Goal: Information Seeking & Learning: Learn about a topic

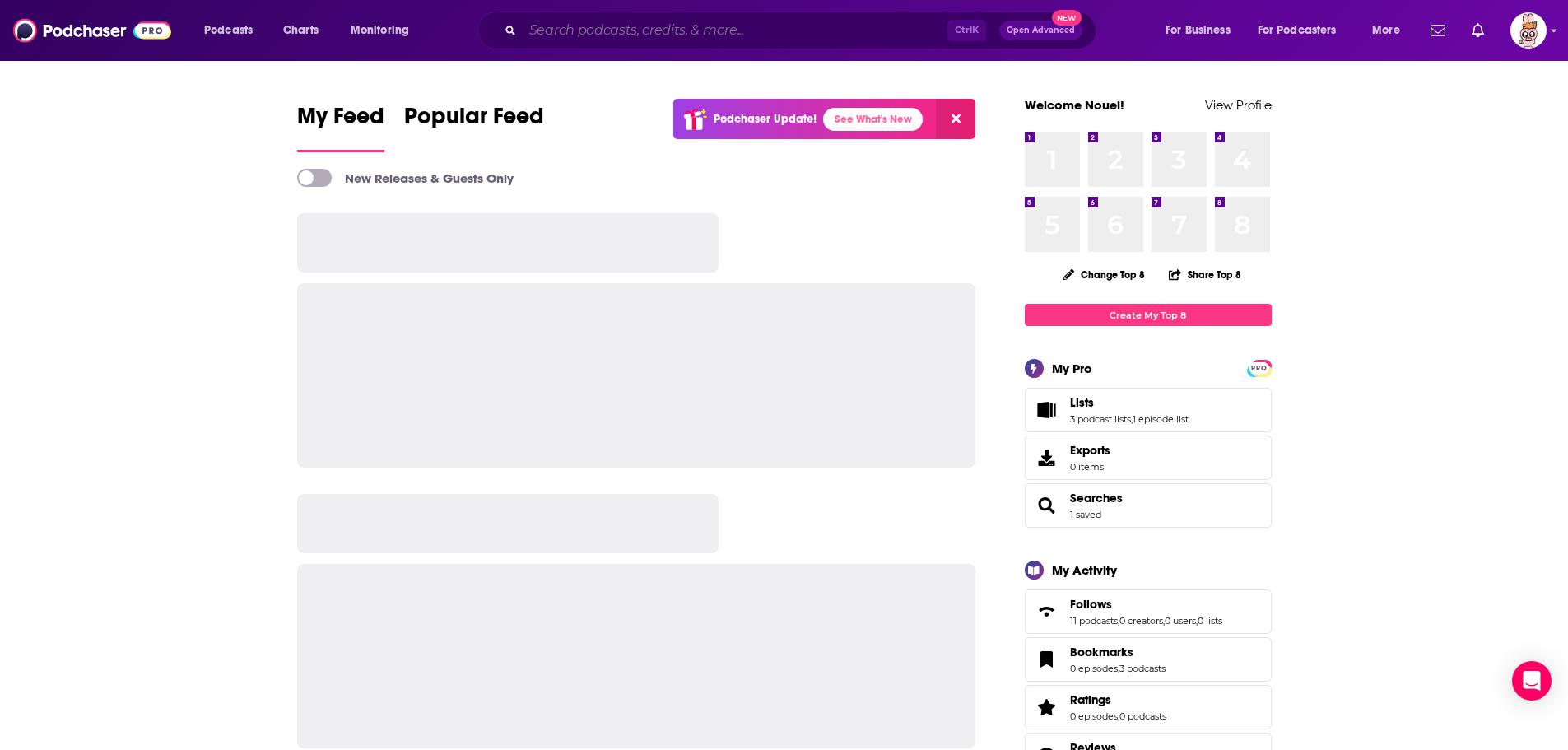
click at [640, 31] on input "Search podcasts, credits, & more..." at bounding box center [735, 30] width 425 height 26
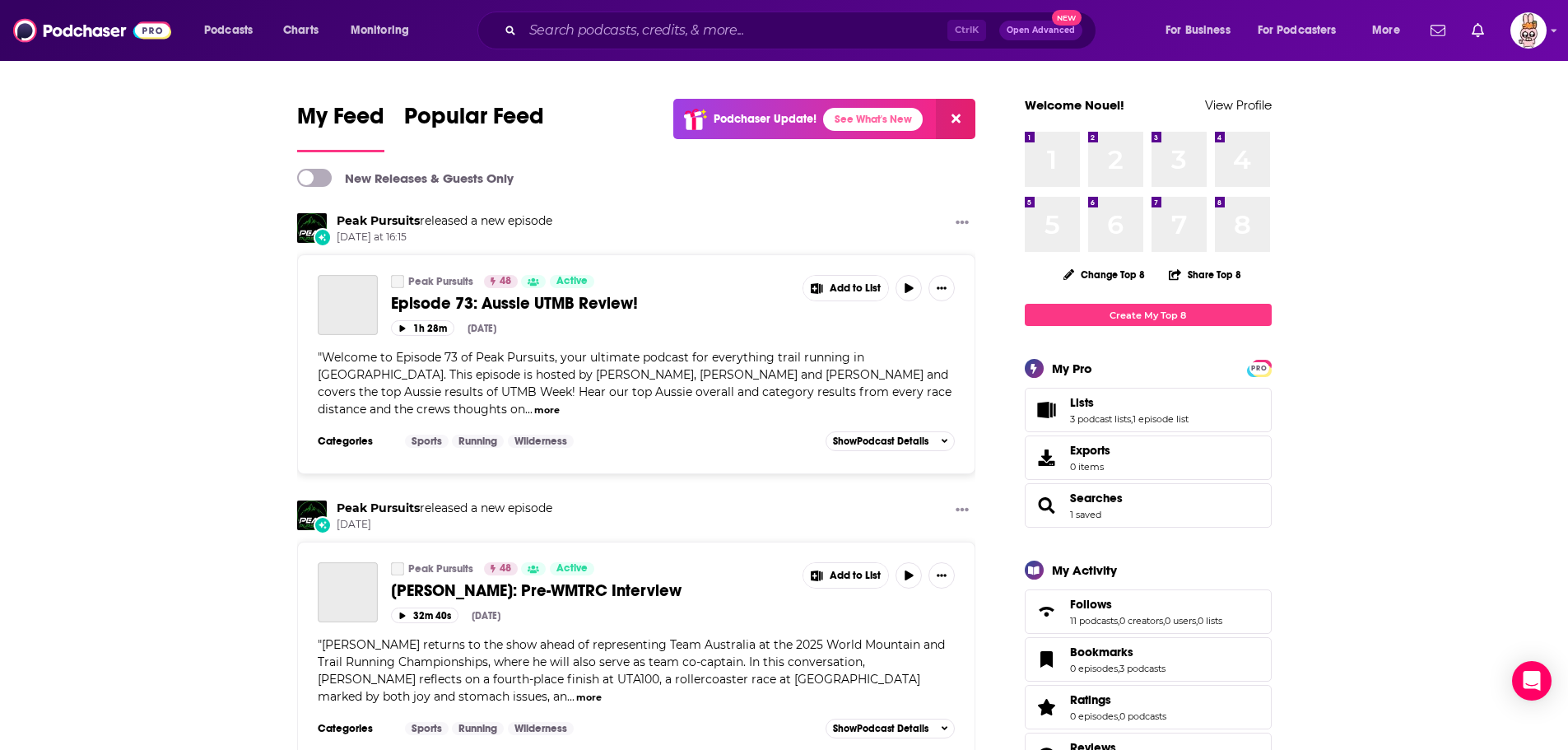
click at [1066, 30] on span "Open Advanced" at bounding box center [1042, 30] width 69 height 8
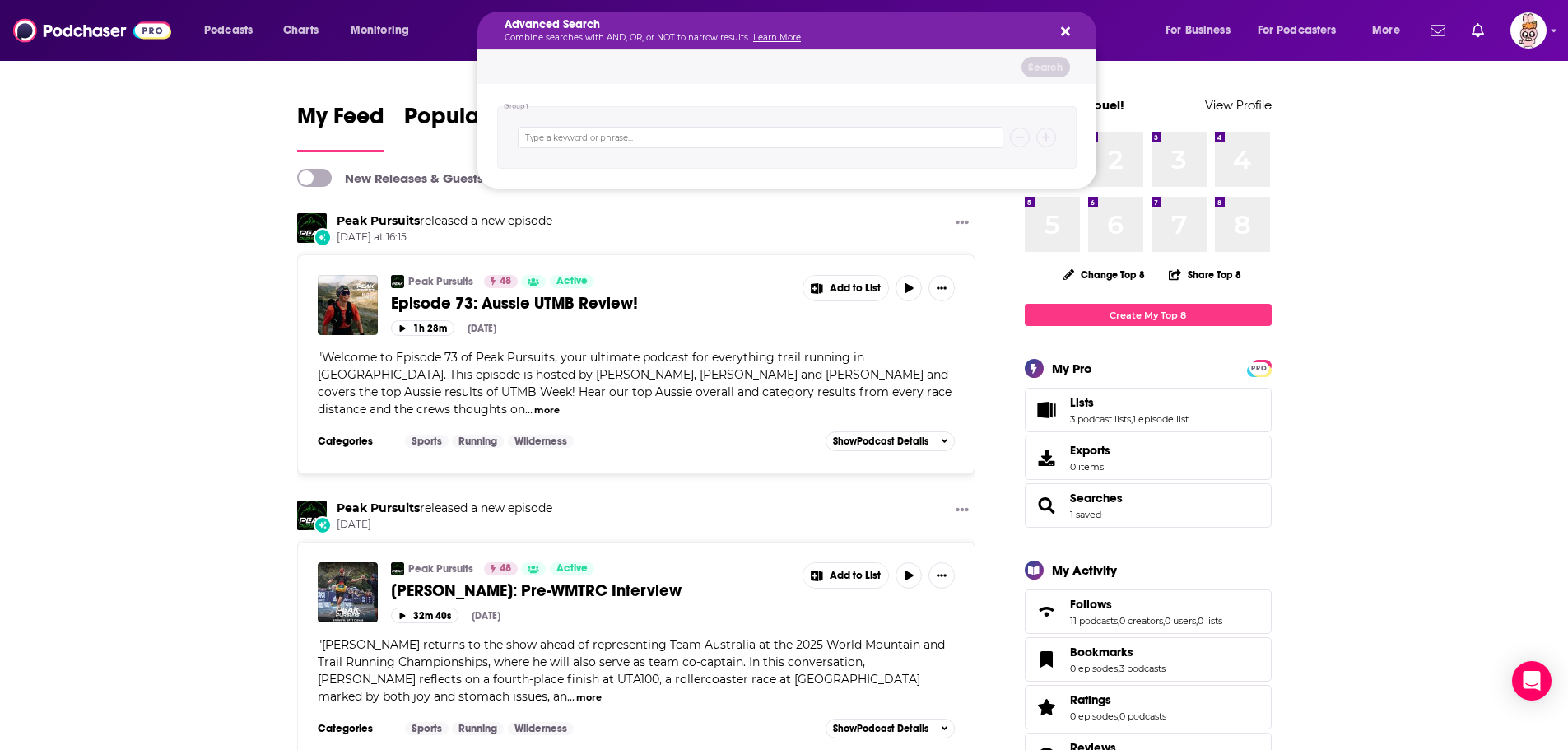
click at [1067, 30] on icon "Search podcasts, credits, & more..." at bounding box center [1066, 32] width 9 height 9
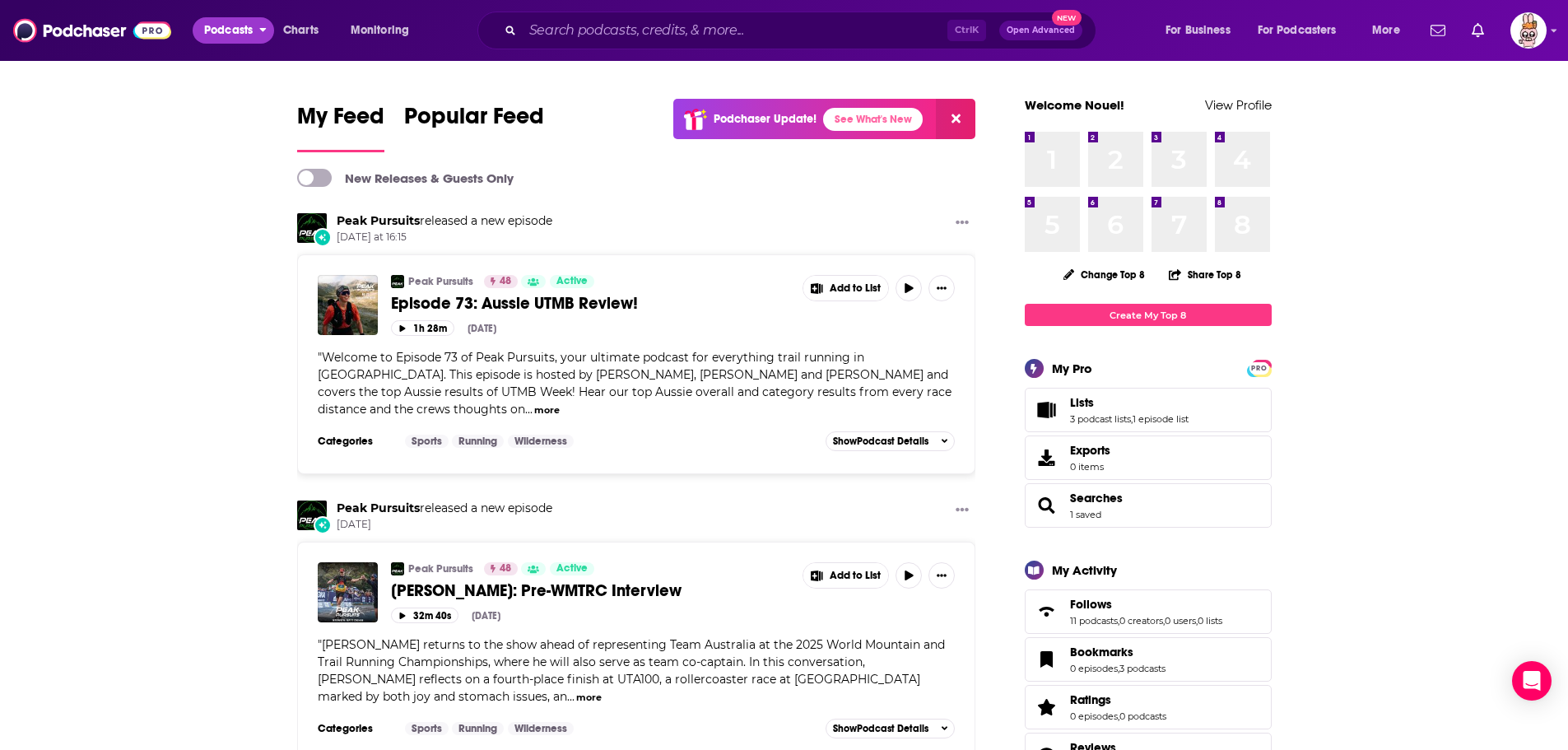
click at [221, 22] on span "Podcasts" at bounding box center [229, 30] width 49 height 23
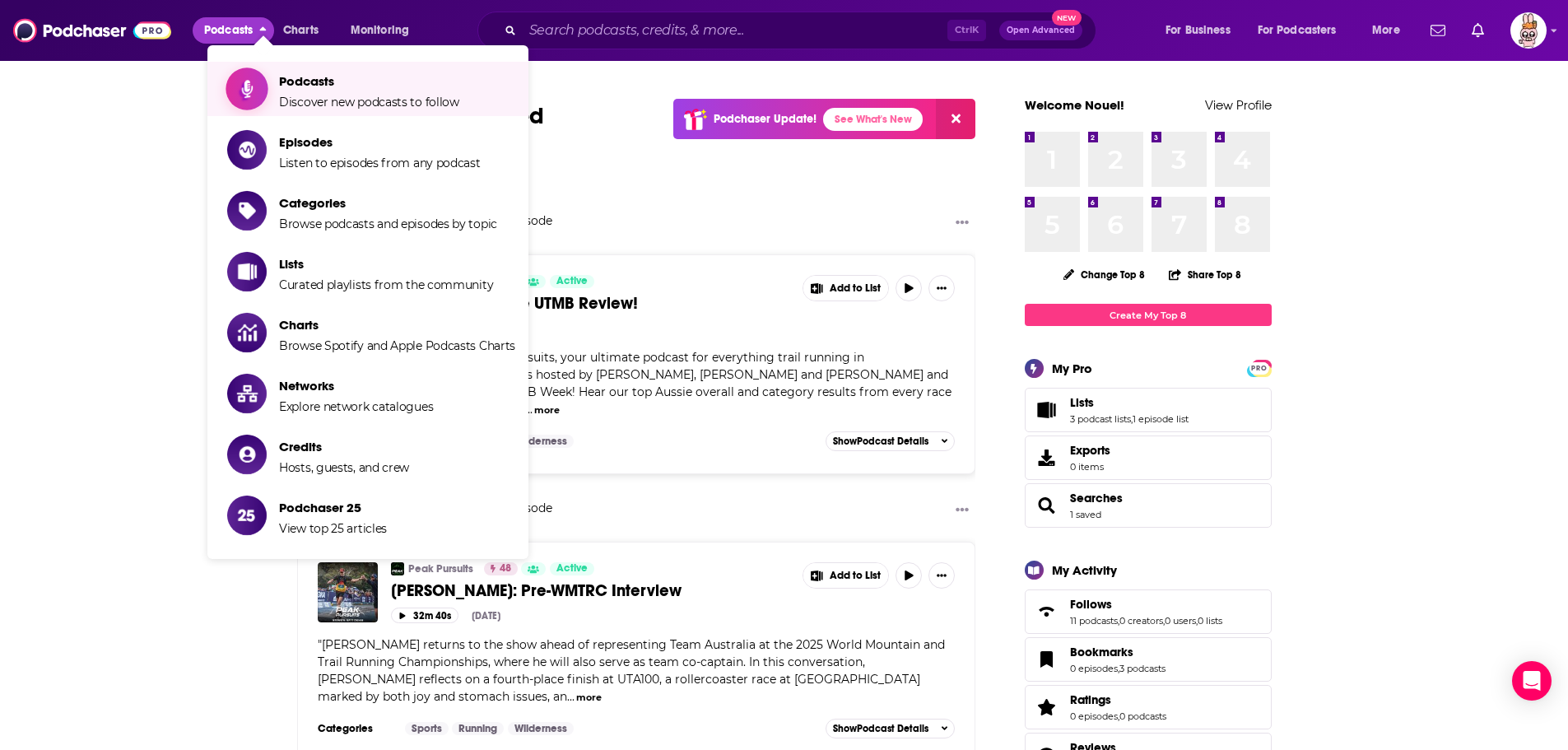
click at [426, 77] on span "Podcasts" at bounding box center [369, 81] width 180 height 15
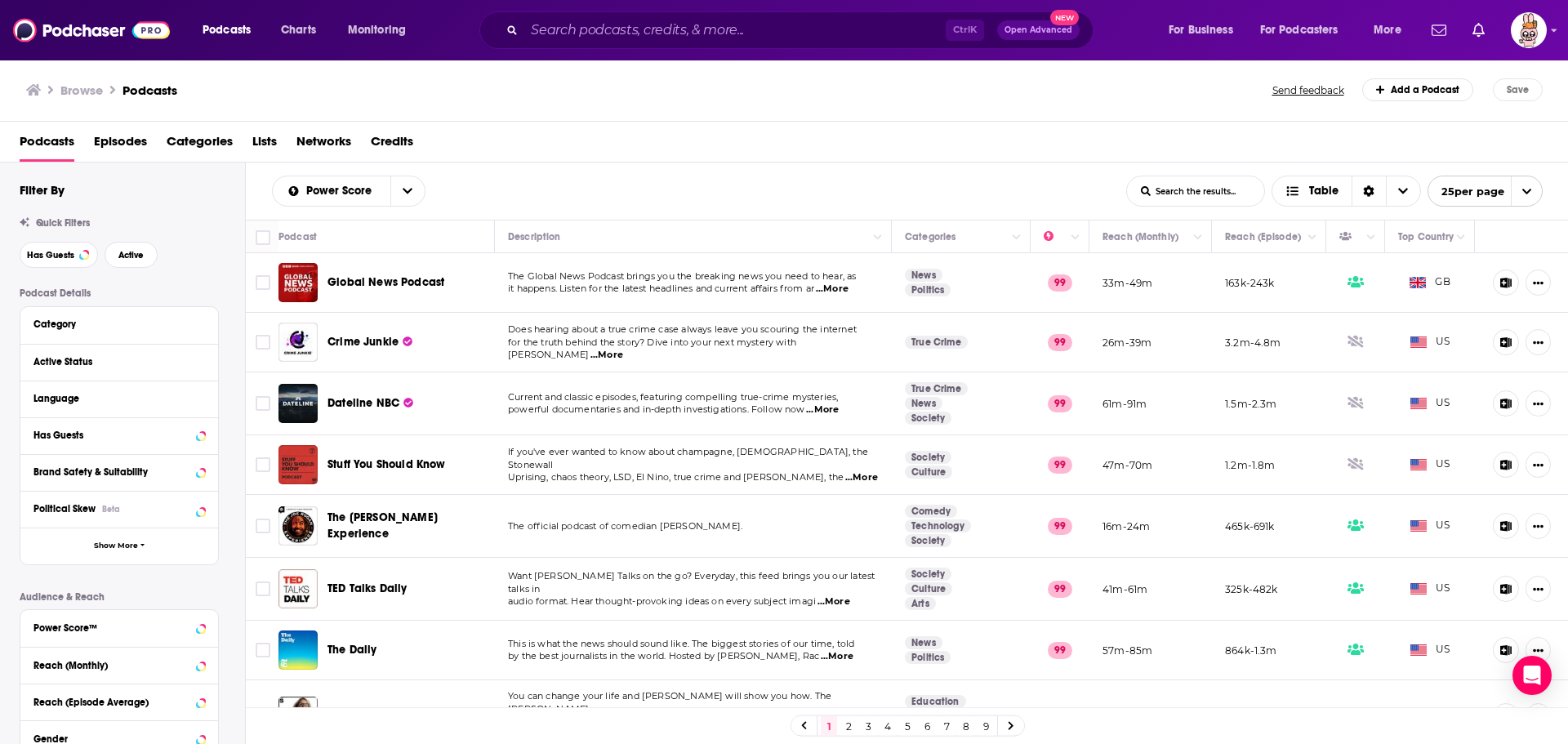
click at [205, 355] on div "Active Status" at bounding box center [119, 362] width 197 height 37
click at [202, 362] on icon at bounding box center [200, 362] width 7 height 4
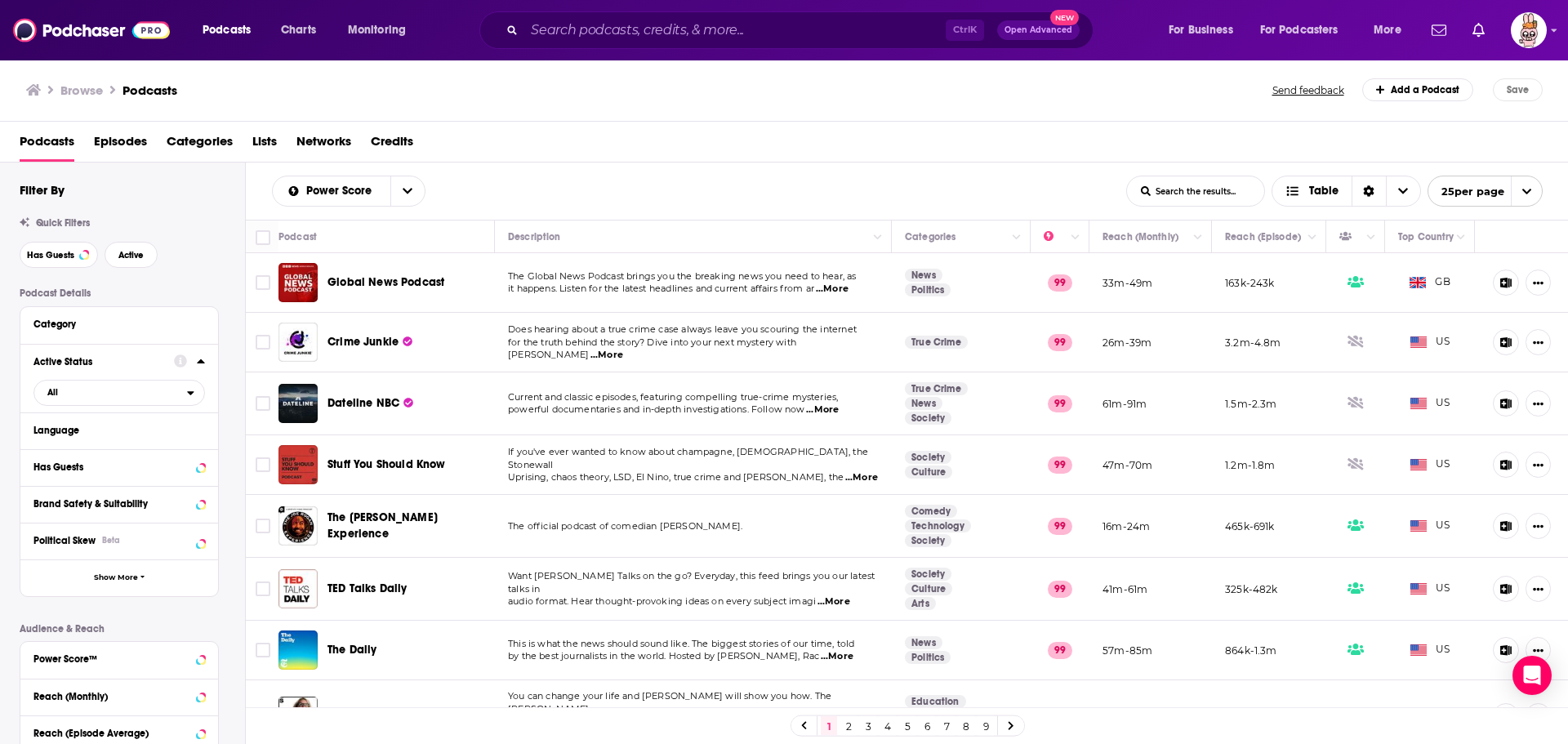
click at [202, 362] on icon at bounding box center [200, 362] width 7 height 4
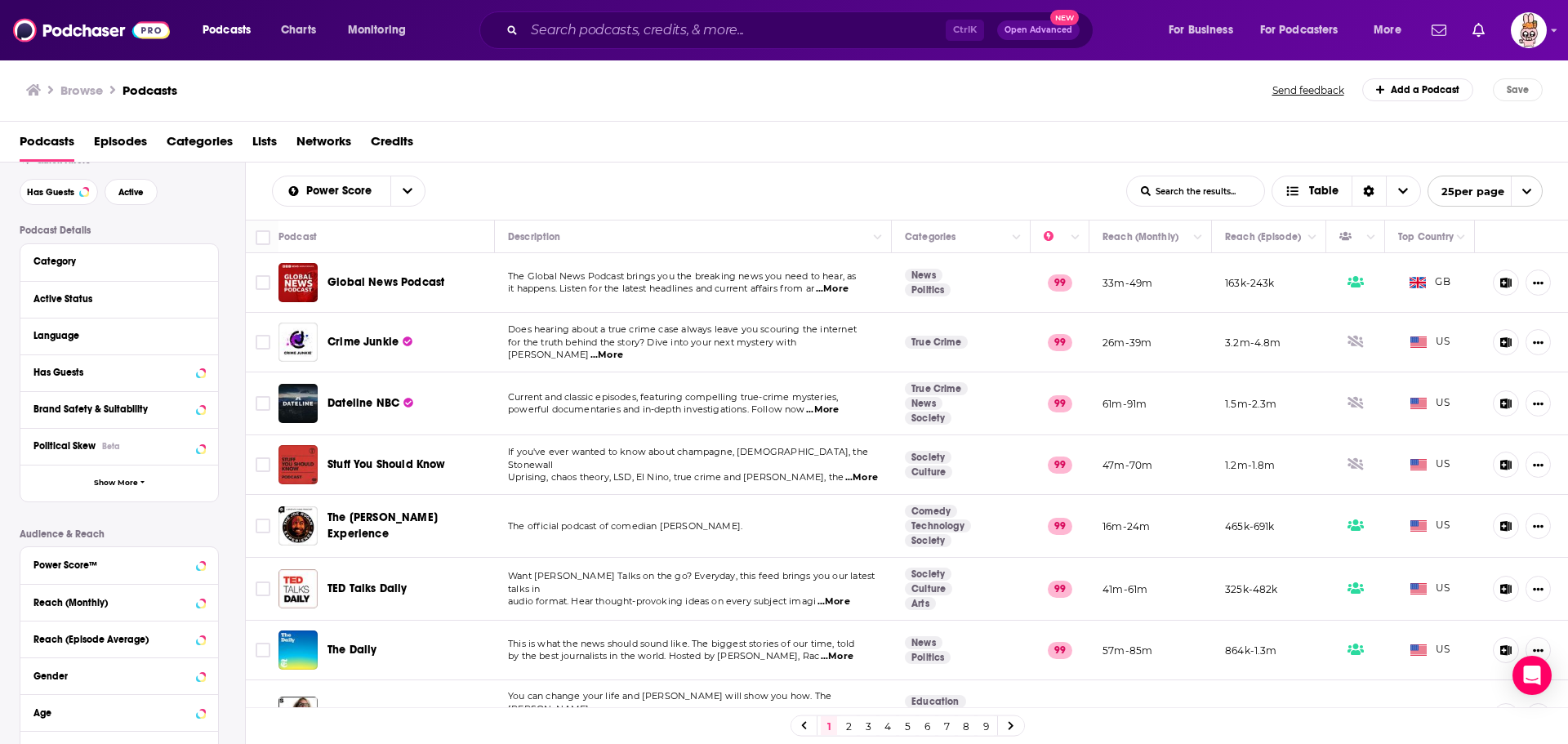
scroll to position [244, 0]
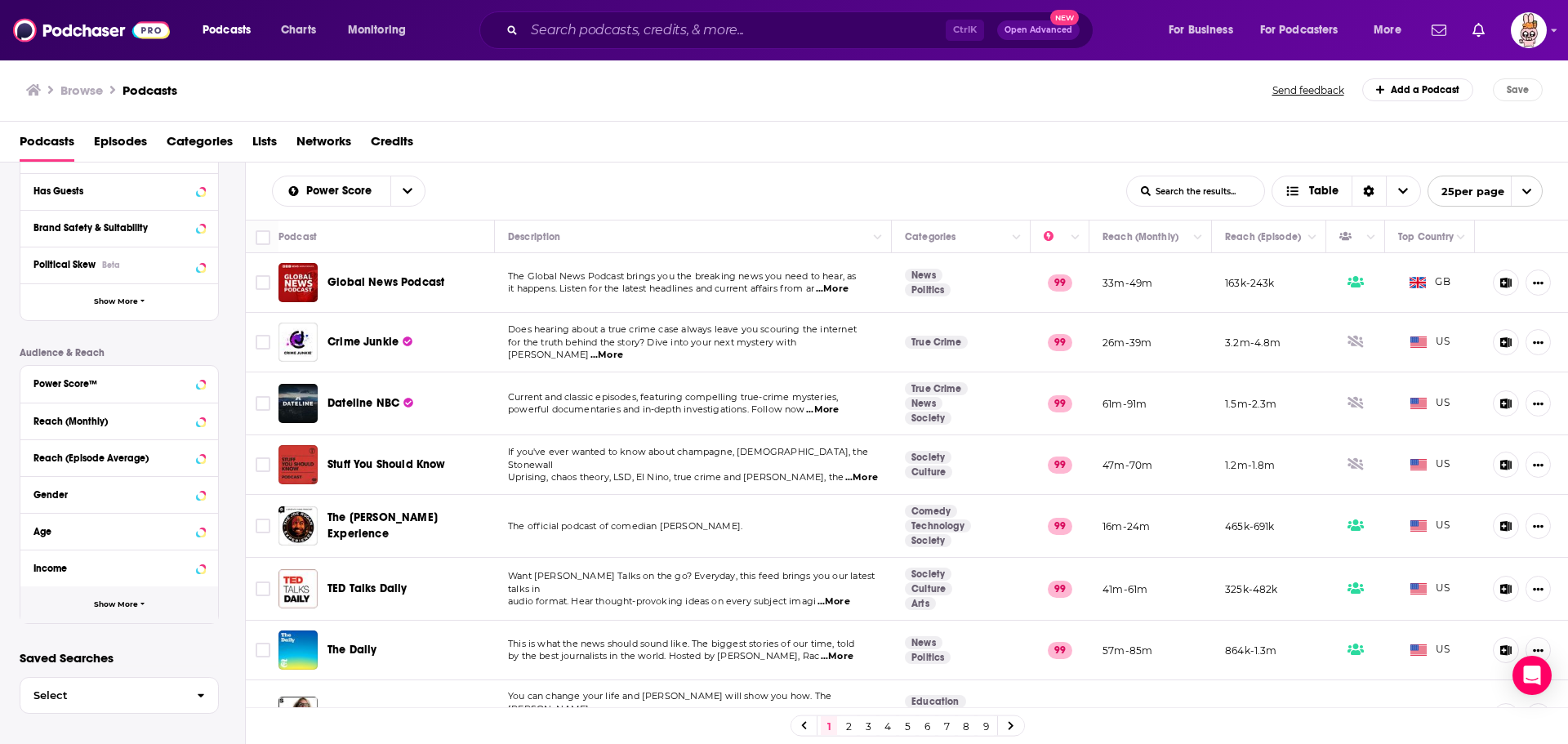
click at [121, 607] on span "Show More" at bounding box center [116, 605] width 44 height 9
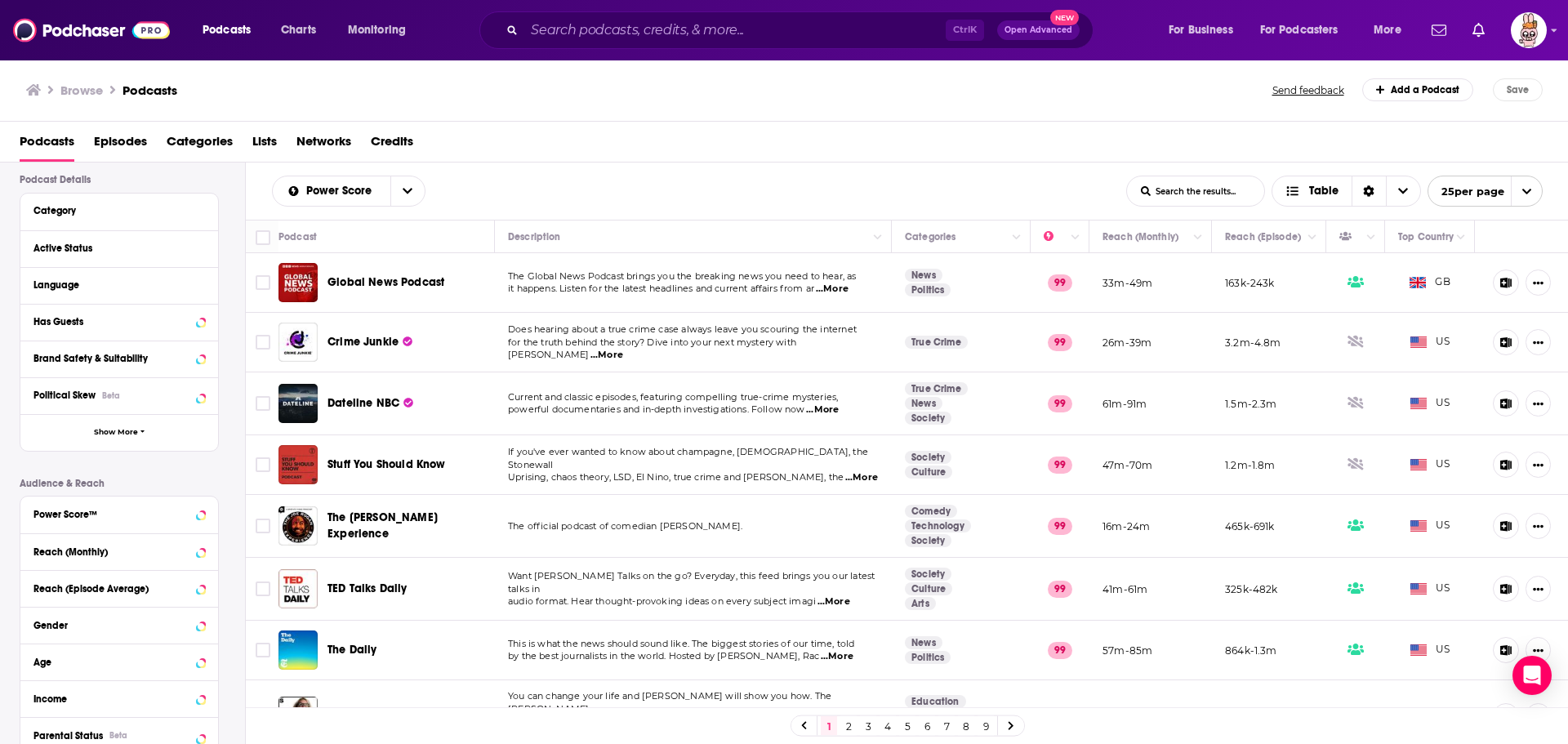
scroll to position [0, 0]
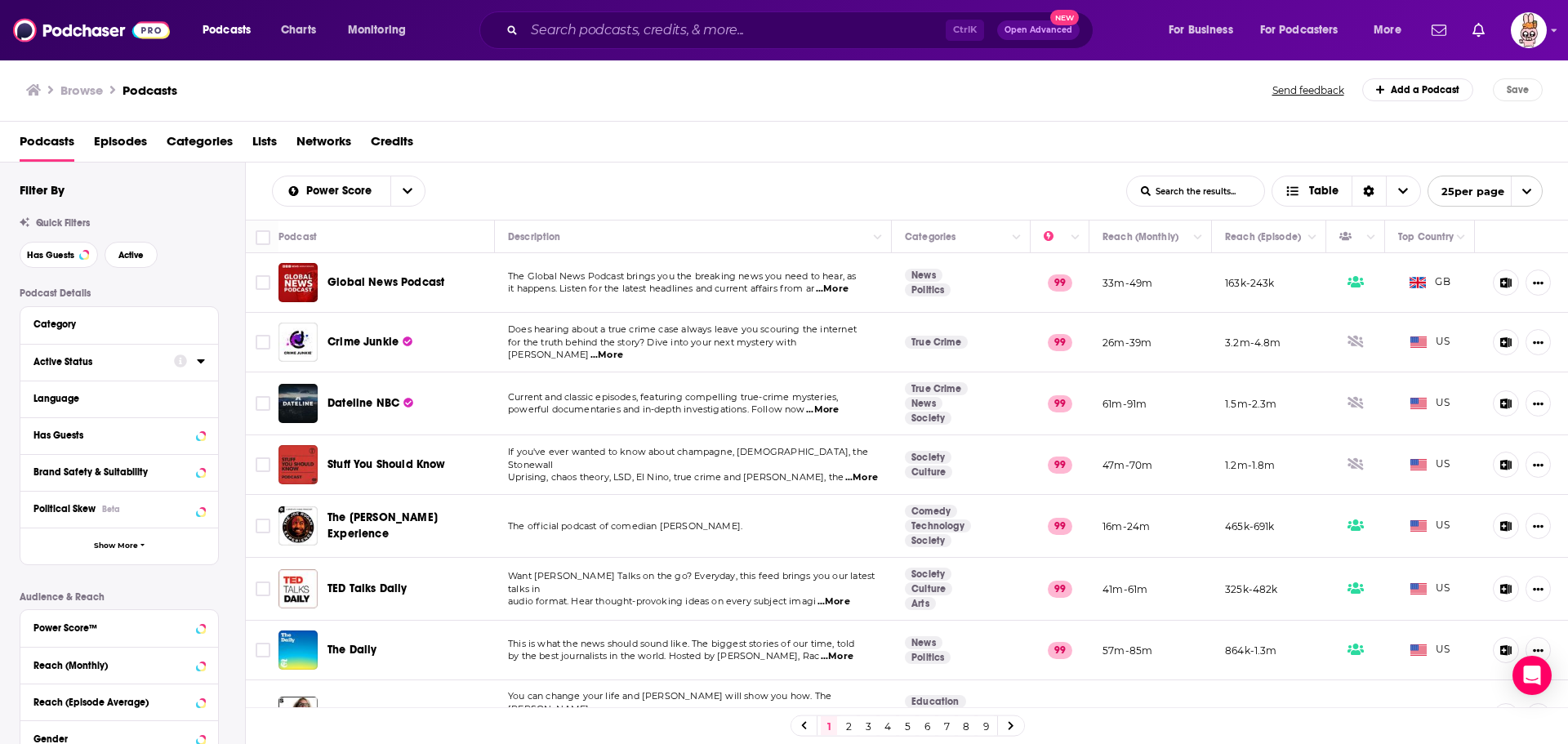
click at [199, 361] on icon at bounding box center [200, 362] width 7 height 4
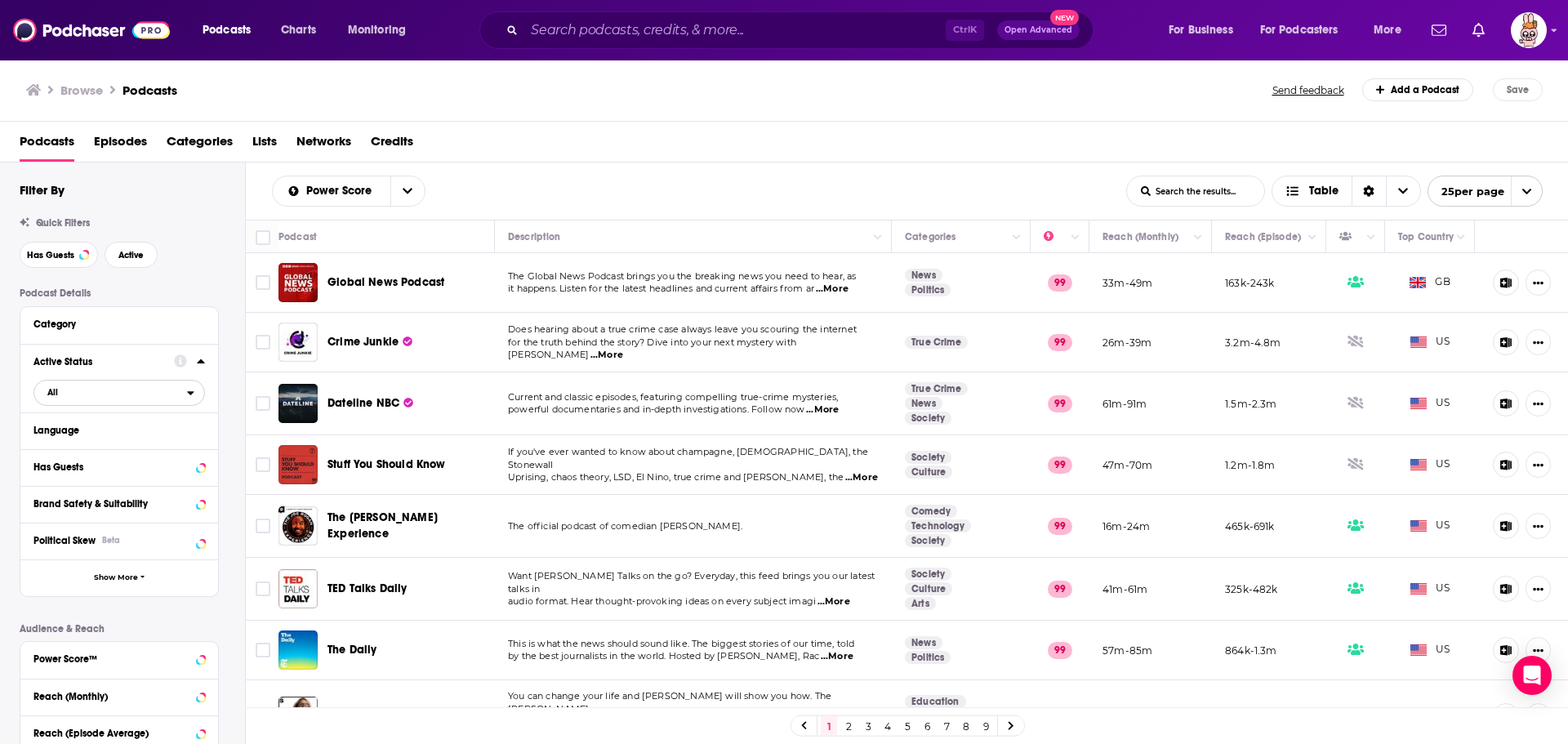
click at [189, 395] on icon "open menu" at bounding box center [191, 393] width 7 height 12
click at [190, 391] on icon "close menu" at bounding box center [190, 392] width 6 height 4
click at [205, 354] on icon at bounding box center [200, 361] width 8 height 13
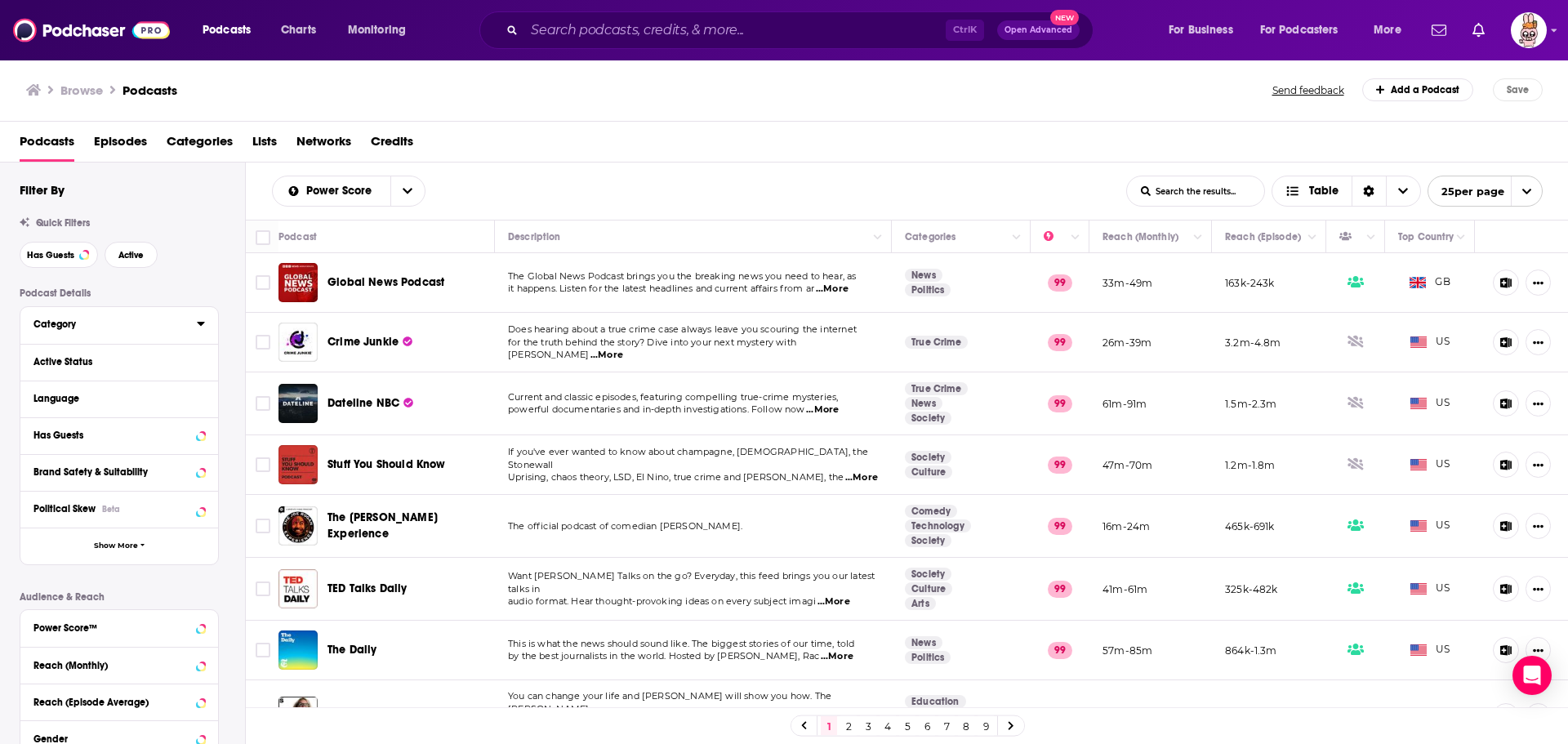
click at [198, 323] on icon at bounding box center [200, 324] width 7 height 4
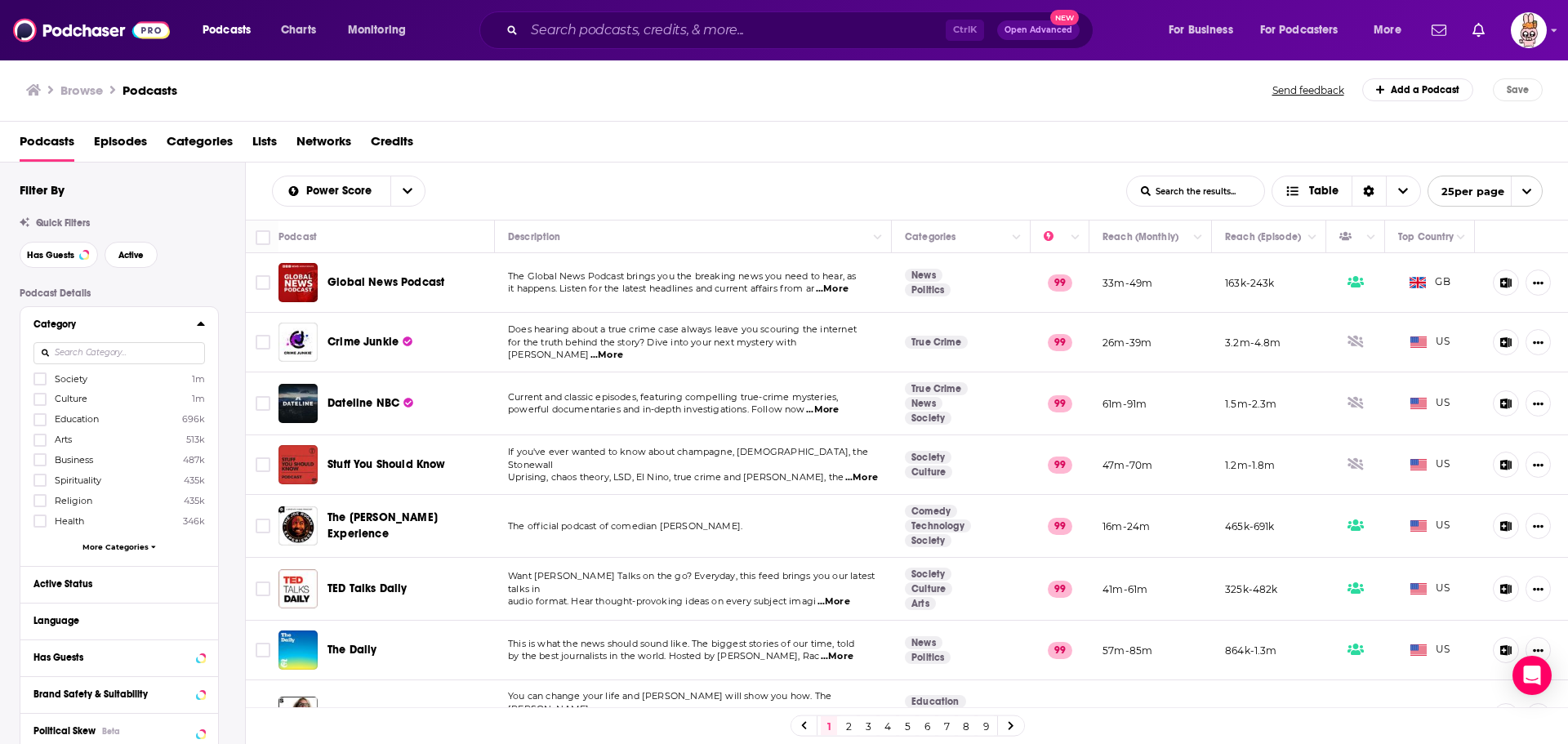
click at [204, 318] on icon at bounding box center [200, 323] width 8 height 13
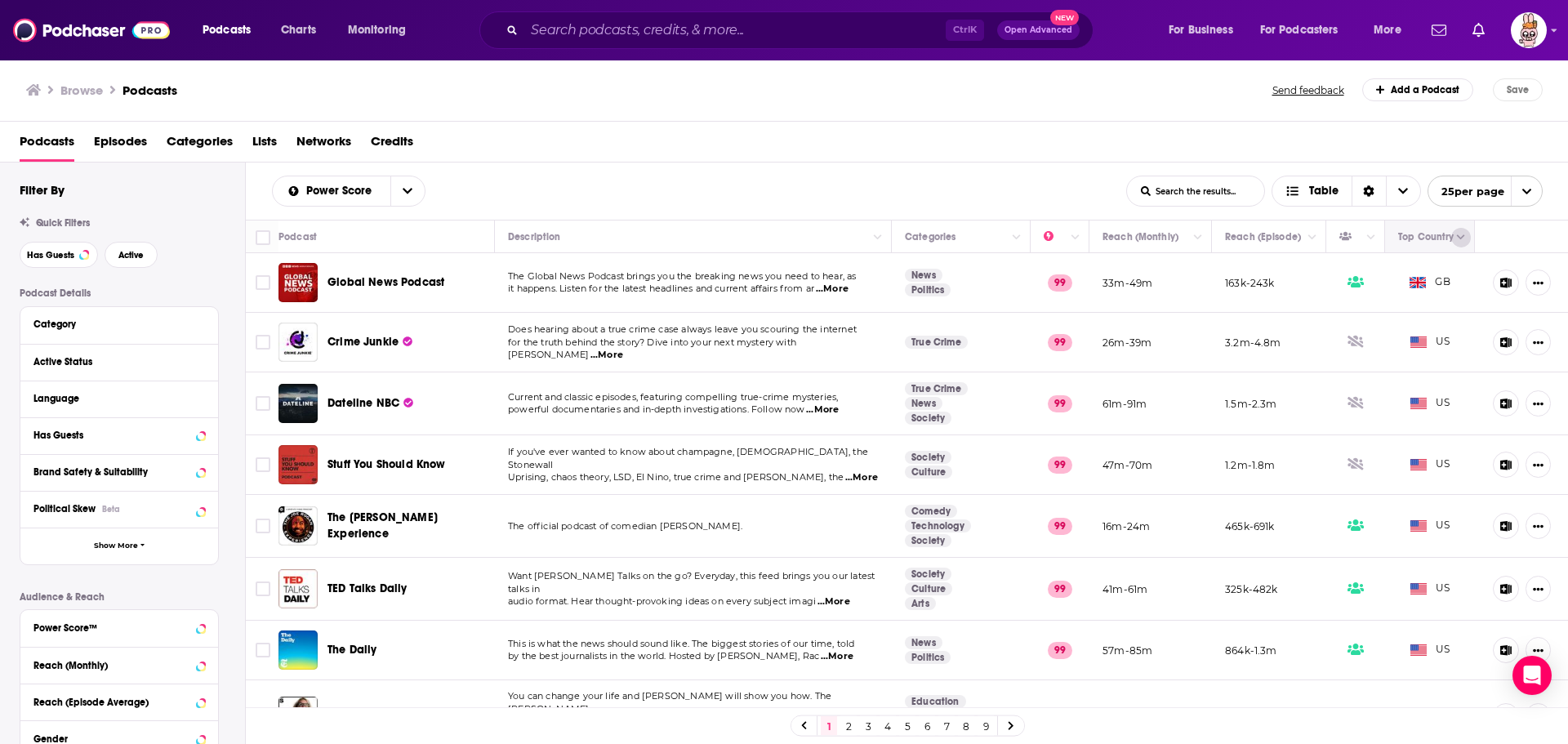
click at [1457, 236] on icon "Column Actions" at bounding box center [1460, 237] width 8 height 10
click at [1449, 232] on div at bounding box center [784, 372] width 1568 height 744
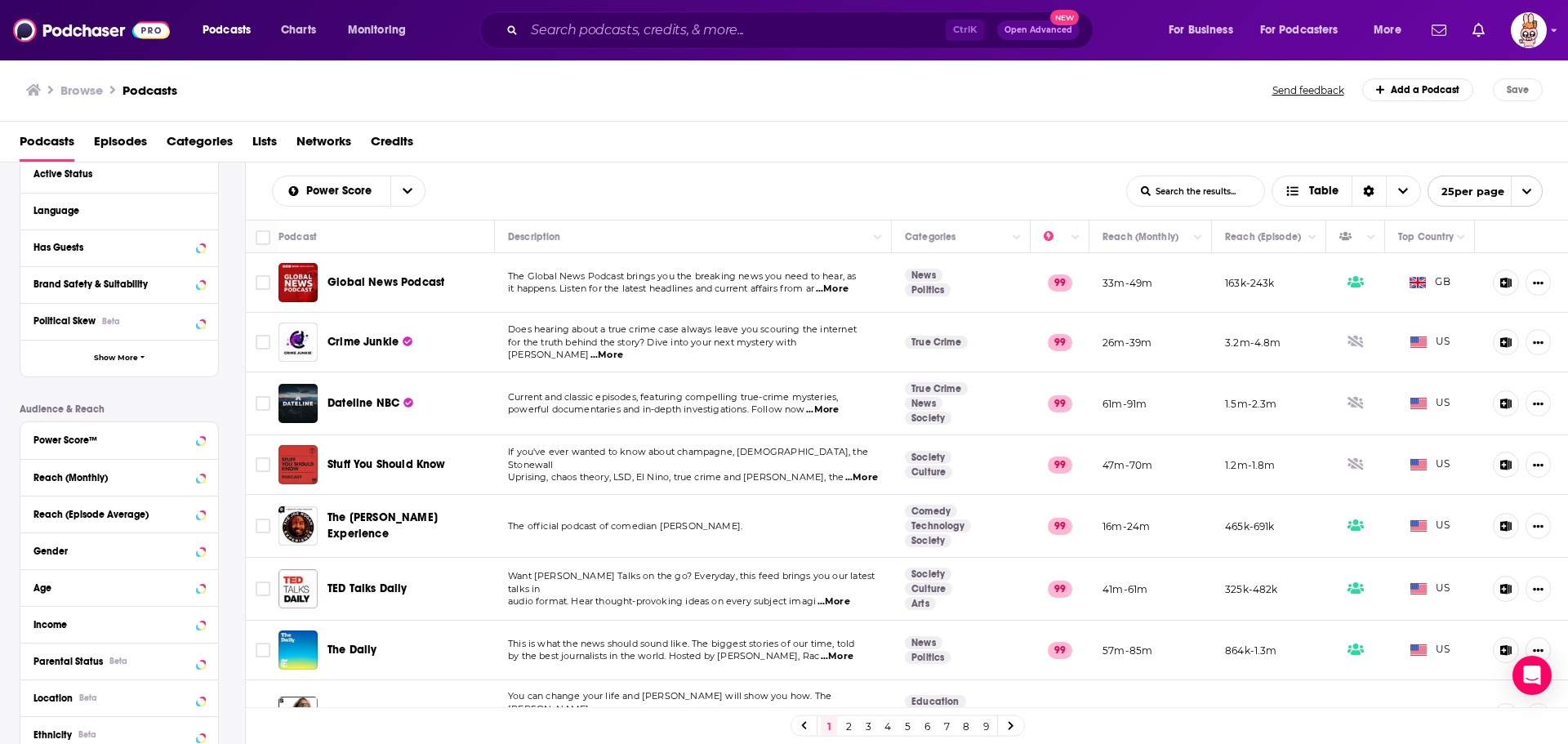
scroll to position [163, 0]
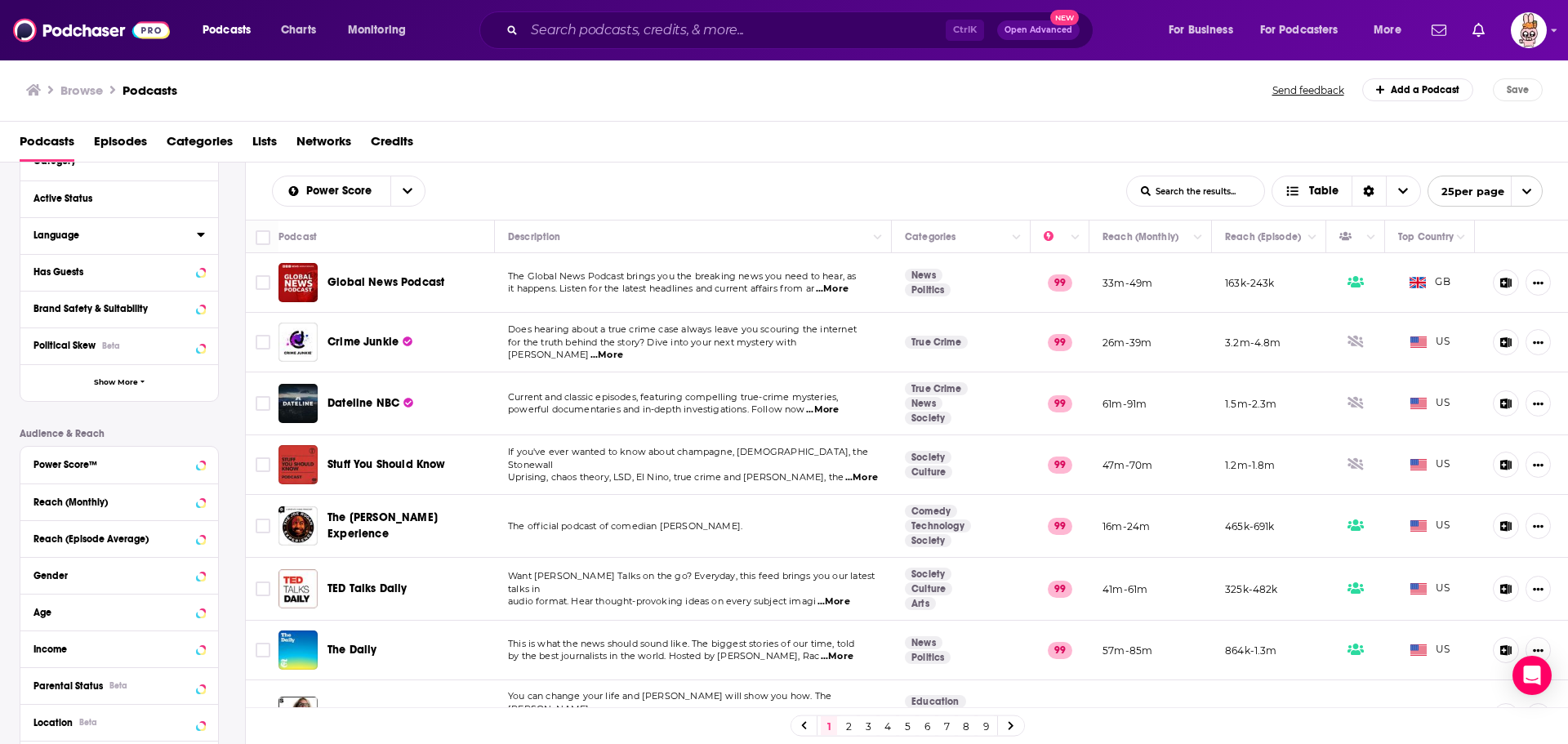
click at [202, 232] on icon at bounding box center [200, 234] width 8 height 13
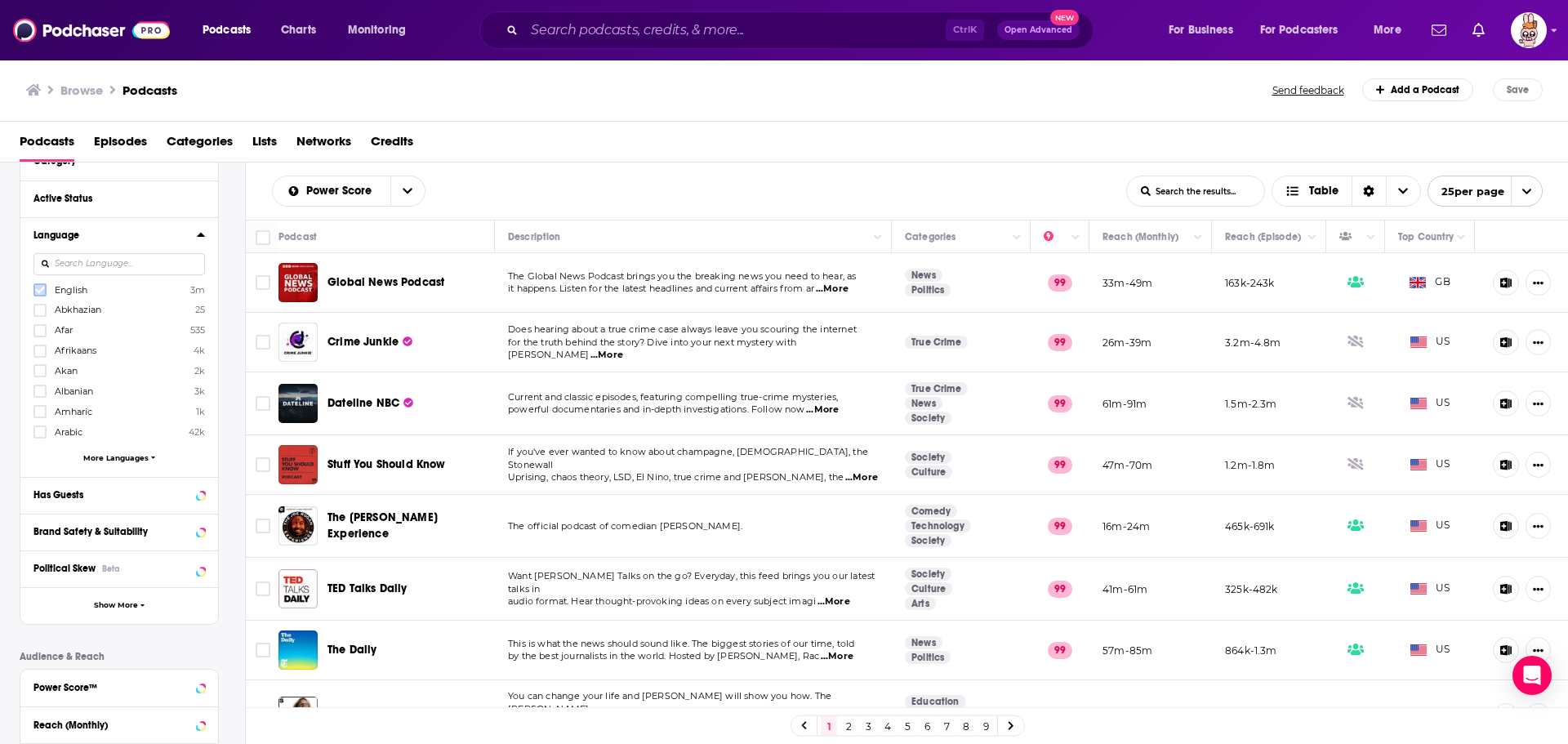
click at [40, 290] on icon at bounding box center [39, 291] width 10 height 7
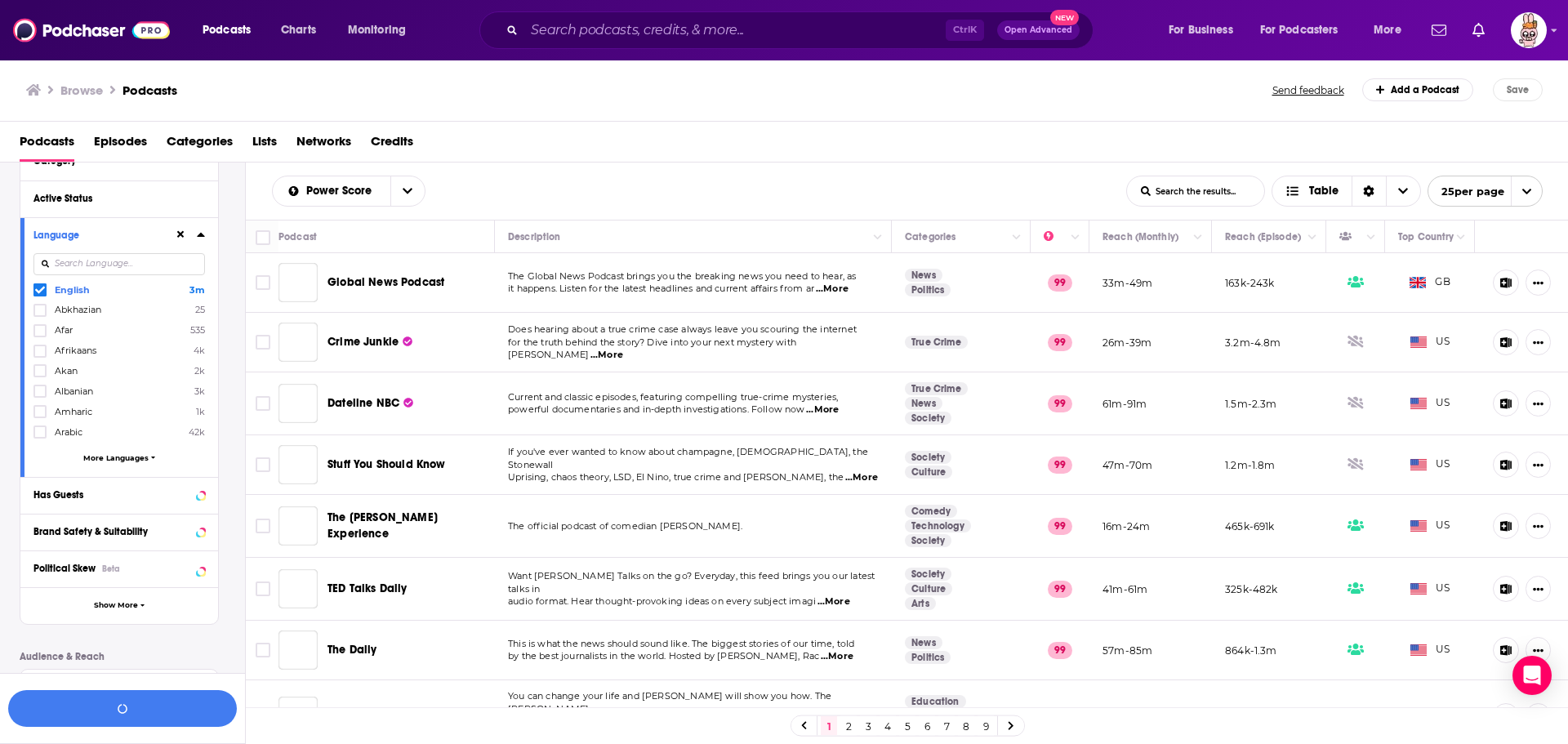
scroll to position [205, 0]
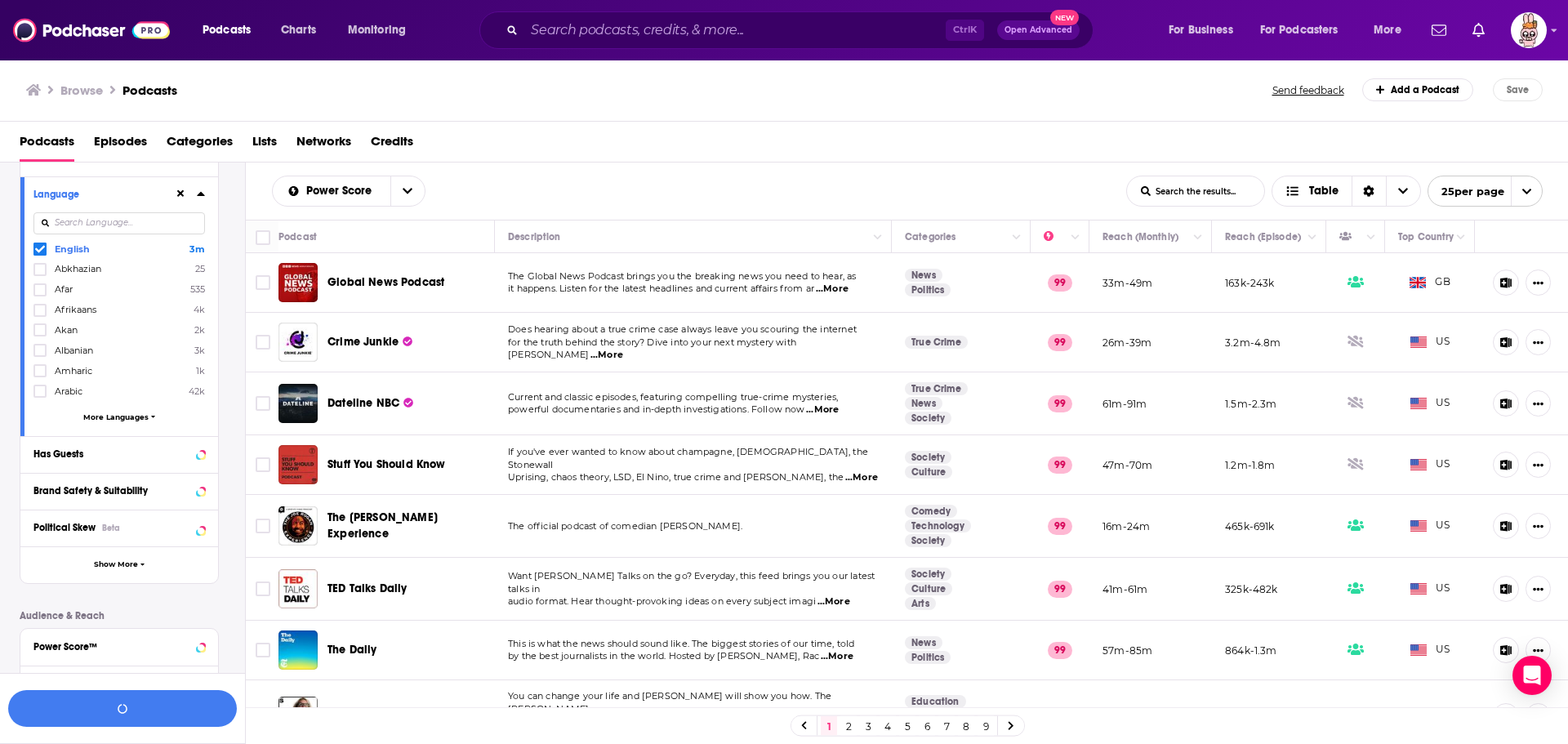
click at [202, 197] on icon at bounding box center [200, 194] width 8 height 13
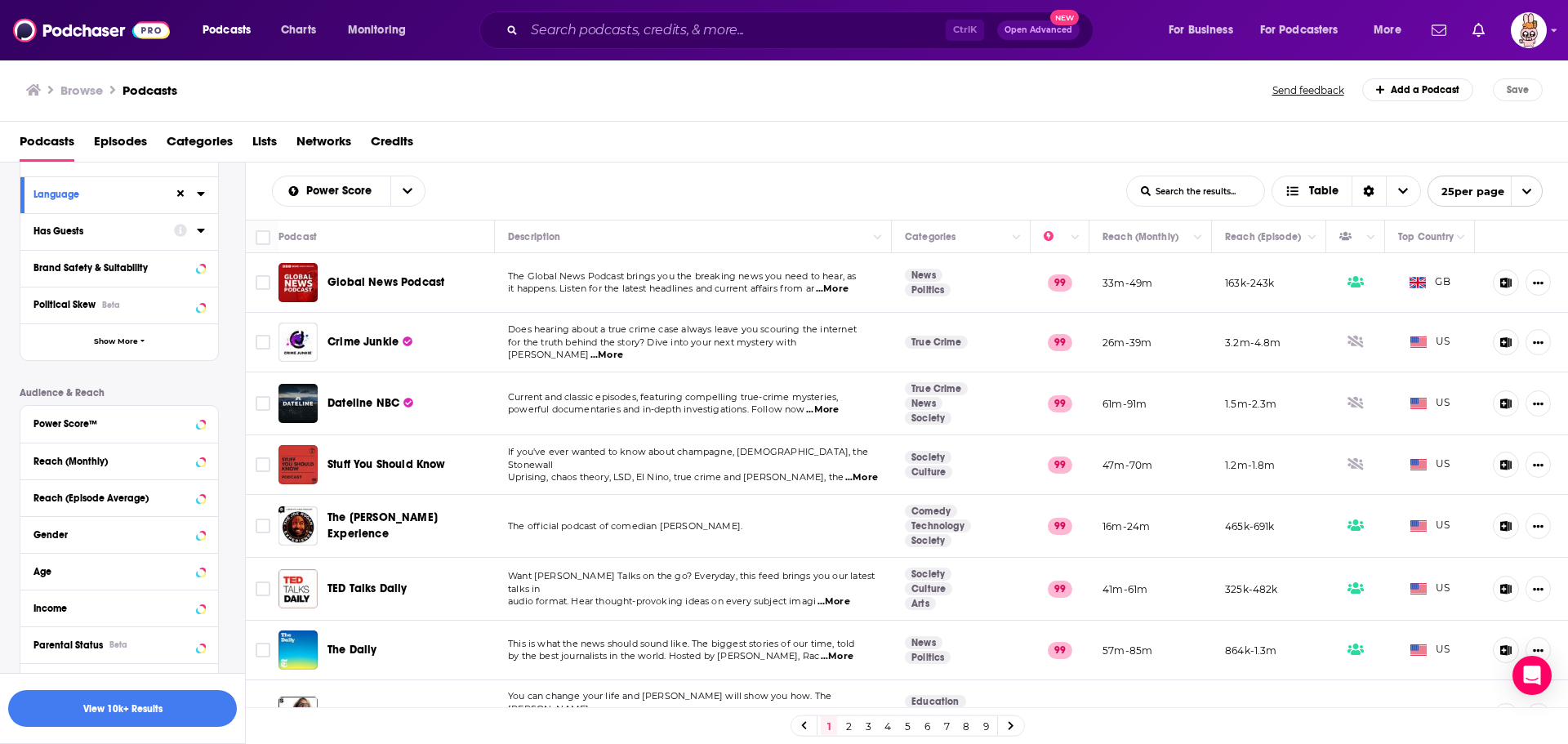
click at [201, 232] on icon at bounding box center [200, 231] width 7 height 4
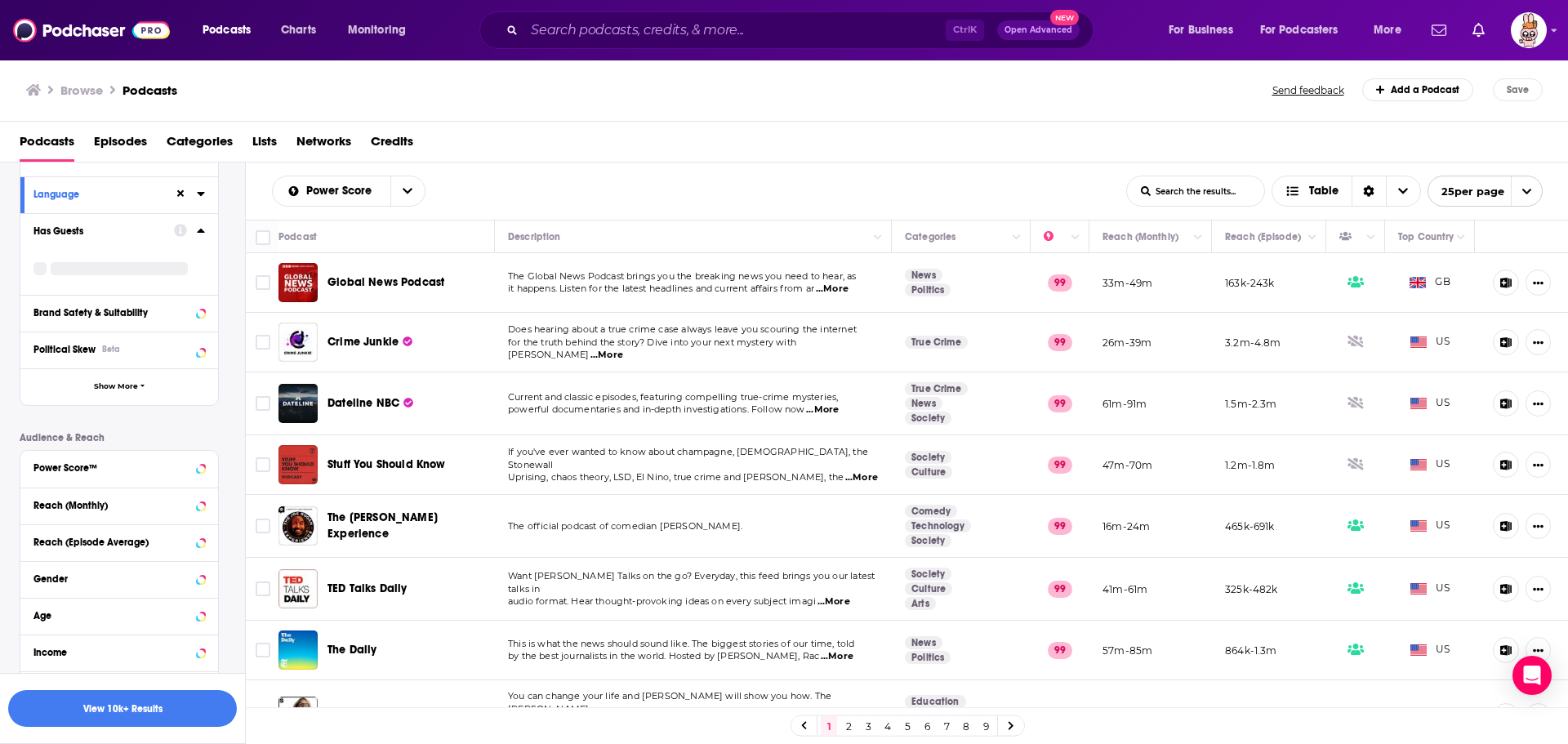
click at [201, 232] on icon at bounding box center [200, 231] width 7 height 4
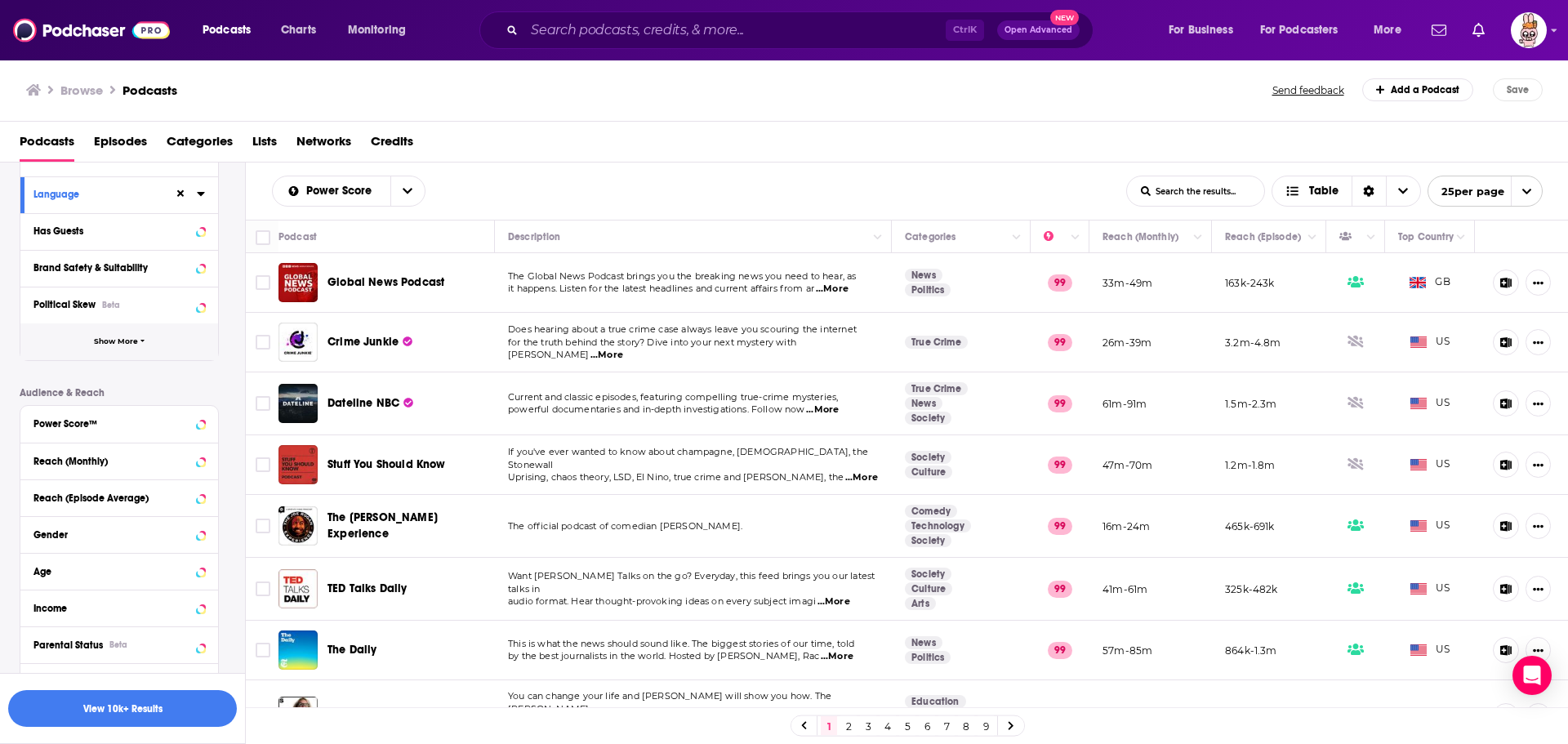
click at [142, 343] on icon "button" at bounding box center [143, 341] width 4 height 7
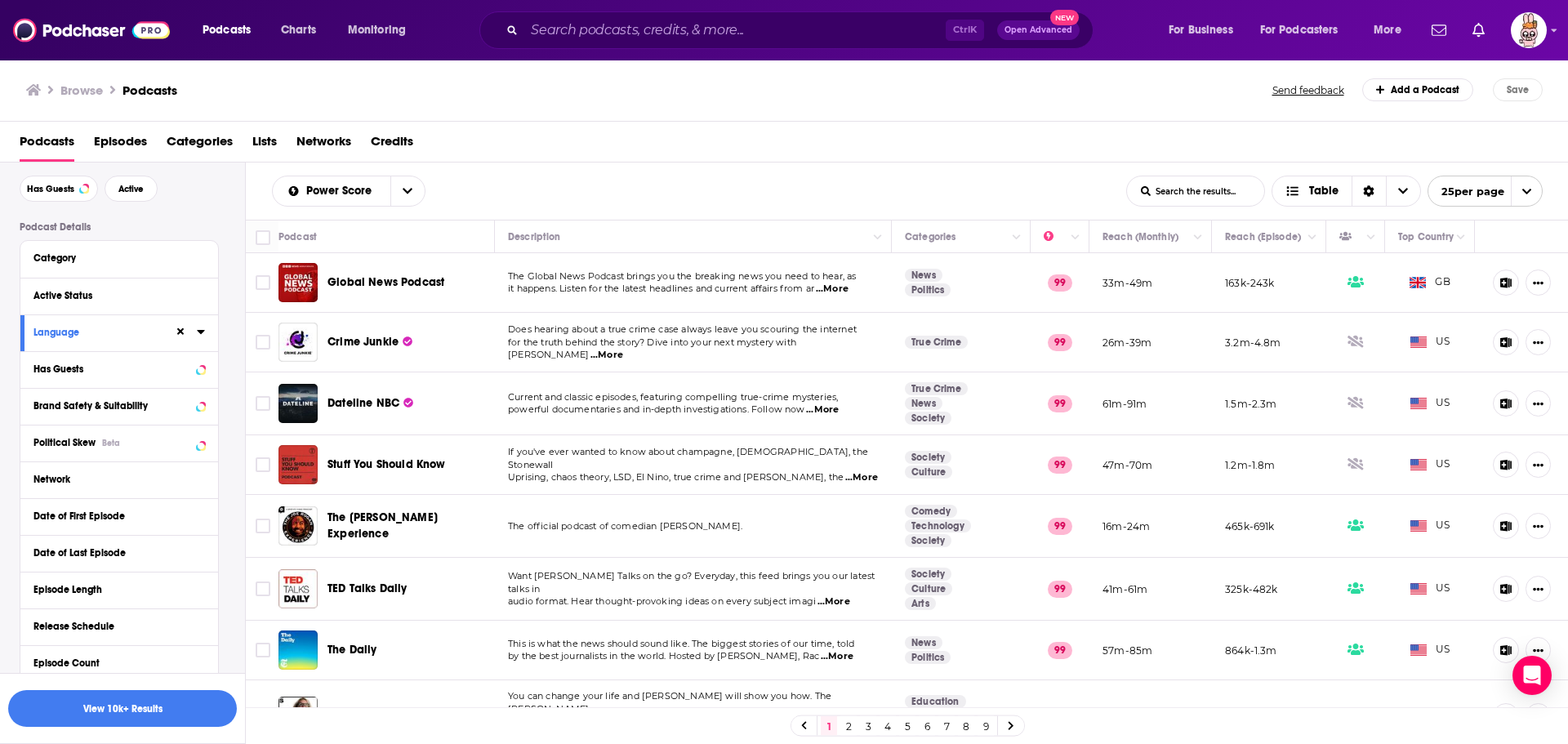
scroll to position [0, 0]
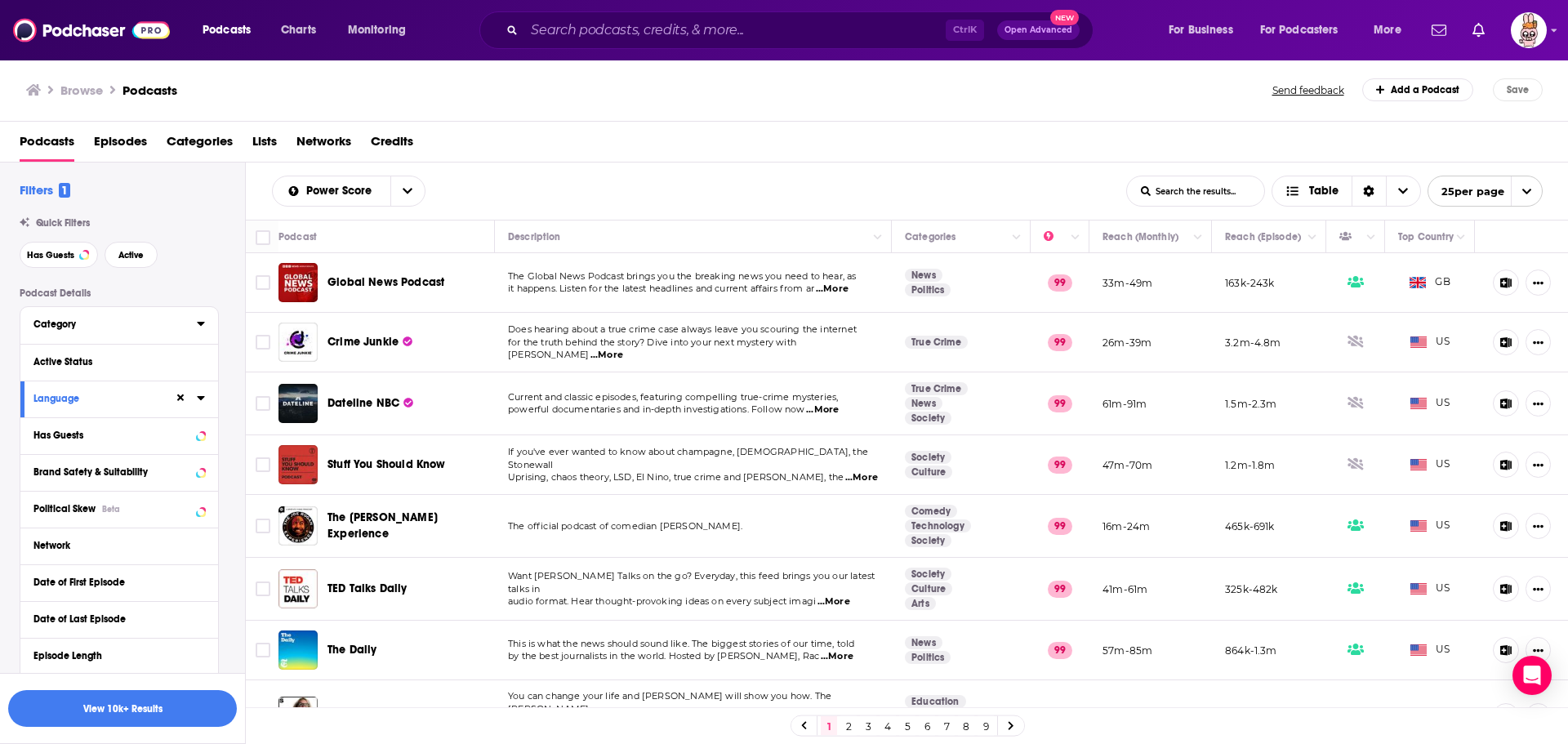
click at [148, 325] on div "Category" at bounding box center [109, 324] width 152 height 12
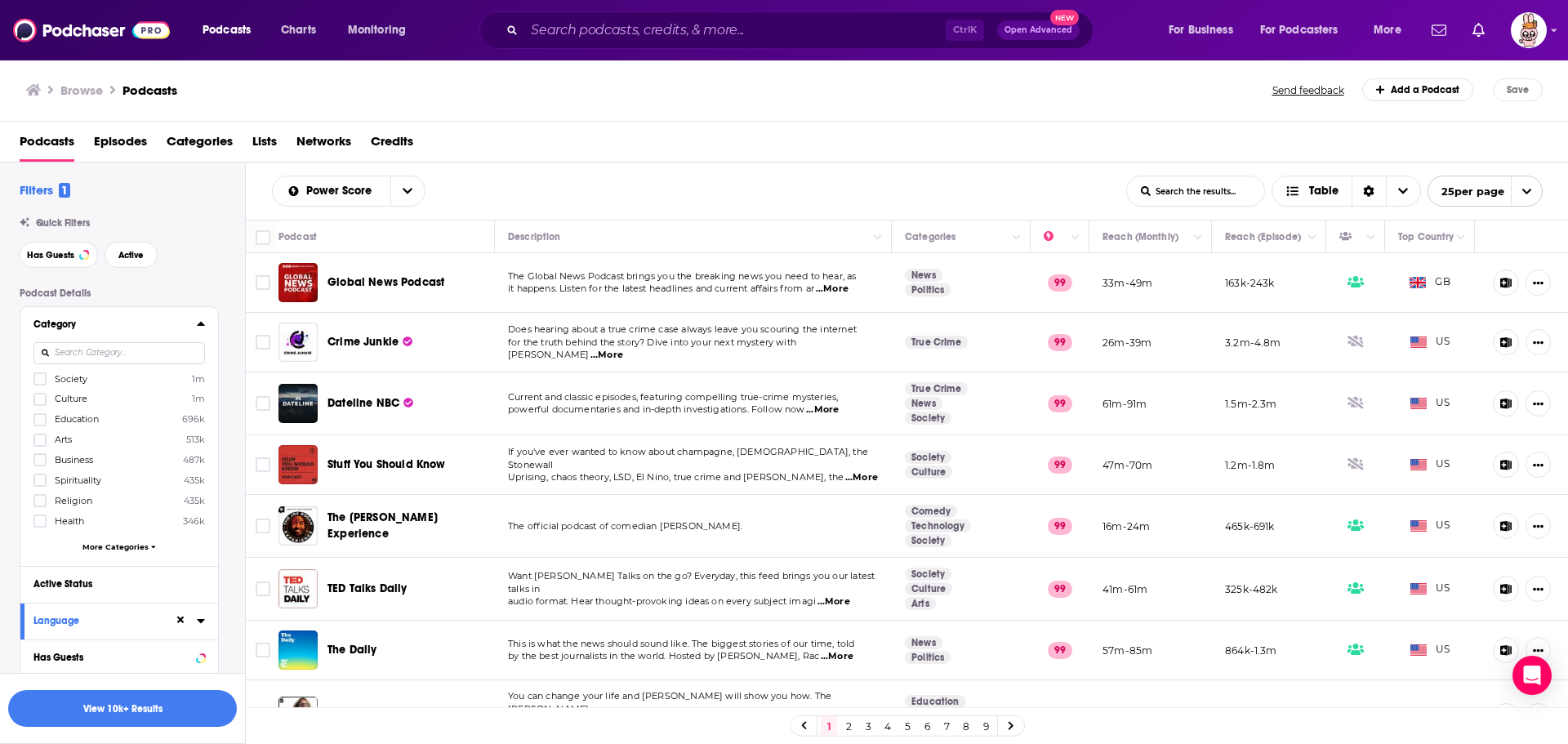
click at [144, 547] on span "More Categories" at bounding box center [116, 547] width 66 height 9
click at [42, 625] on icon at bounding box center [39, 622] width 10 height 10
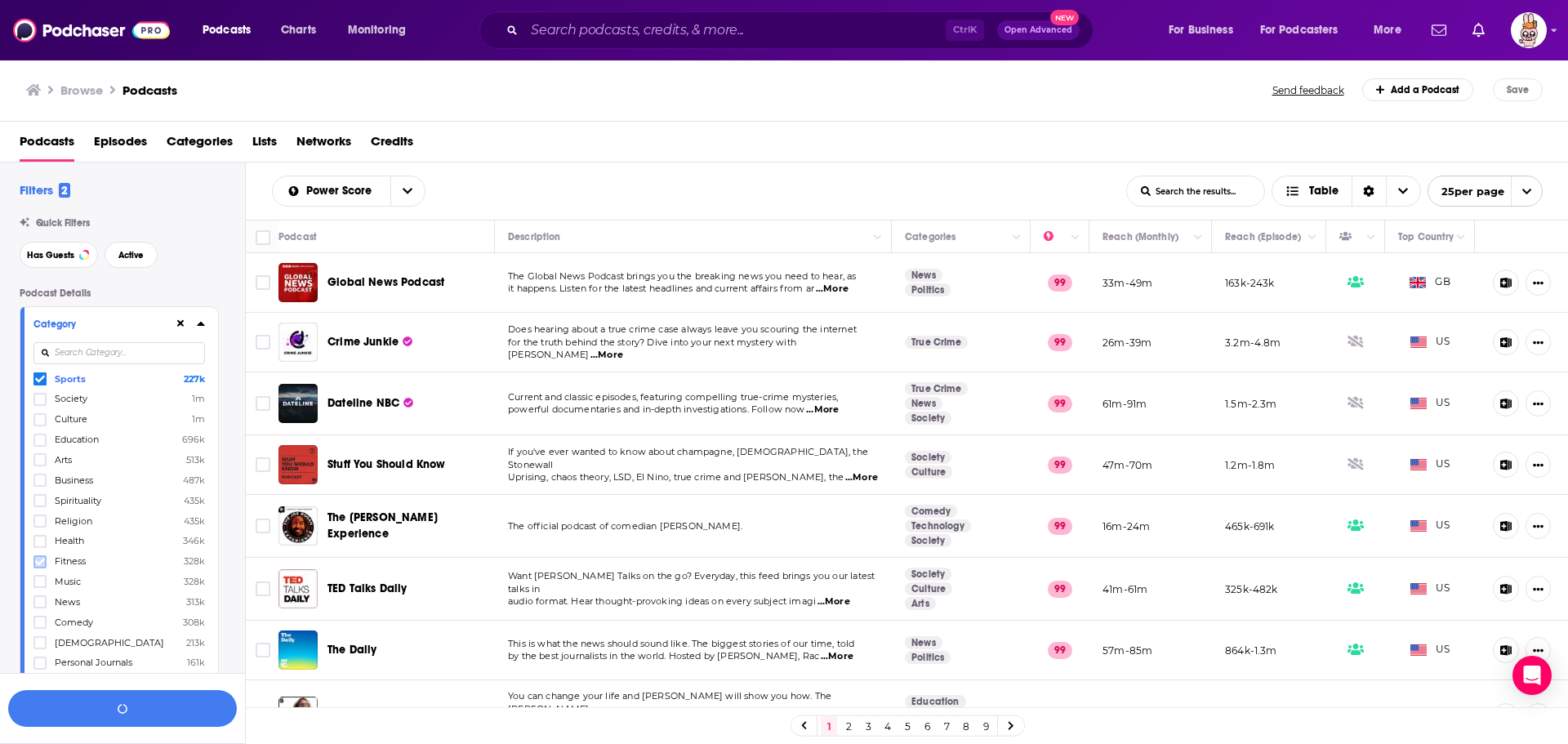
click at [42, 558] on icon at bounding box center [39, 562] width 10 height 10
click at [152, 712] on button "View 10k+ Results" at bounding box center [122, 708] width 229 height 37
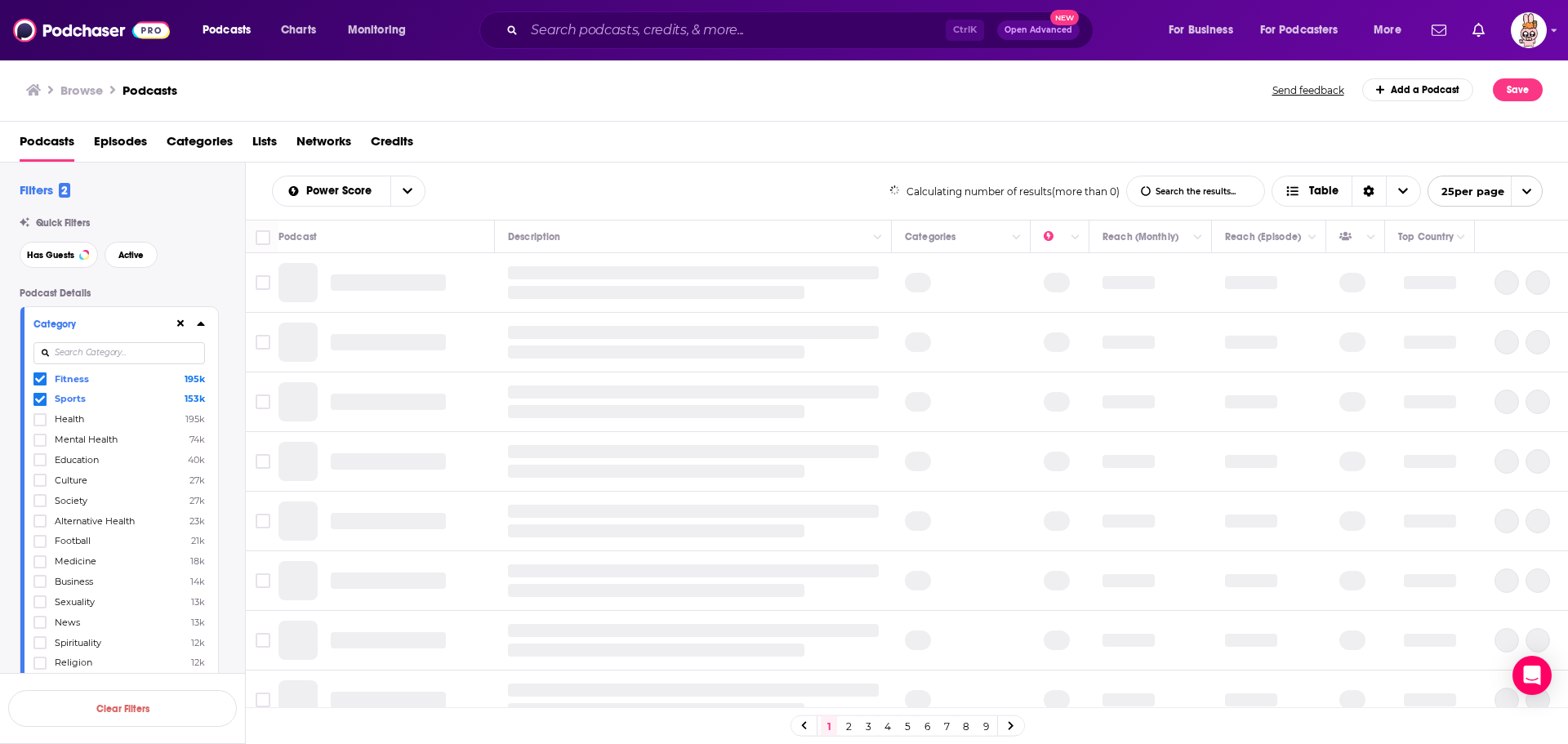
click at [203, 325] on icon at bounding box center [200, 324] width 7 height 4
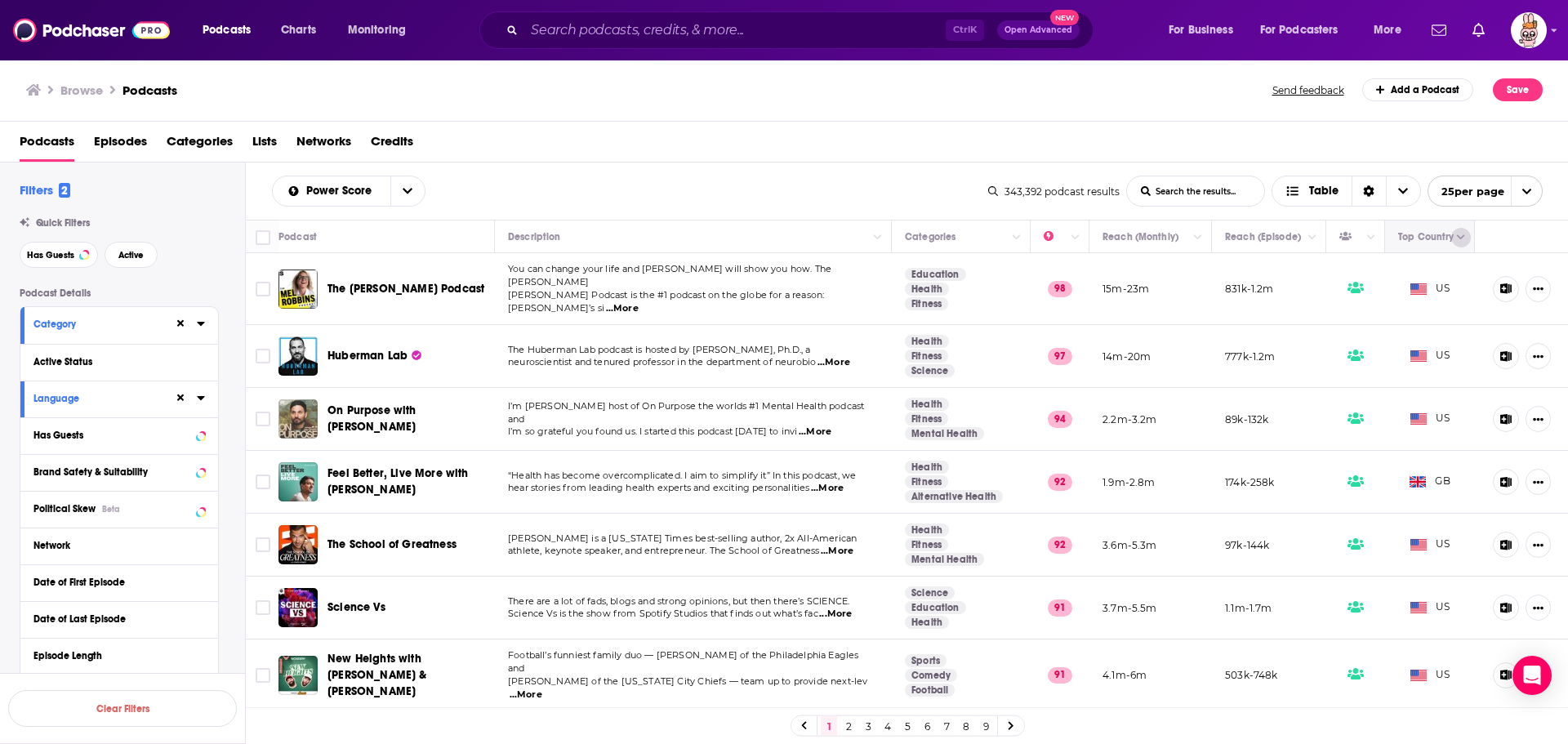
click at [1451, 243] on button "Column Actions" at bounding box center [1461, 238] width 20 height 20
click at [1452, 291] on div "Show all columns" at bounding box center [1450, 293] width 109 height 16
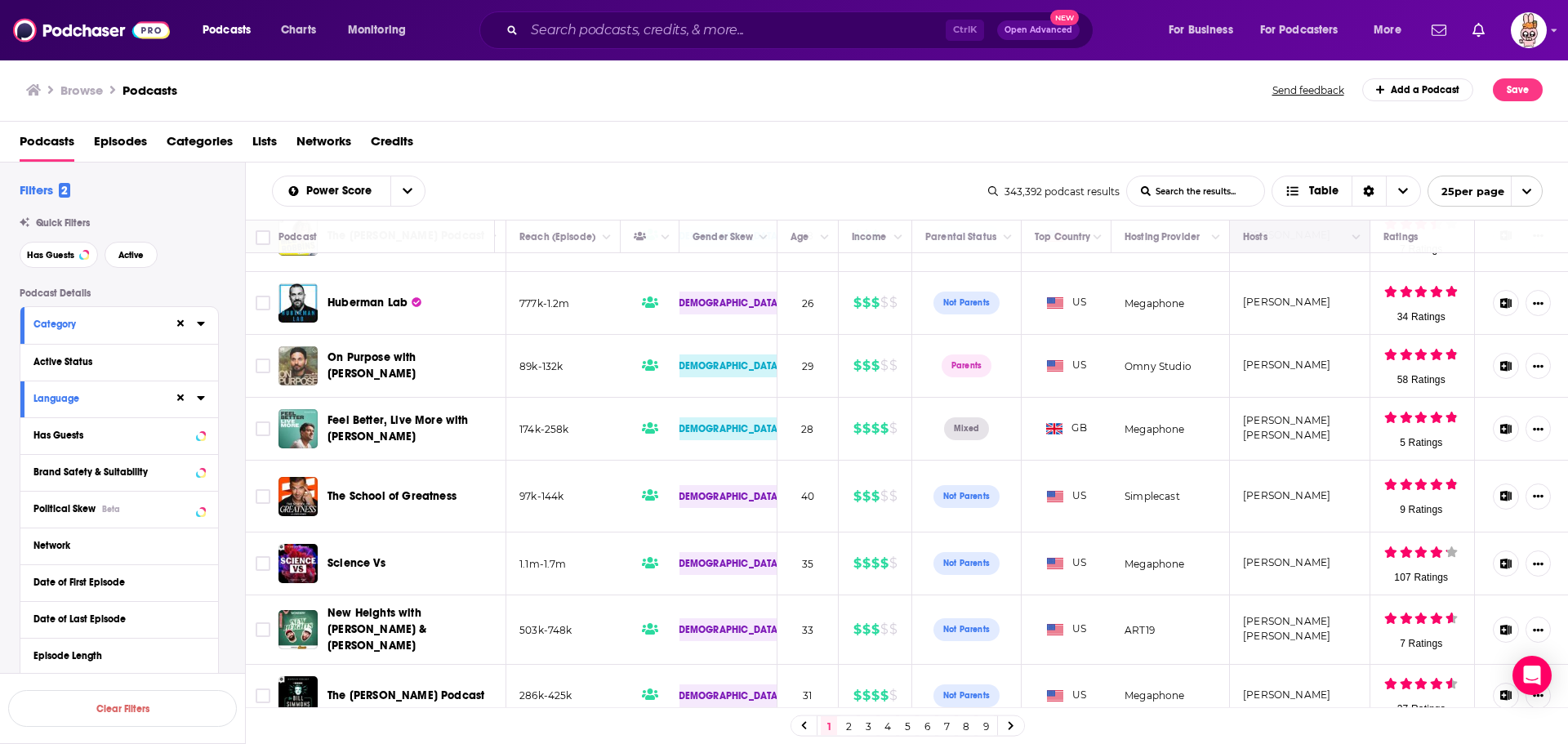
scroll to position [82, 1141]
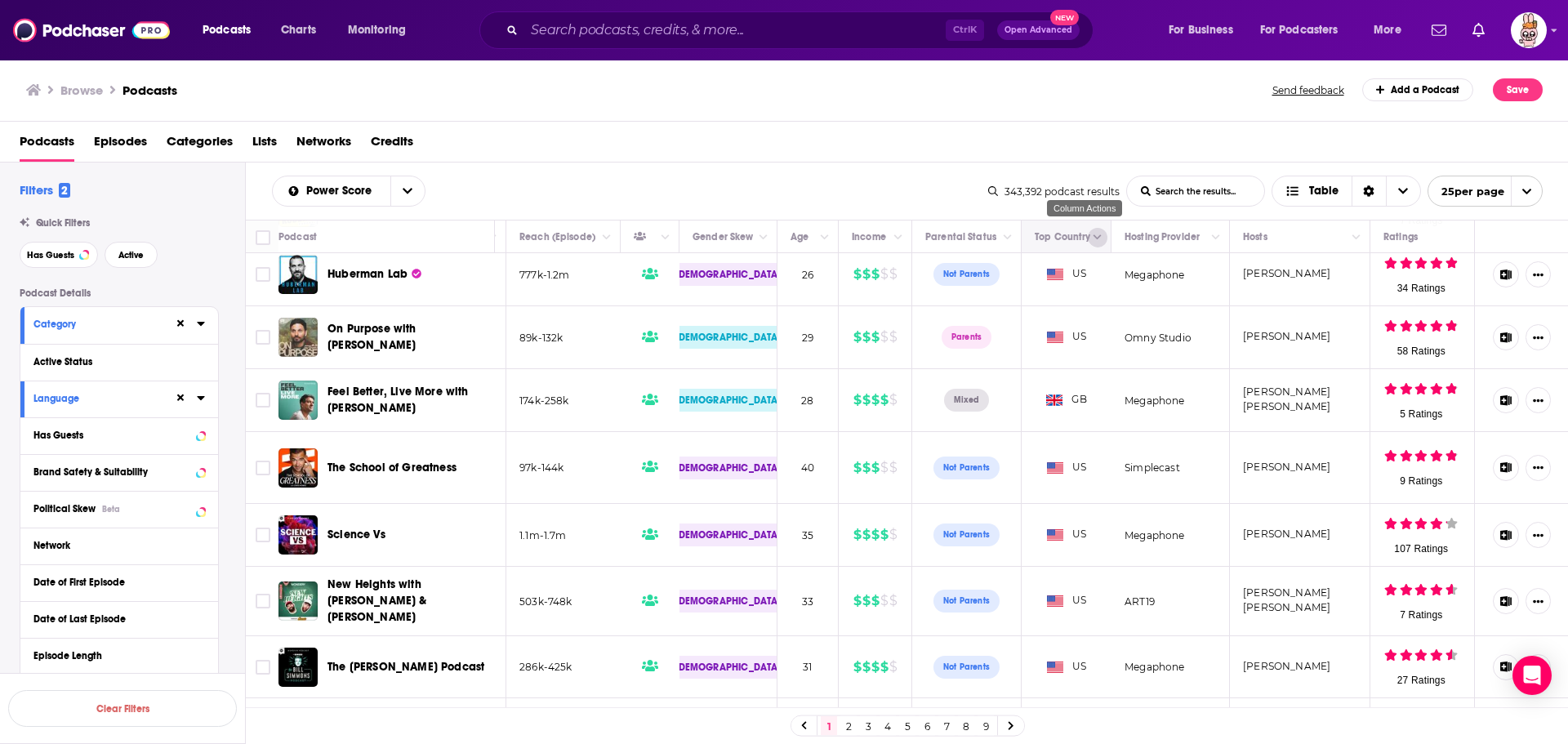
click at [1093, 241] on icon "Column Actions" at bounding box center [1097, 237] width 8 height 10
click at [1137, 295] on div "Hide Top Country column Show all columns" at bounding box center [1162, 280] width 172 height 52
drag, startPoint x: 805, startPoint y: 179, endPoint x: 799, endPoint y: 197, distance: 19.0
click at [804, 179] on div at bounding box center [784, 372] width 1568 height 744
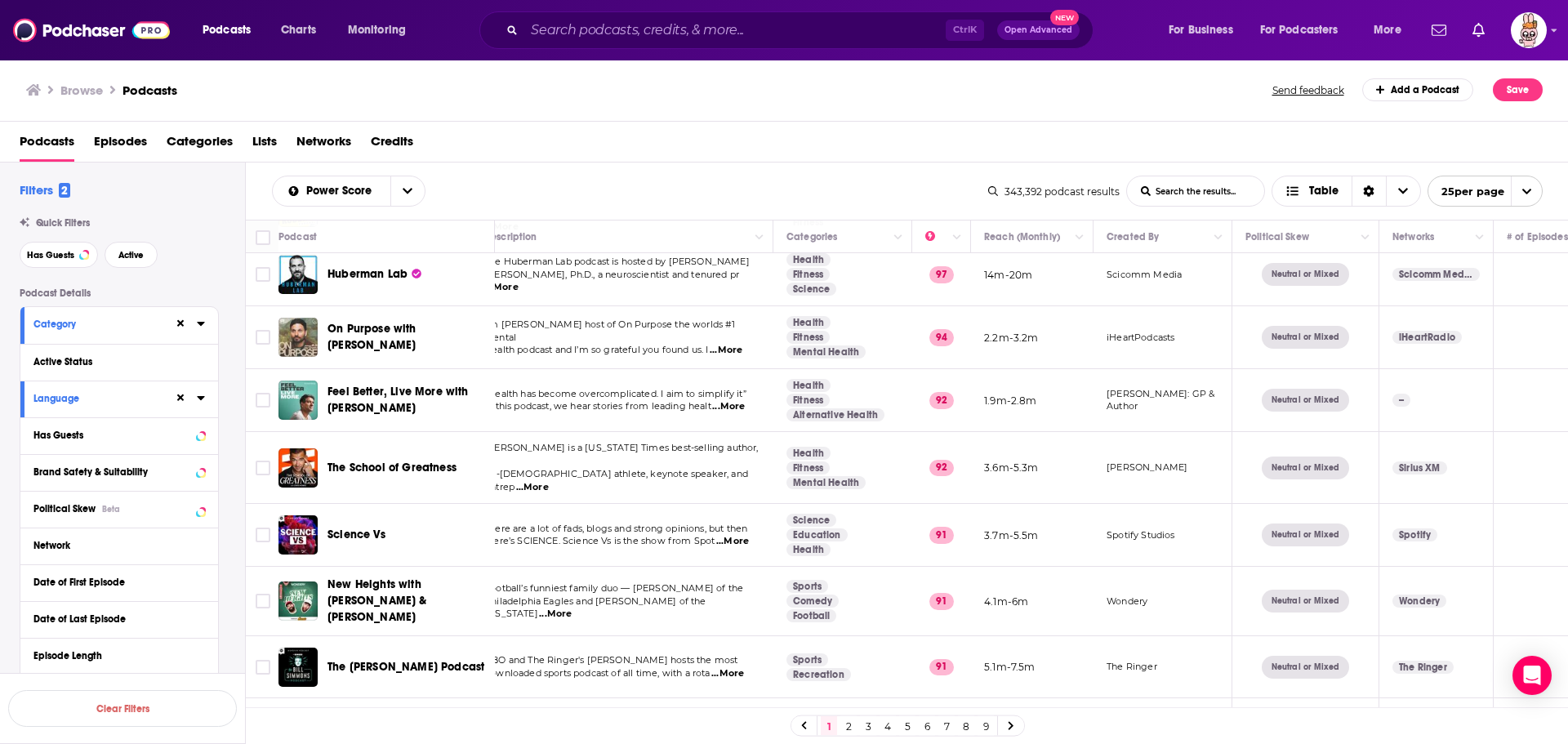
scroll to position [82, 0]
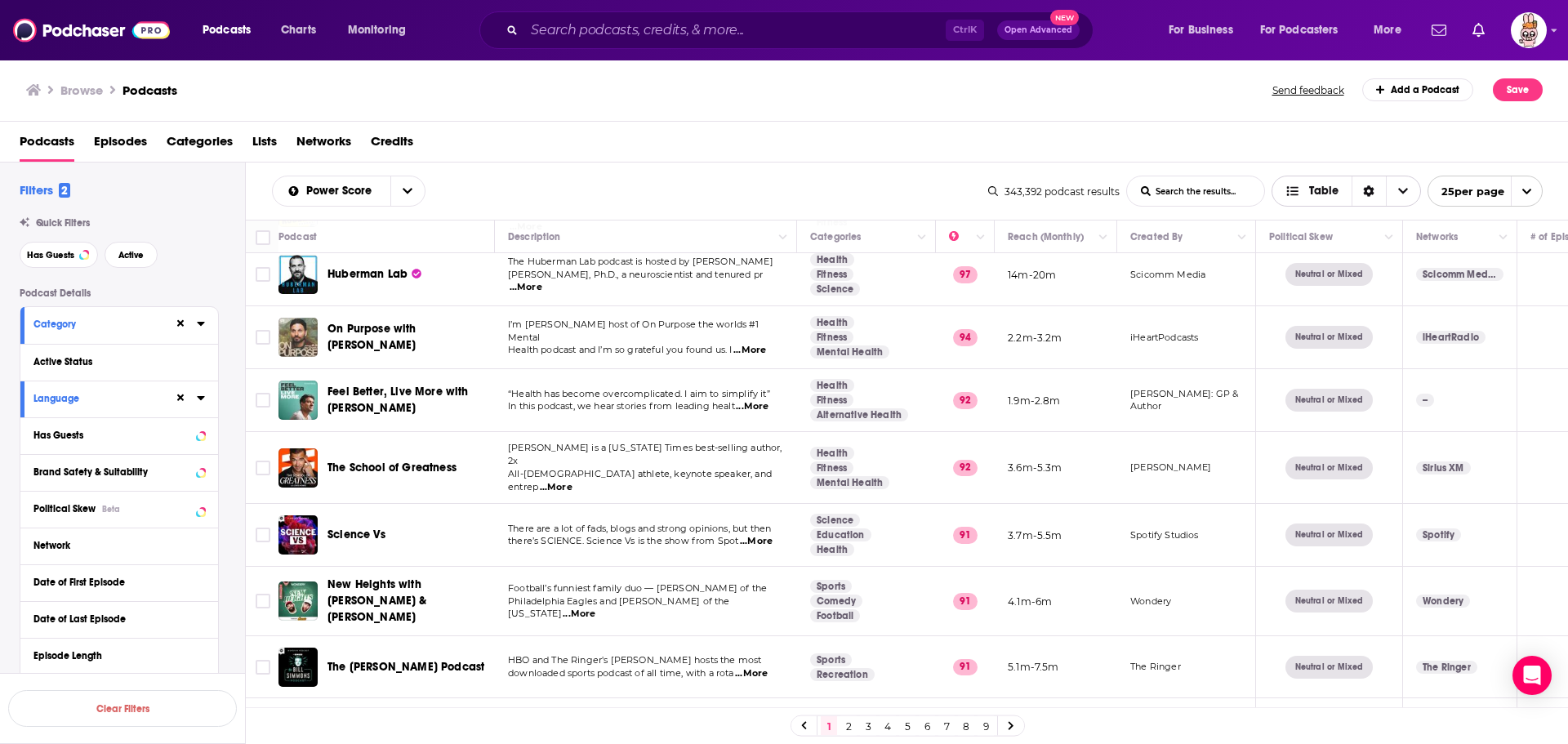
click at [1313, 186] on span "Table" at bounding box center [1324, 191] width 30 height 12
click at [1330, 252] on span "Gallery" at bounding box center [1357, 248] width 102 height 9
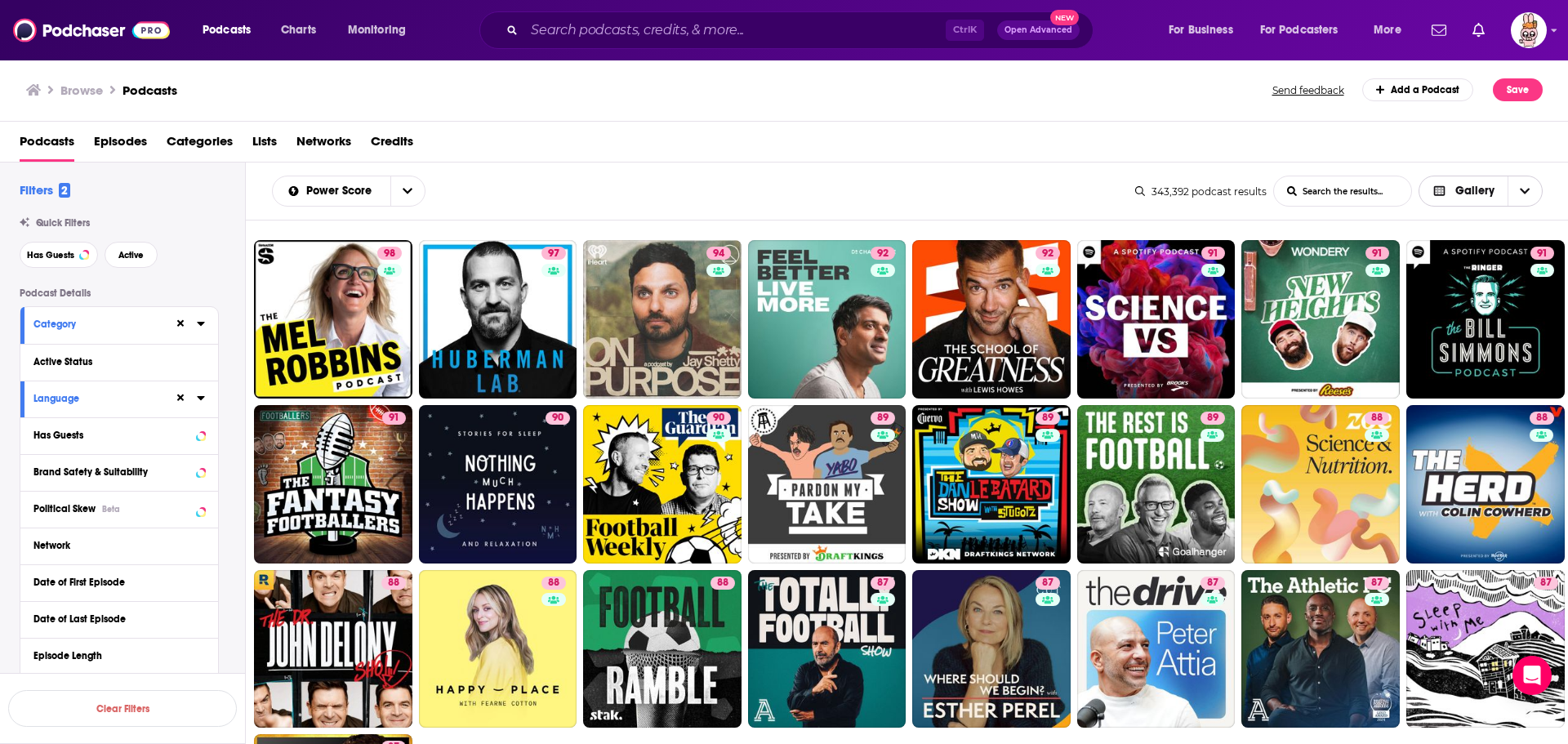
click at [1463, 190] on span "Gallery" at bounding box center [1475, 191] width 39 height 12
click at [1449, 219] on span "Choose View" at bounding box center [1442, 221] width 22 height 21
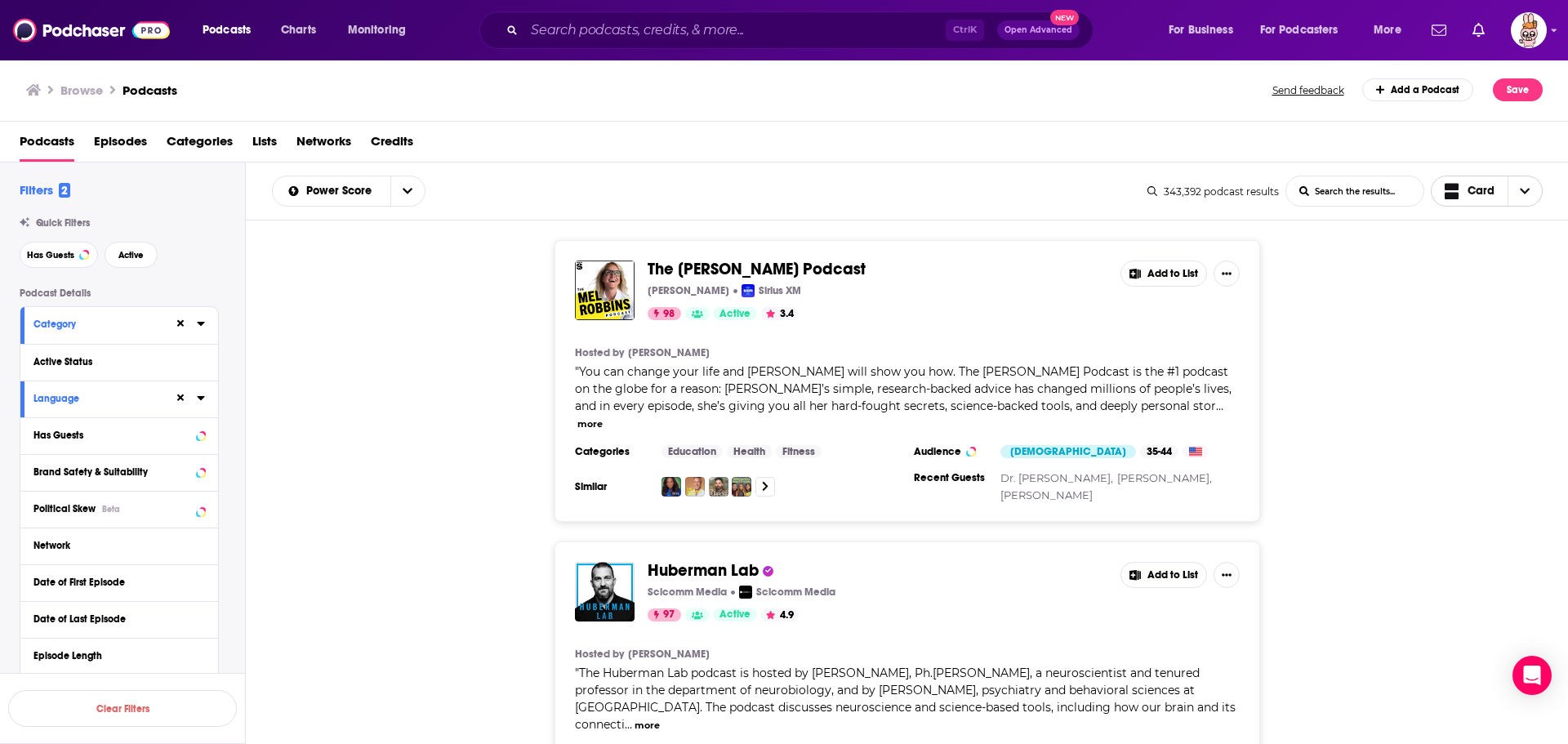
click at [1482, 186] on span "Card" at bounding box center [1481, 191] width 27 height 12
click at [1470, 260] on div "Gallery" at bounding box center [1487, 248] width 113 height 28
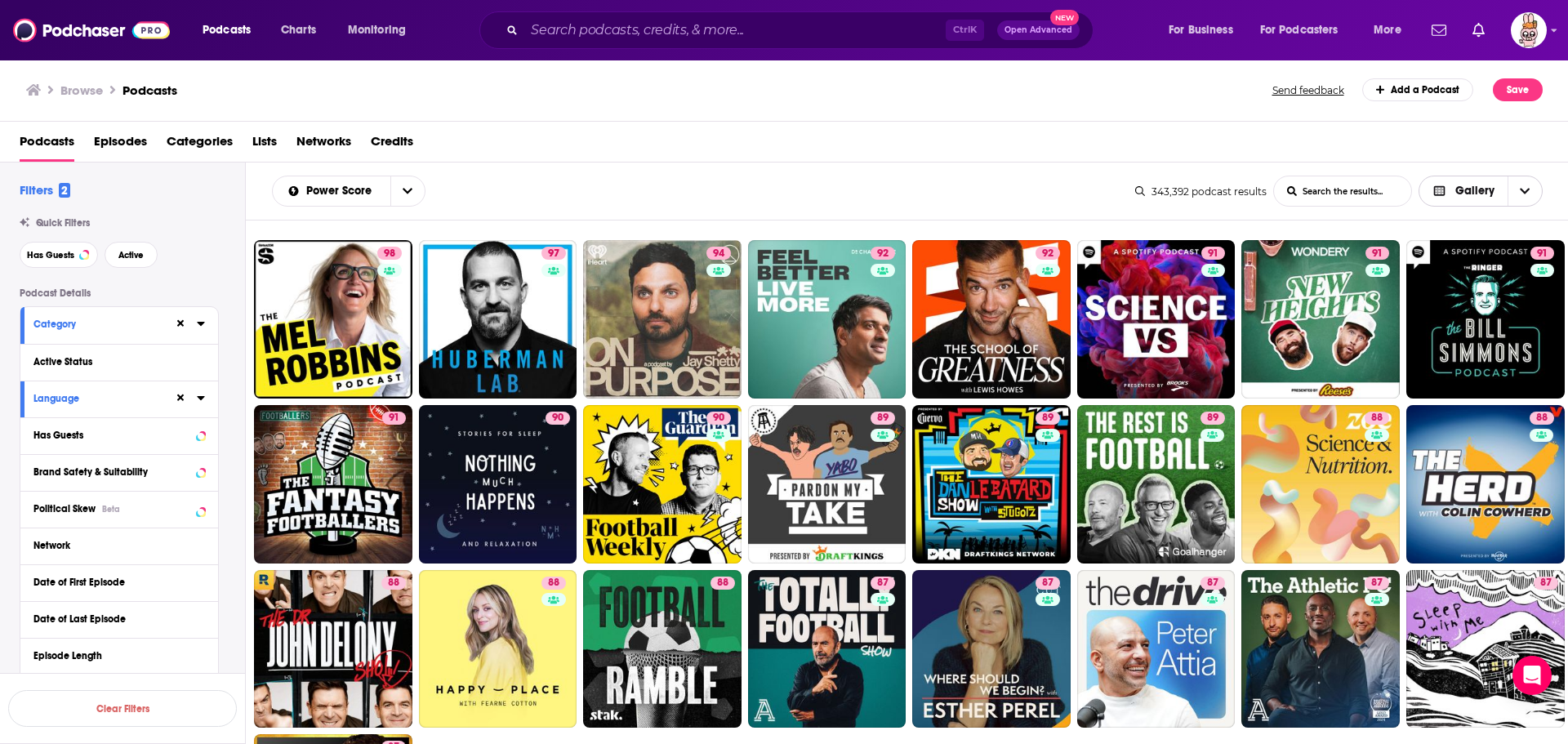
click at [1454, 194] on span "Choose View" at bounding box center [1443, 191] width 22 height 12
click at [1460, 271] on span "Table" at bounding box center [1491, 276] width 77 height 9
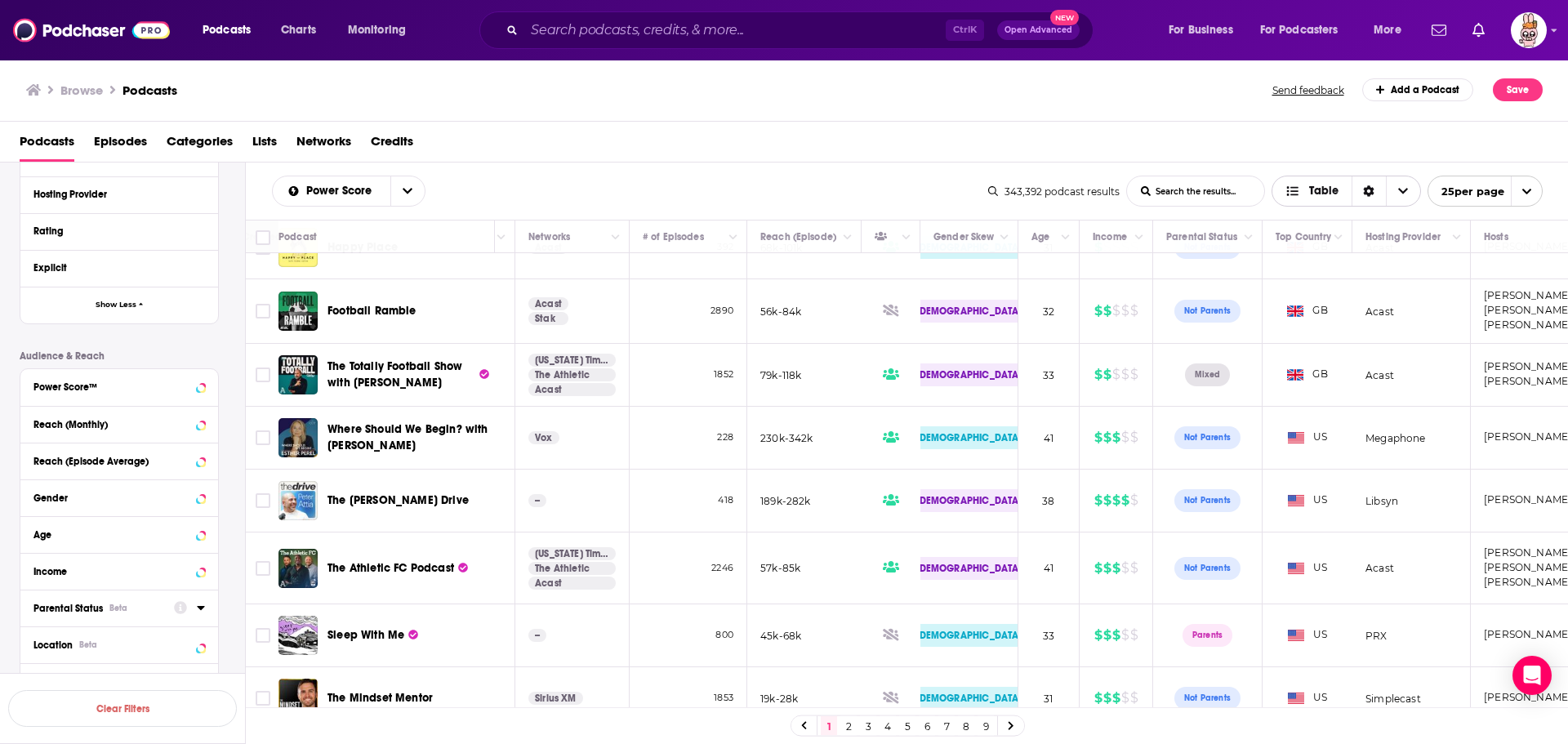
scroll to position [653, 0]
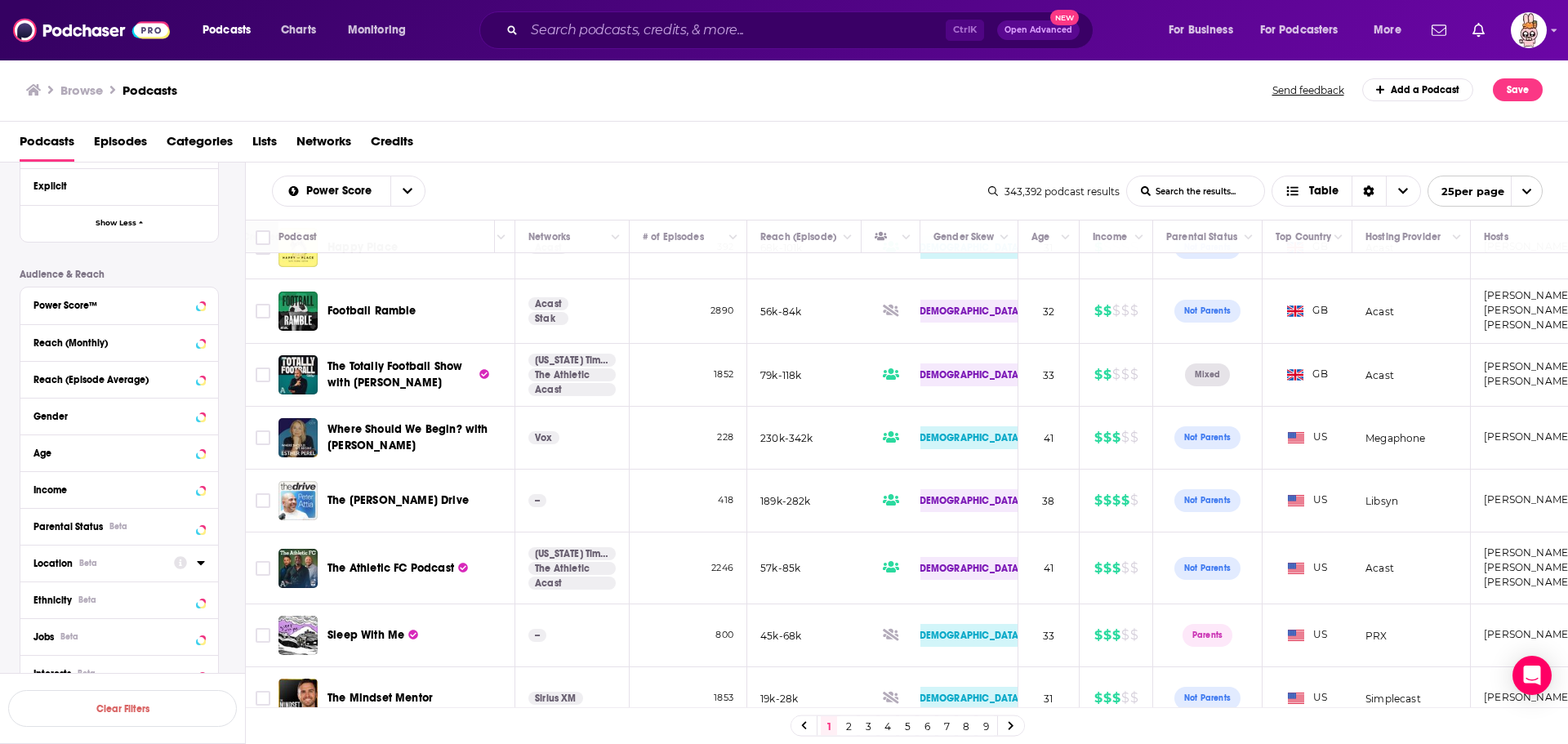
click at [199, 563] on icon at bounding box center [200, 564] width 7 height 4
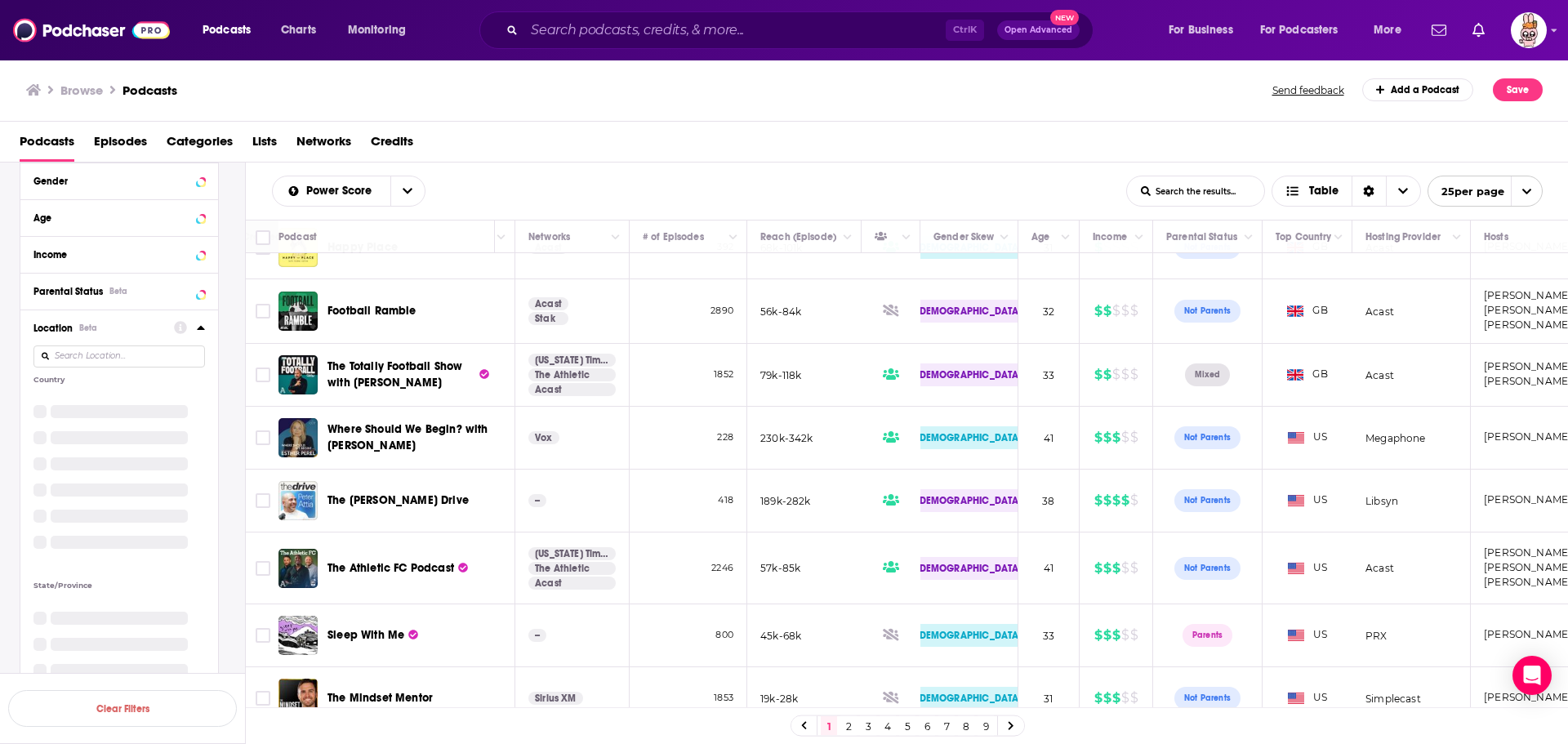
scroll to position [899, 0]
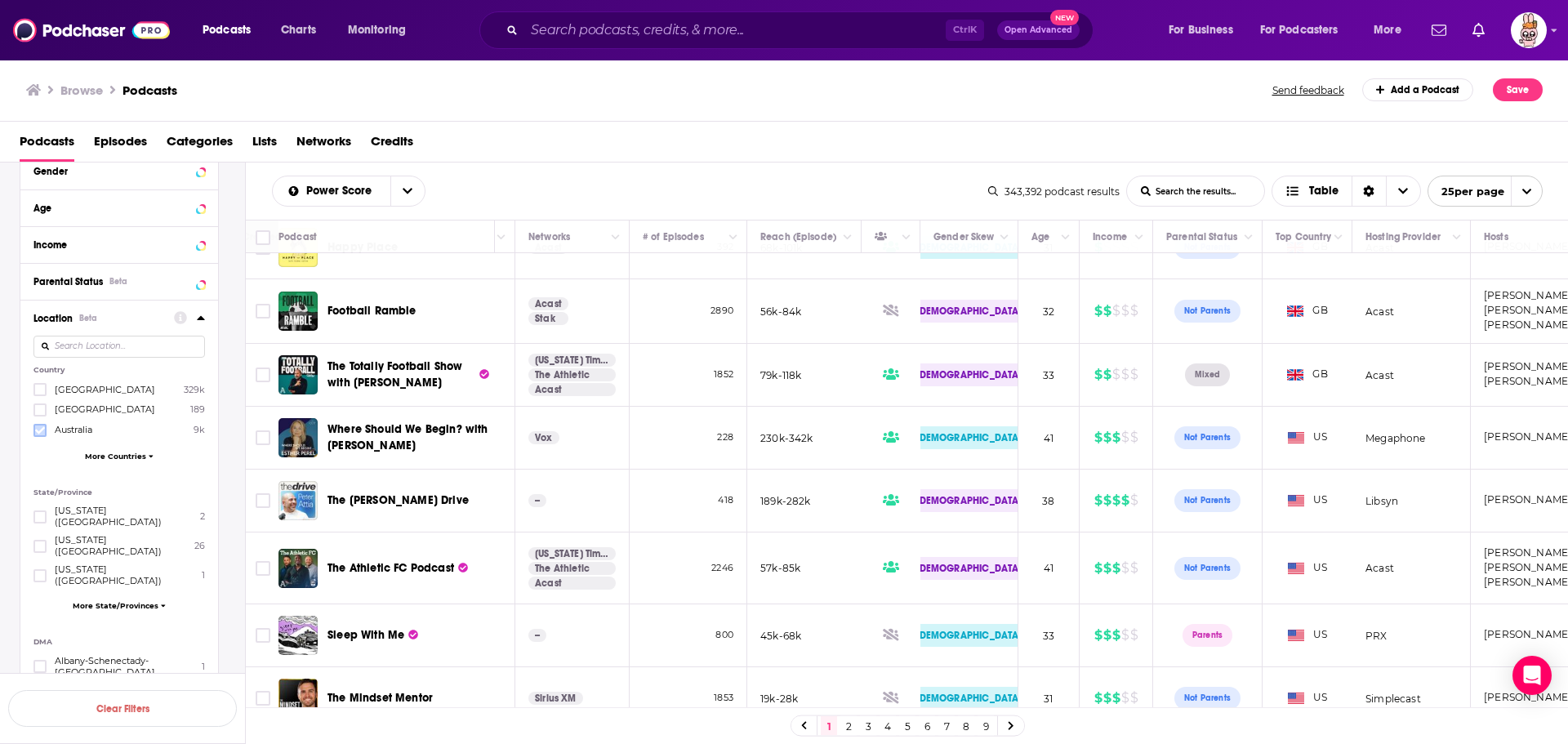
click at [34, 432] on label at bounding box center [39, 431] width 13 height 13
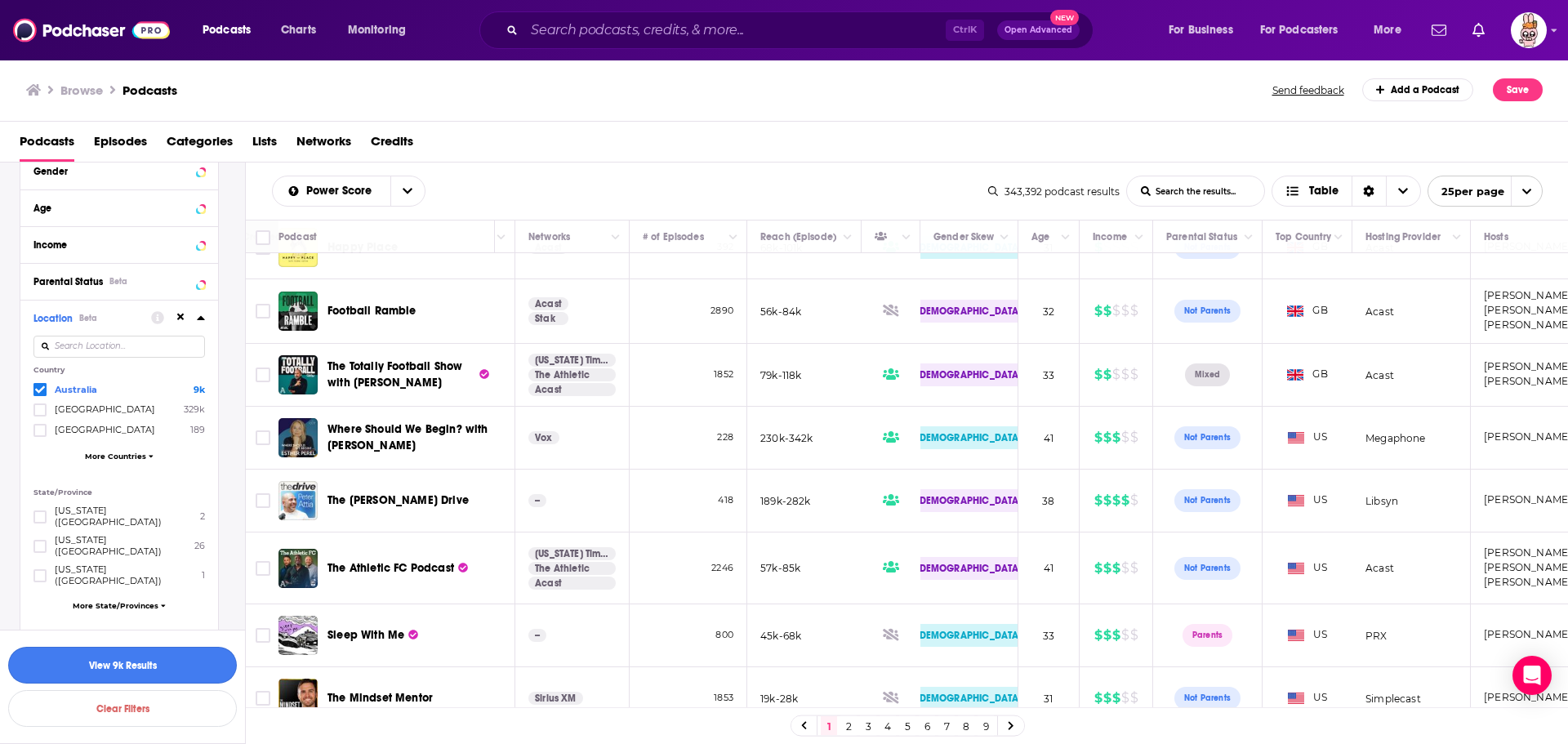
click at [166, 676] on button "View 9k Results" at bounding box center [122, 665] width 229 height 37
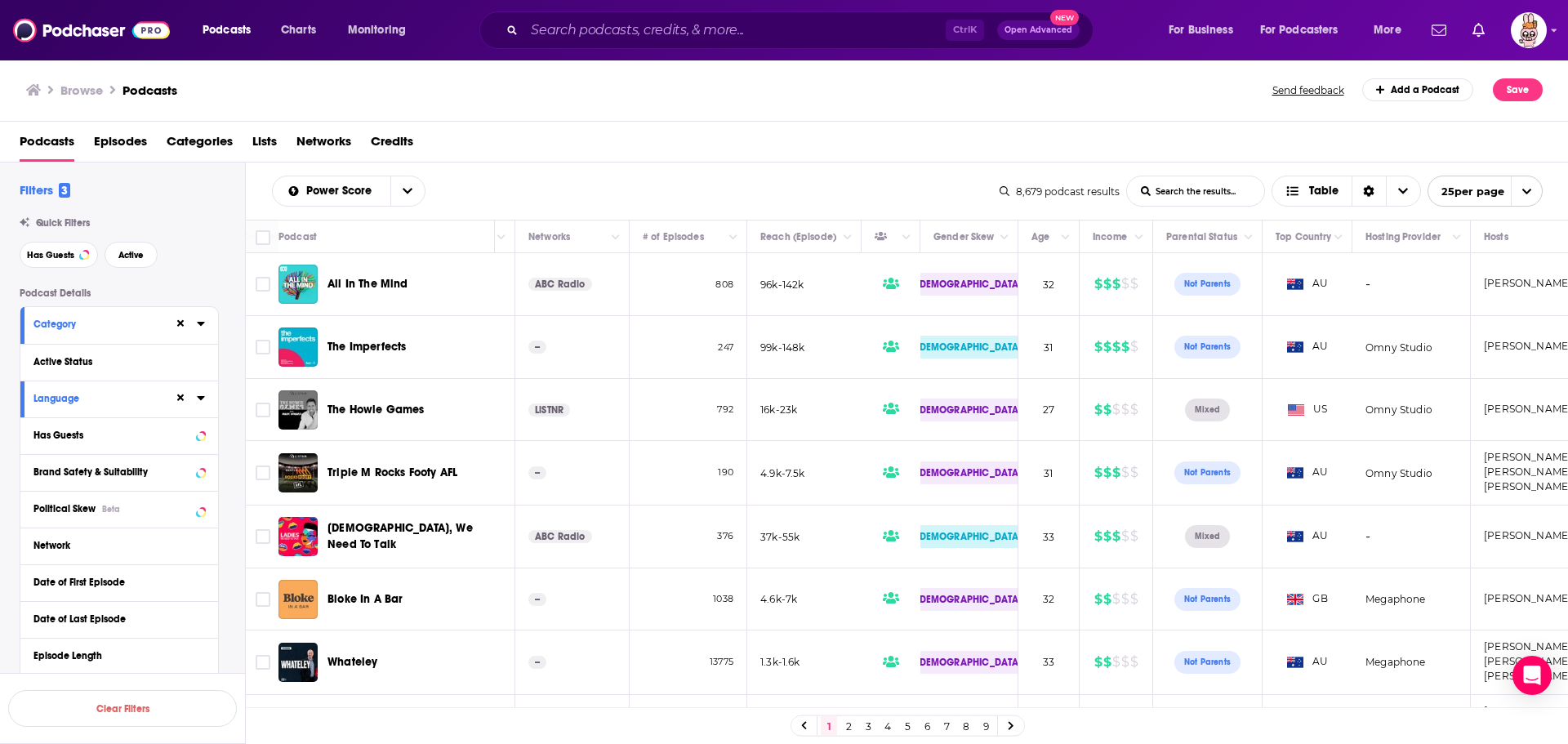
click at [205, 230] on div "Quick Filters Has Guests Active" at bounding box center [132, 242] width 225 height 50
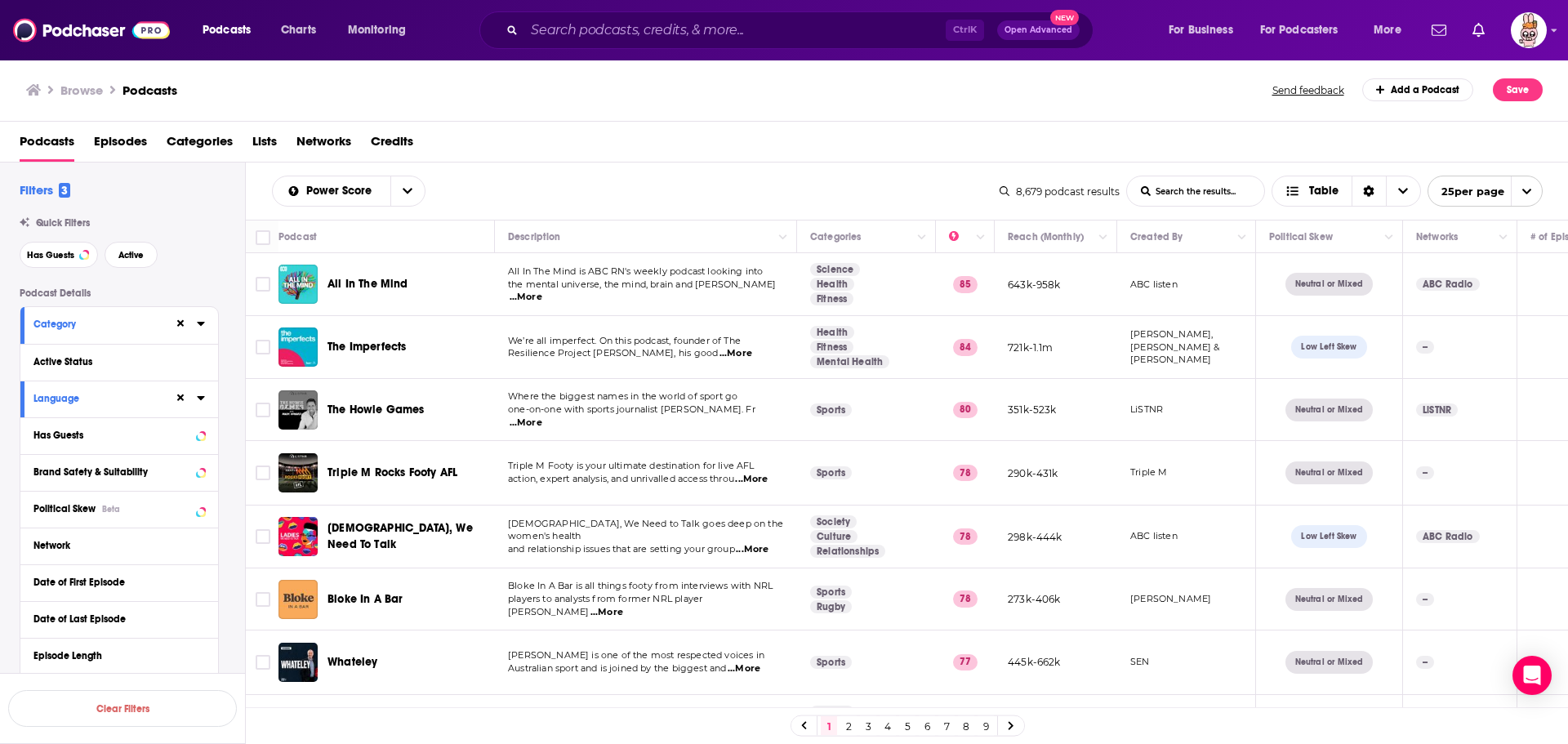
click at [543, 291] on span "...More" at bounding box center [526, 297] width 32 height 13
click at [736, 127] on div "Podcasts Episodes Categories Lists Networks Credits" at bounding box center [784, 143] width 1569 height 41
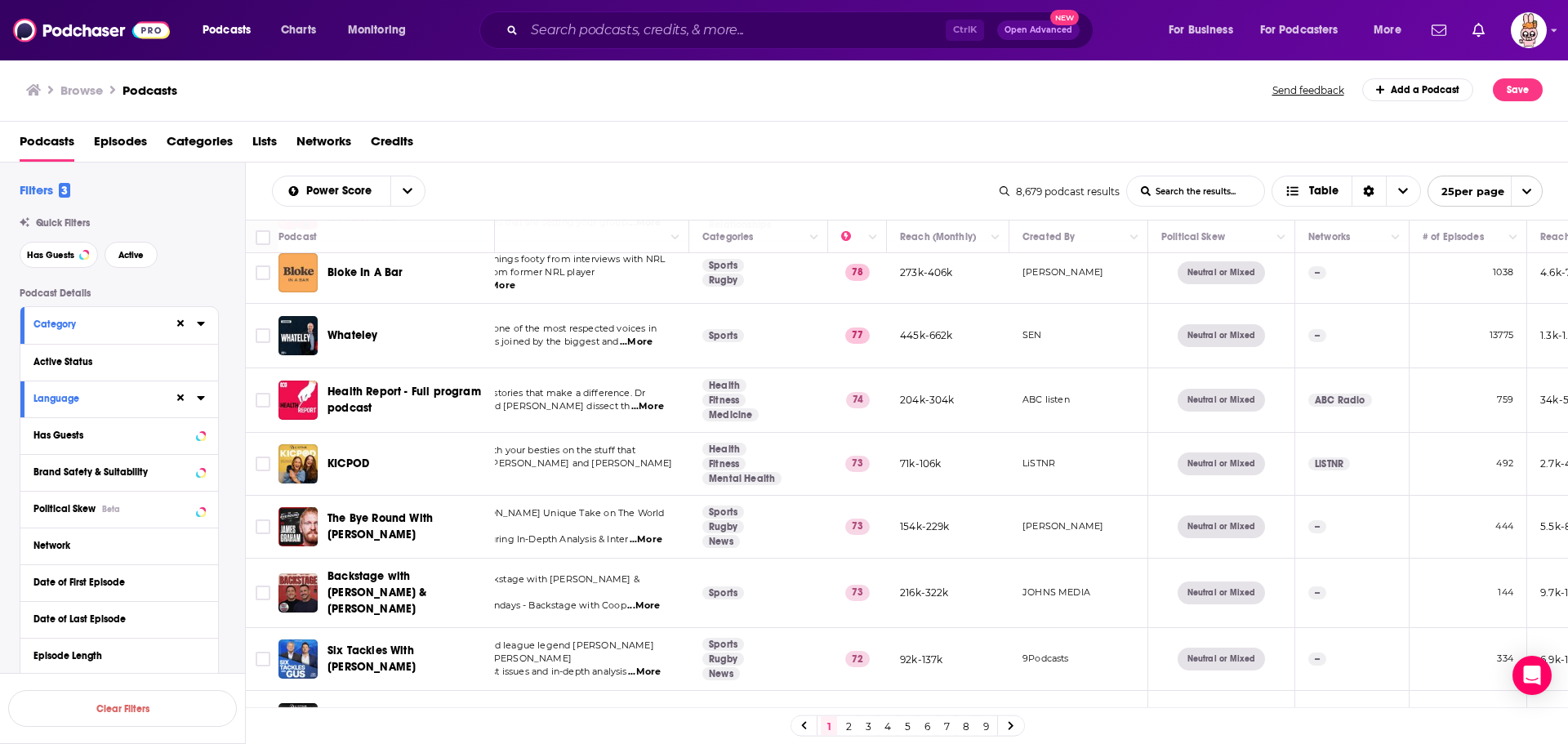
scroll to position [327, 0]
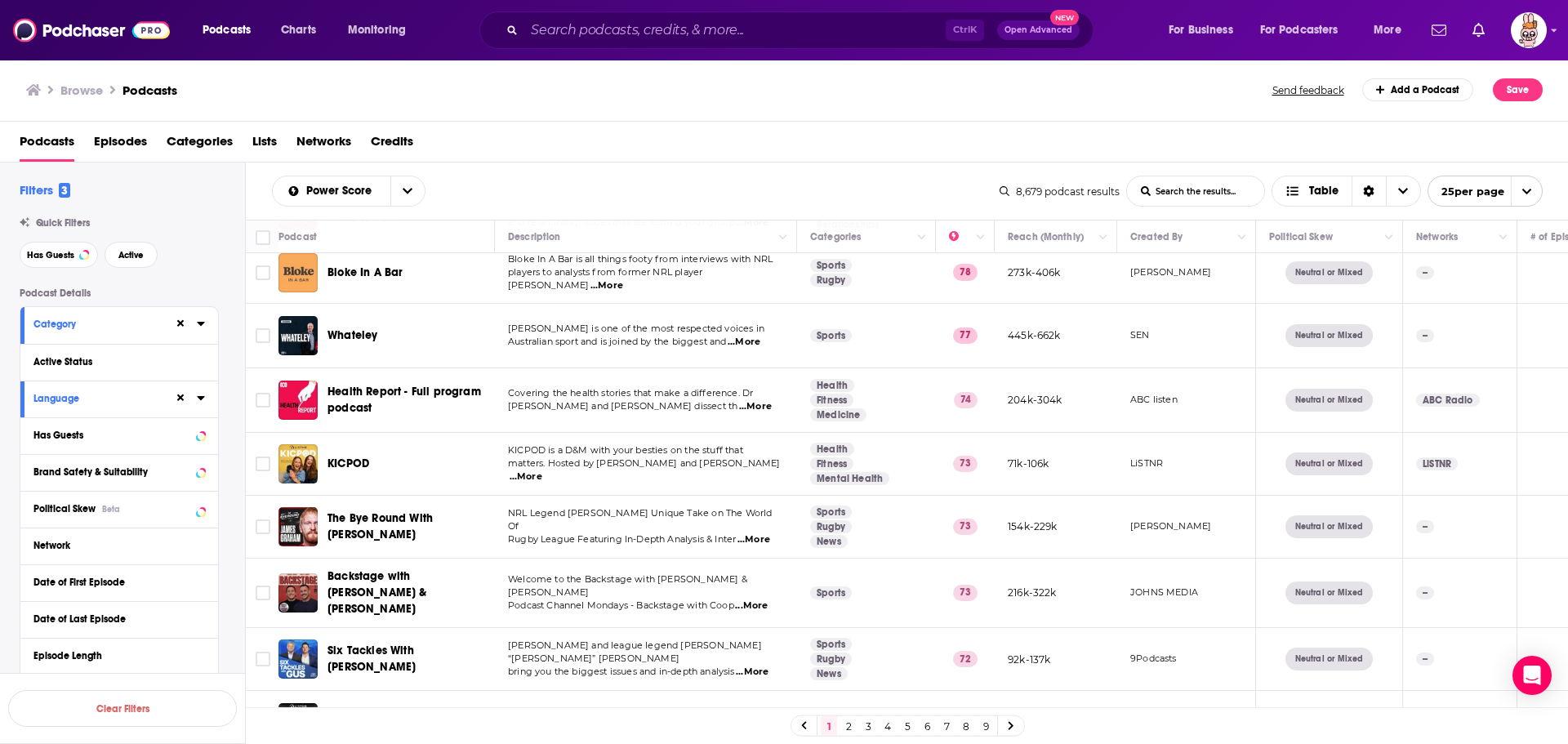
click at [543, 470] on span "...More" at bounding box center [526, 477] width 32 height 13
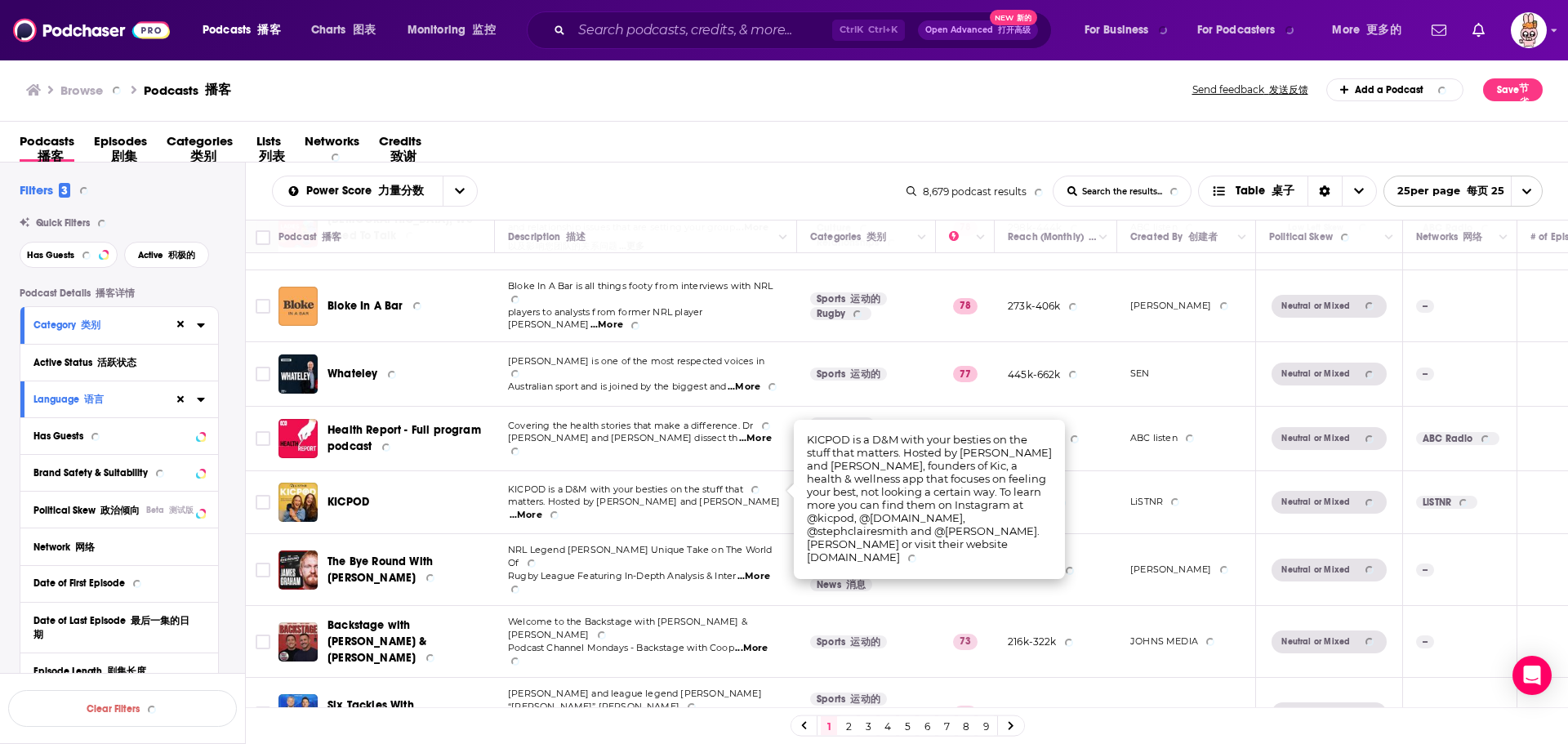
scroll to position [319, 0]
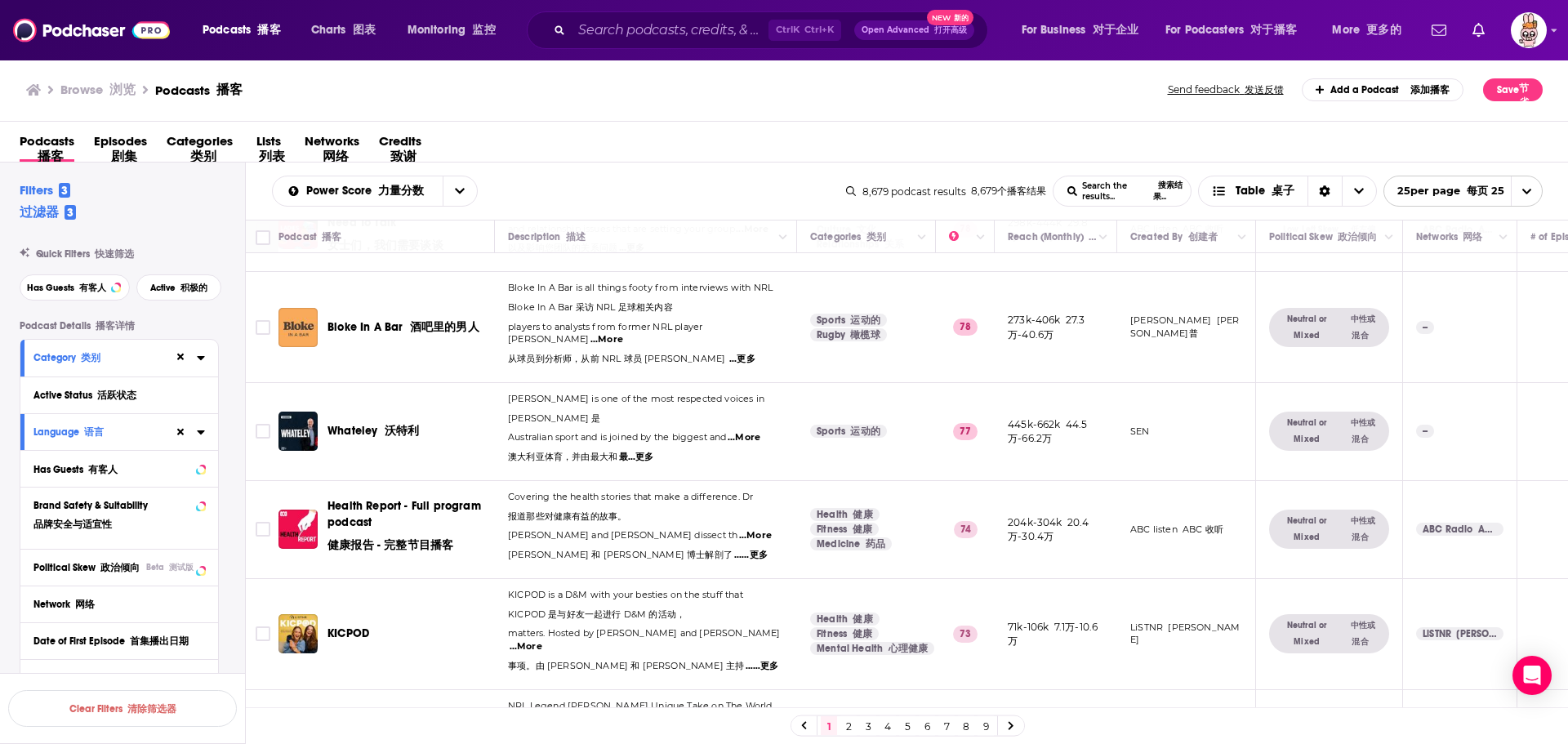
click at [715, 548] on td "Covering the health stories that make a difference. Dr 报道那些对健康有益的故事。 Norman Swa…" at bounding box center [646, 530] width 302 height 98
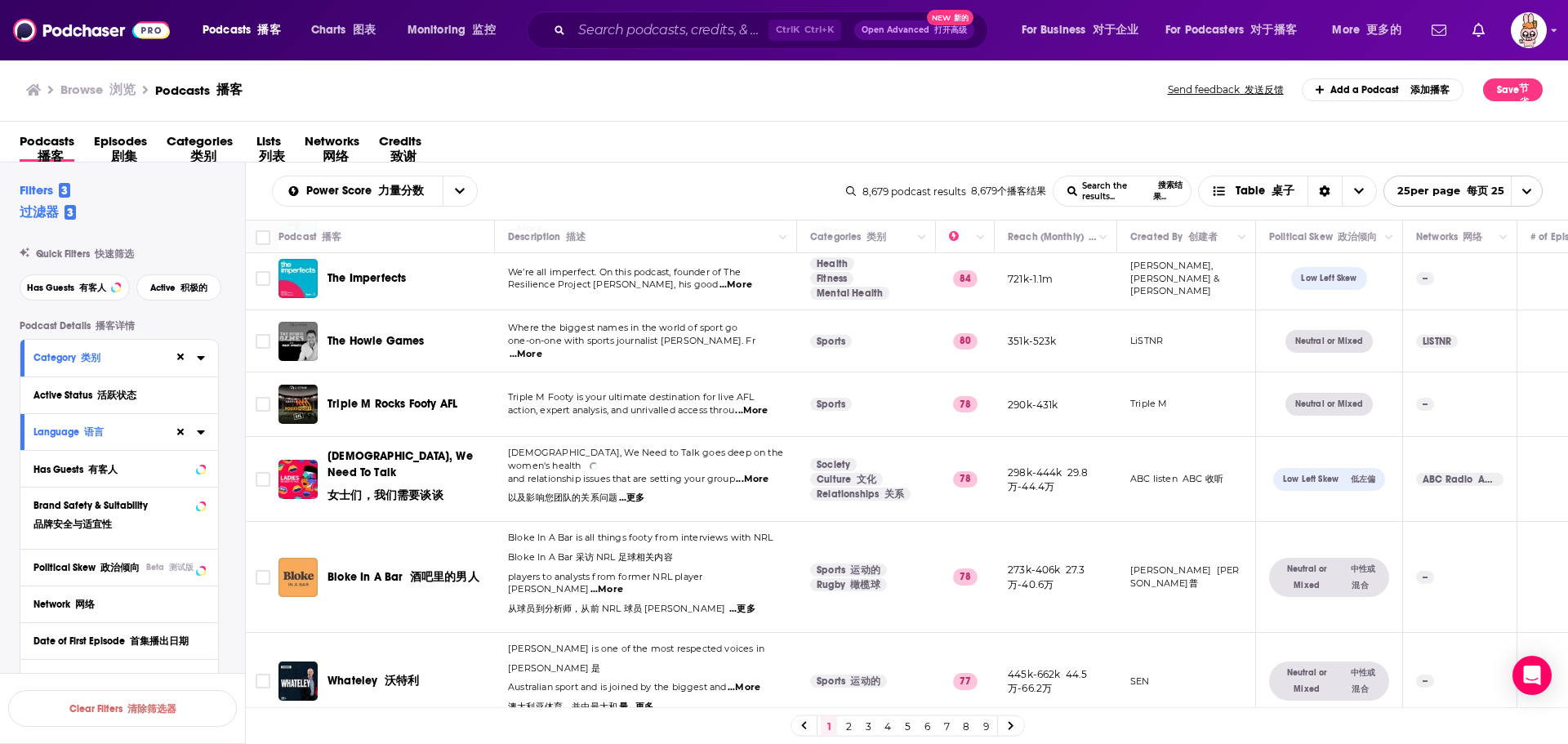
scroll to position [0, 0]
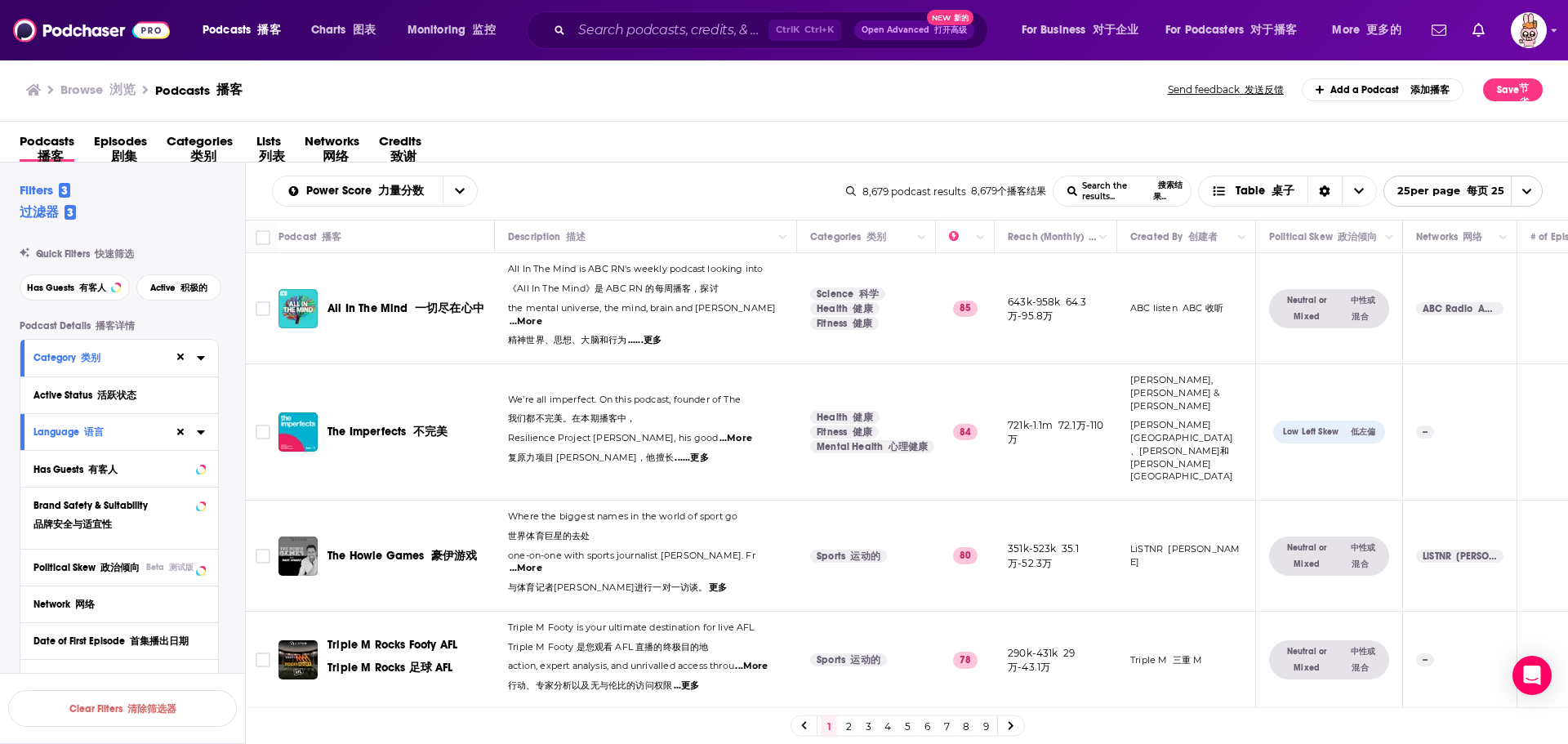
click at [656, 334] on span "......更多" at bounding box center [644, 340] width 33 height 13
click at [543, 315] on span "...More" at bounding box center [526, 321] width 32 height 13
click at [749, 433] on span "...More" at bounding box center [736, 439] width 32 height 13
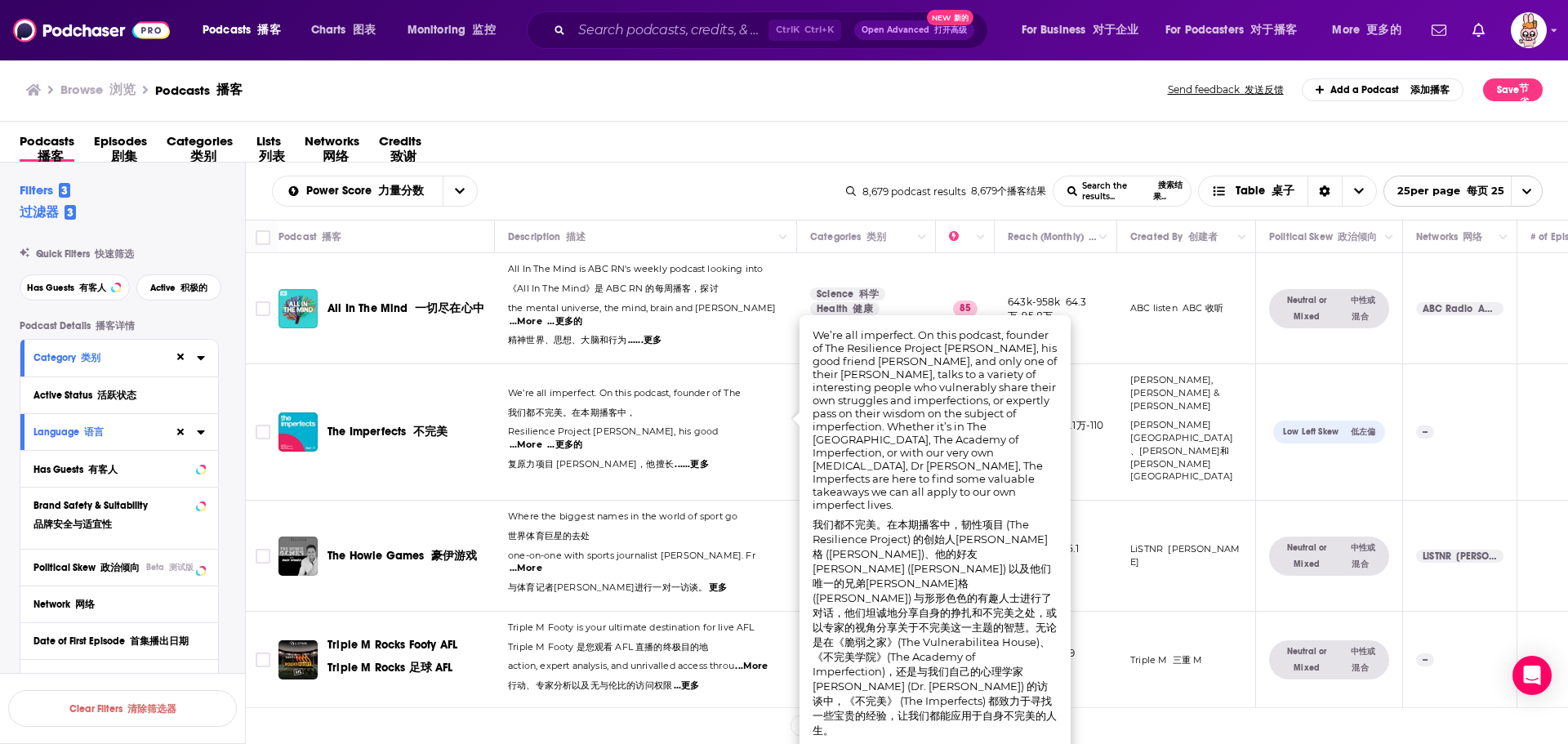
click at [753, 442] on p "Resilience Project Hugh van Cuylenburg, his good ...More ...更多的 复原力项目 Hugh van …" at bounding box center [645, 451] width 275 height 51
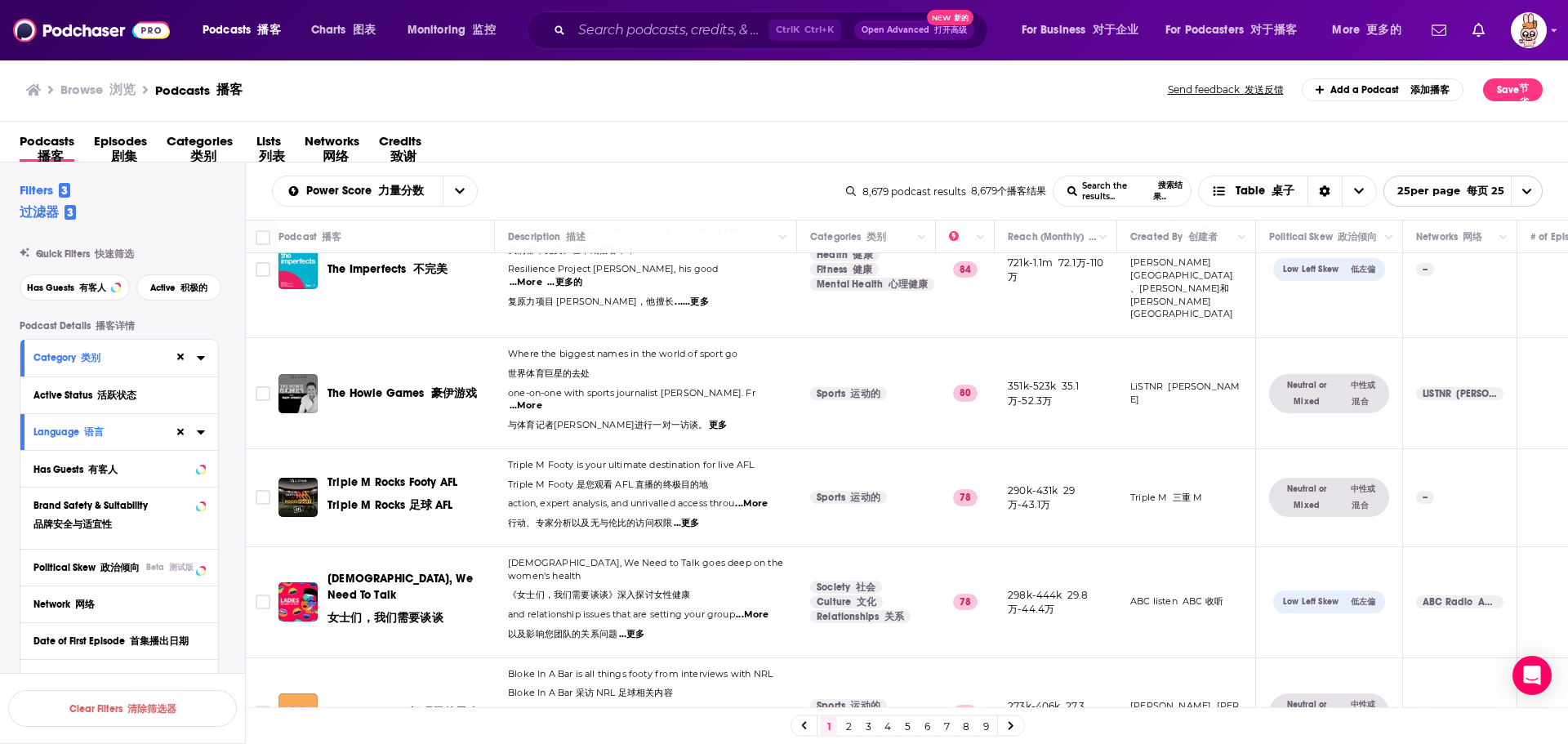
scroll to position [163, 0]
click at [543, 398] on span "...More" at bounding box center [526, 405] width 32 height 13
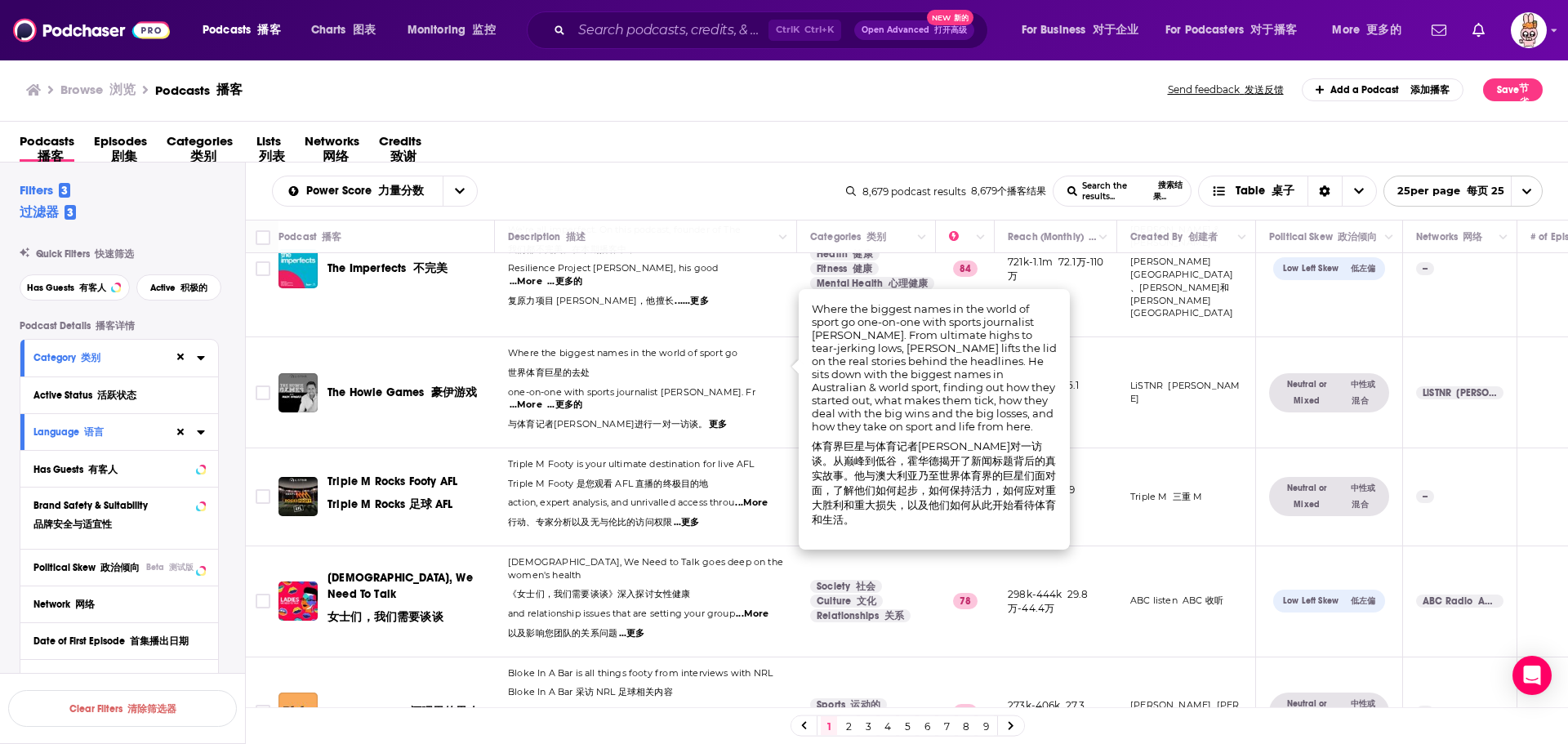
click at [753, 387] on p "one-on-one with sports journalist Mark Howard. Fr ...More ...更多的 与体育记者马克·霍华德进行一…" at bounding box center [645, 412] width 275 height 51
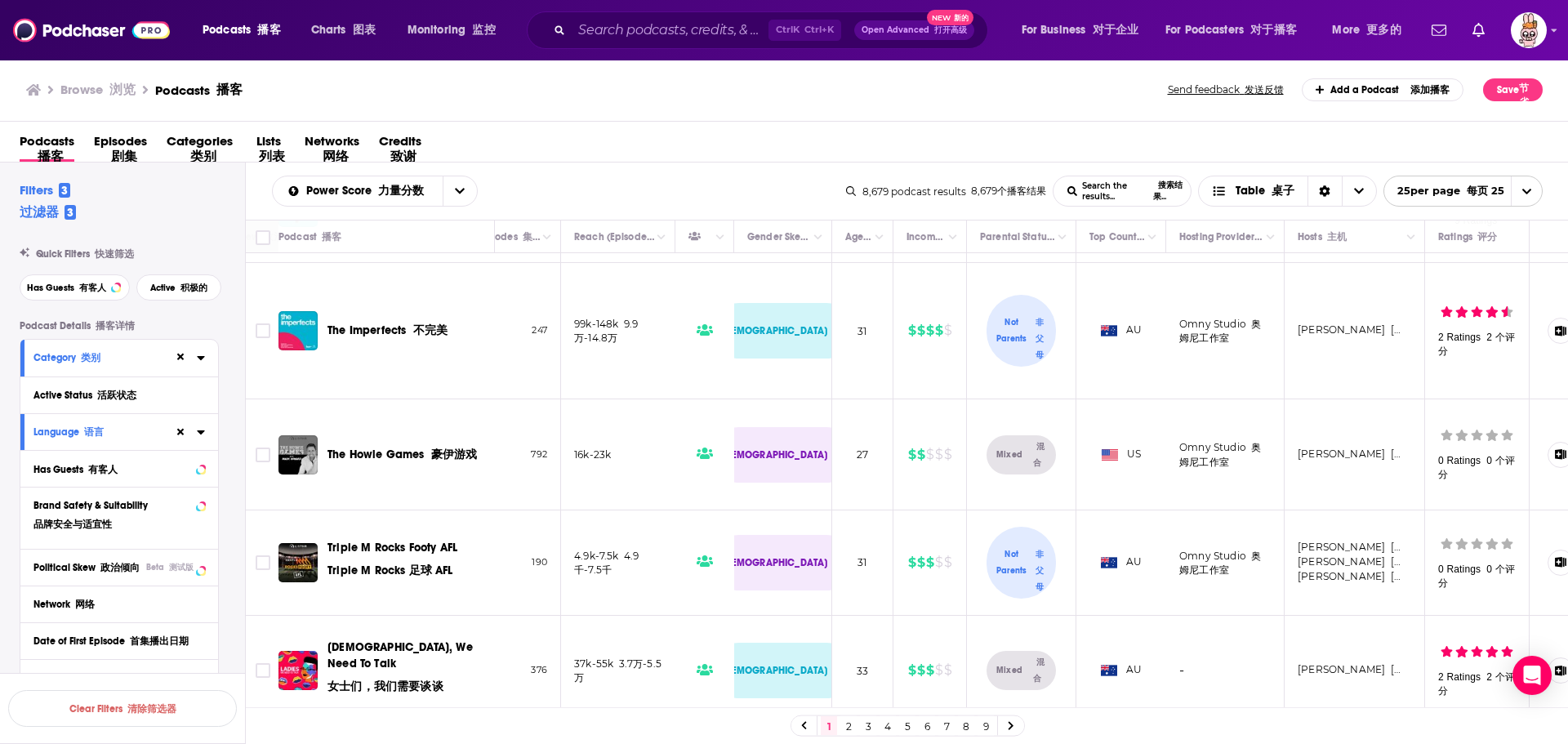
scroll to position [0, 1074]
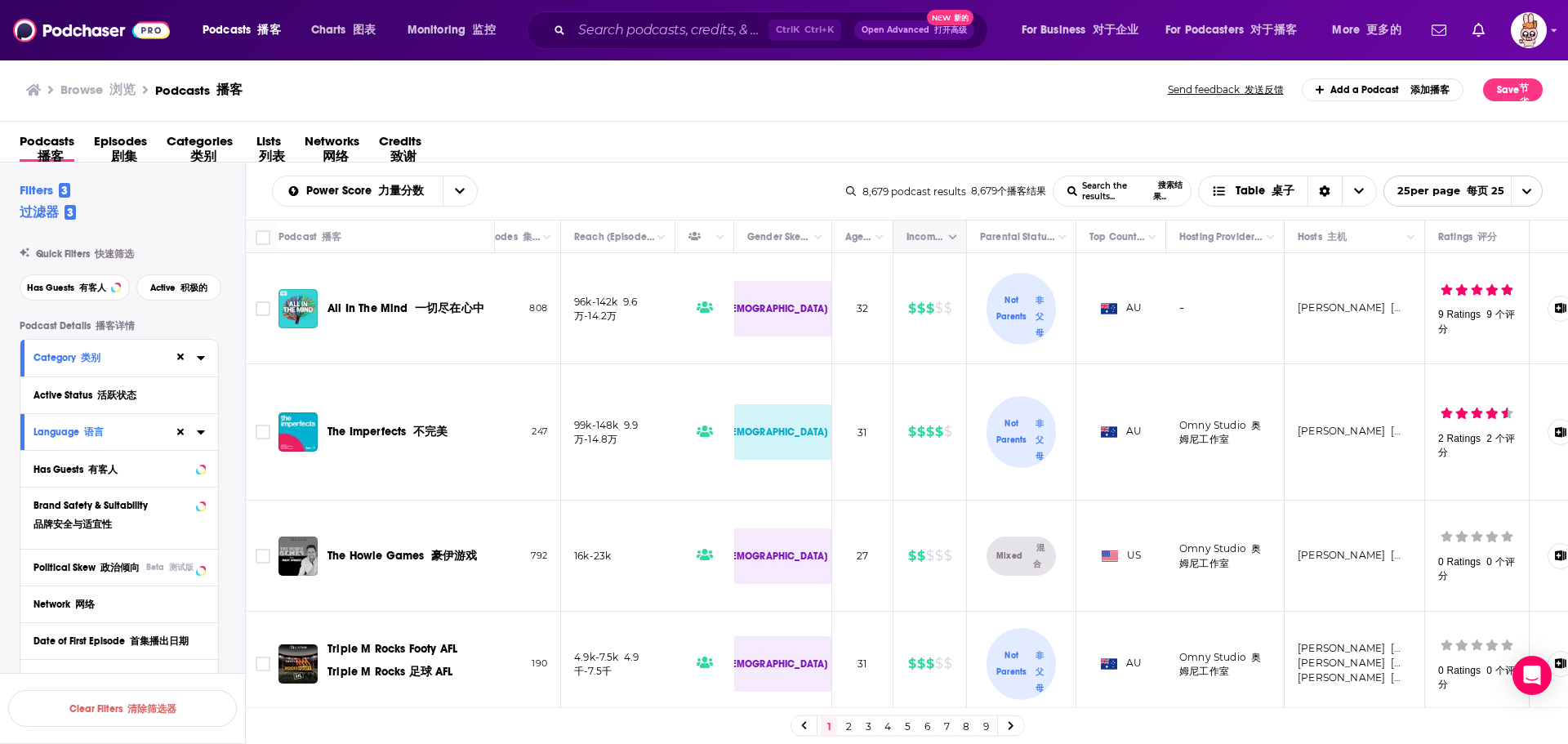
click at [950, 237] on icon "Column Actions" at bounding box center [953, 237] width 8 height 4
click at [879, 145] on div at bounding box center [784, 372] width 1568 height 744
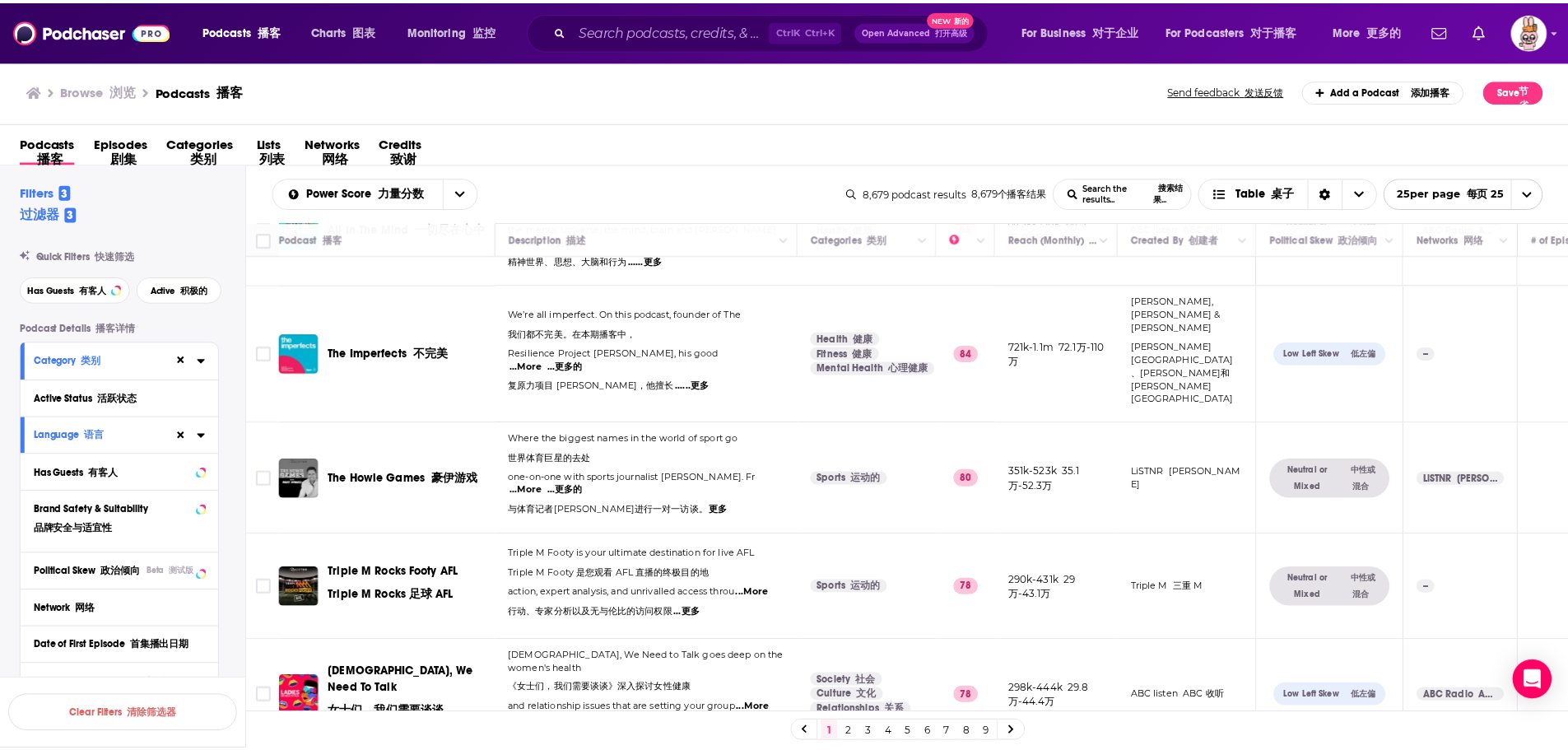
scroll to position [165, 0]
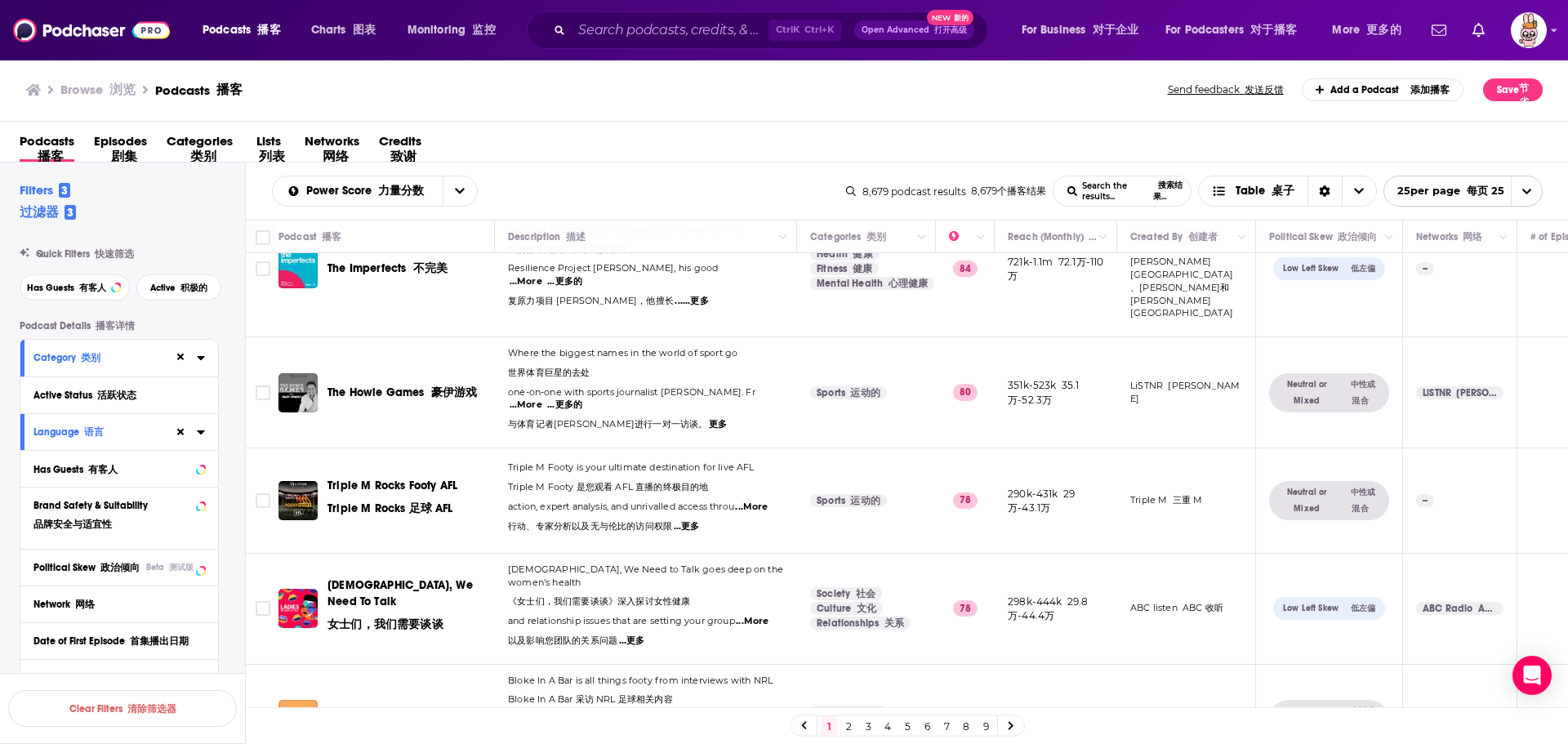
click at [754, 616] on span "...More" at bounding box center [752, 622] width 32 height 13
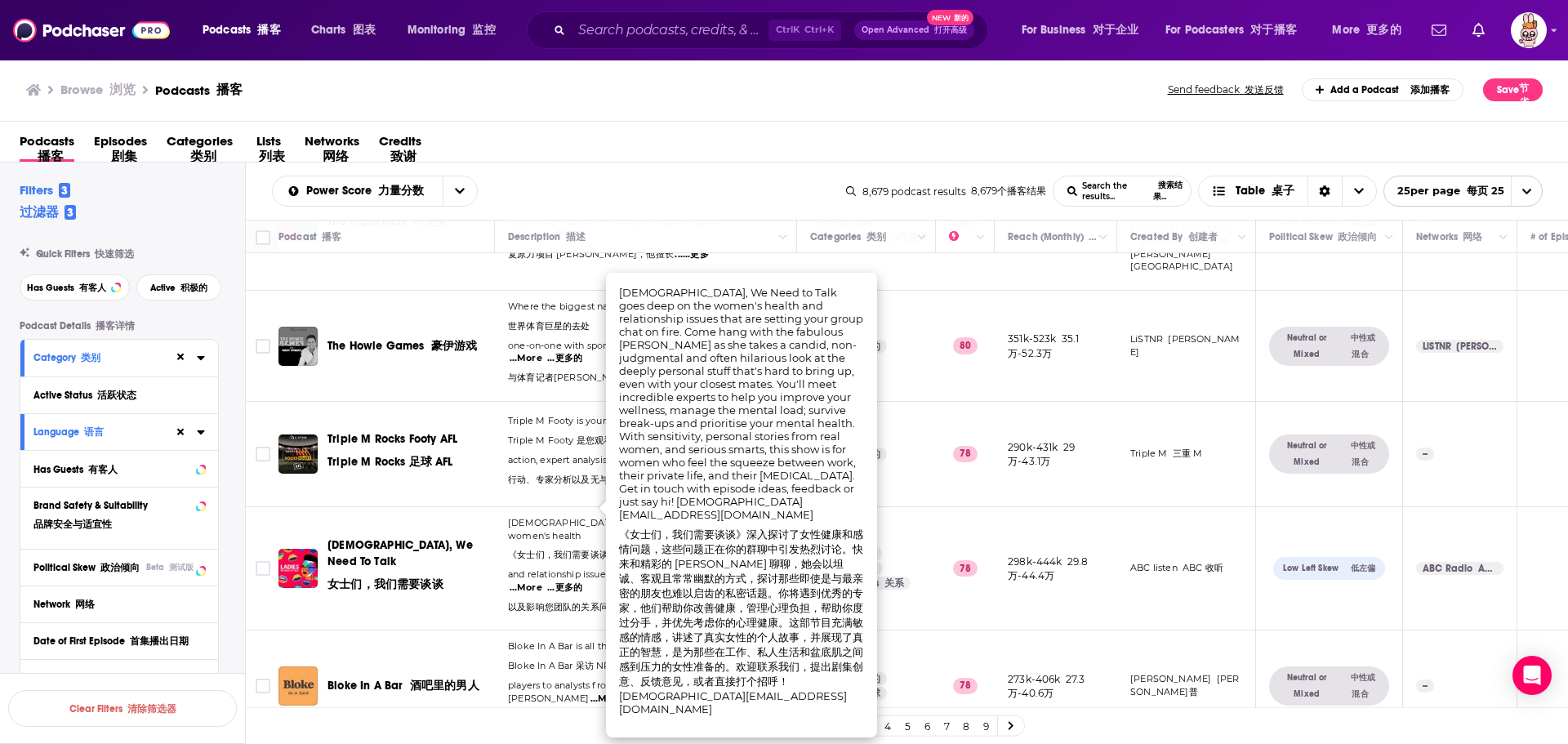
scroll to position [245, 0]
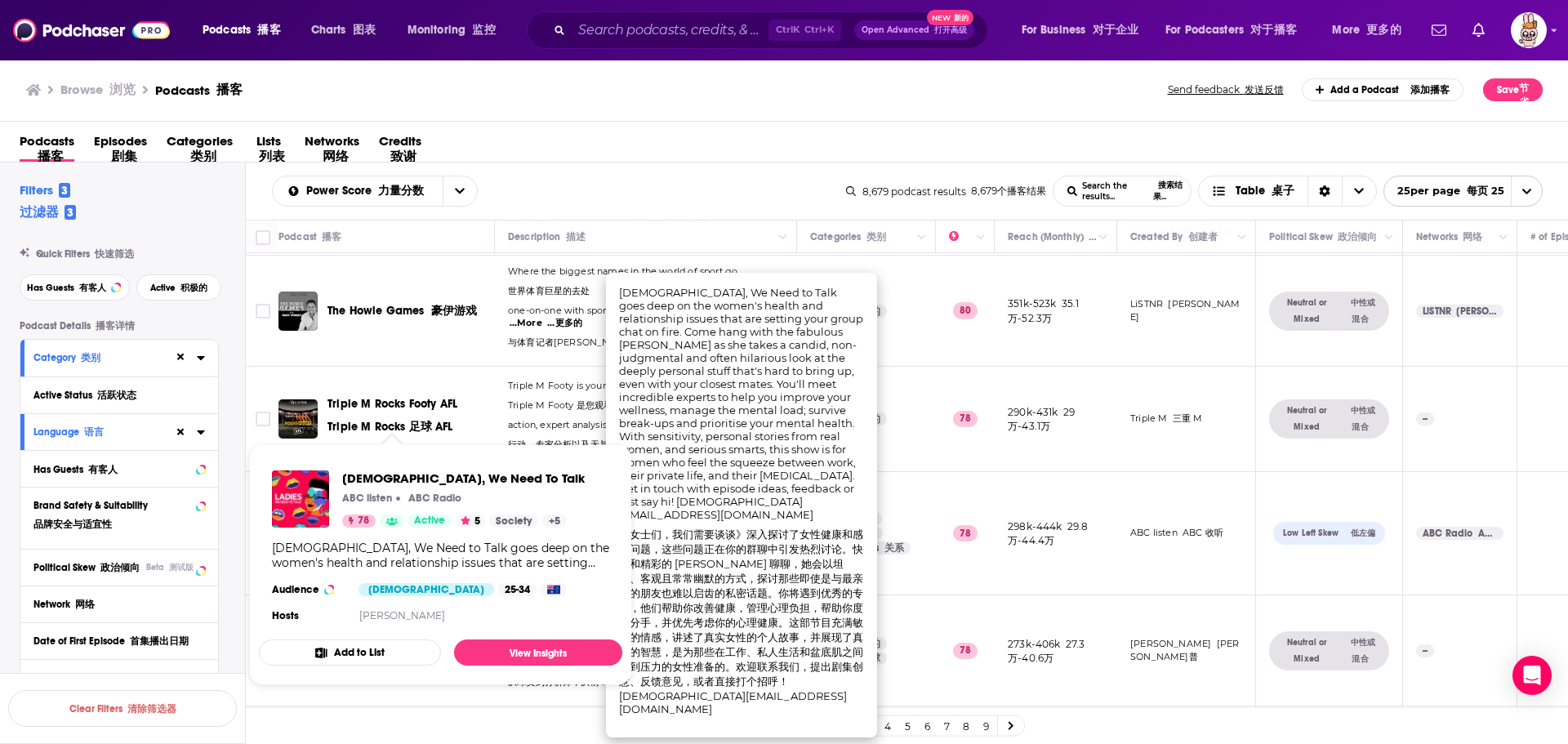
click at [499, 523] on div "Ladies, We Need To Talk ABC listen ABC Radio 78 Active 5 Society + 5" at bounding box center [463, 499] width 242 height 57
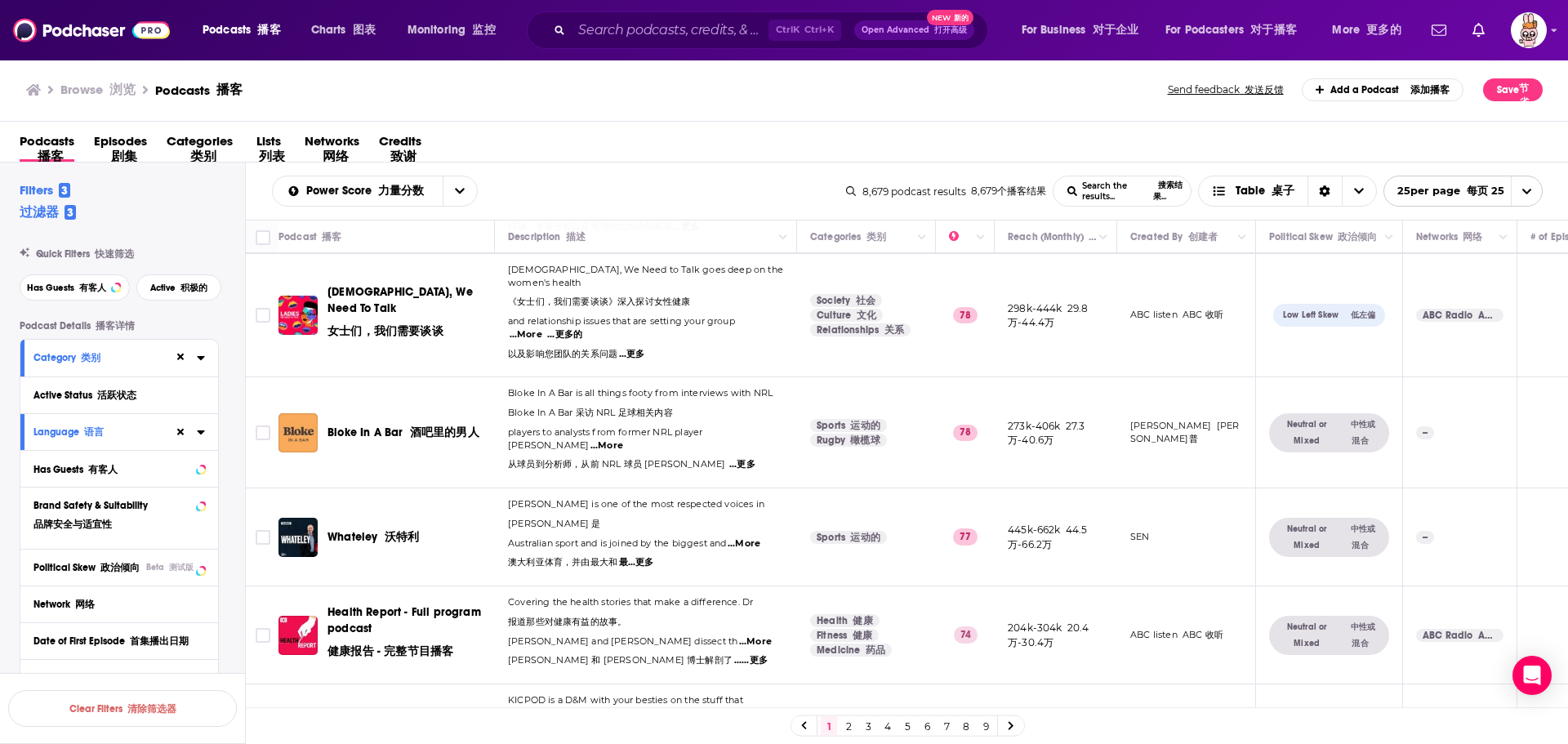
scroll to position [490, 0]
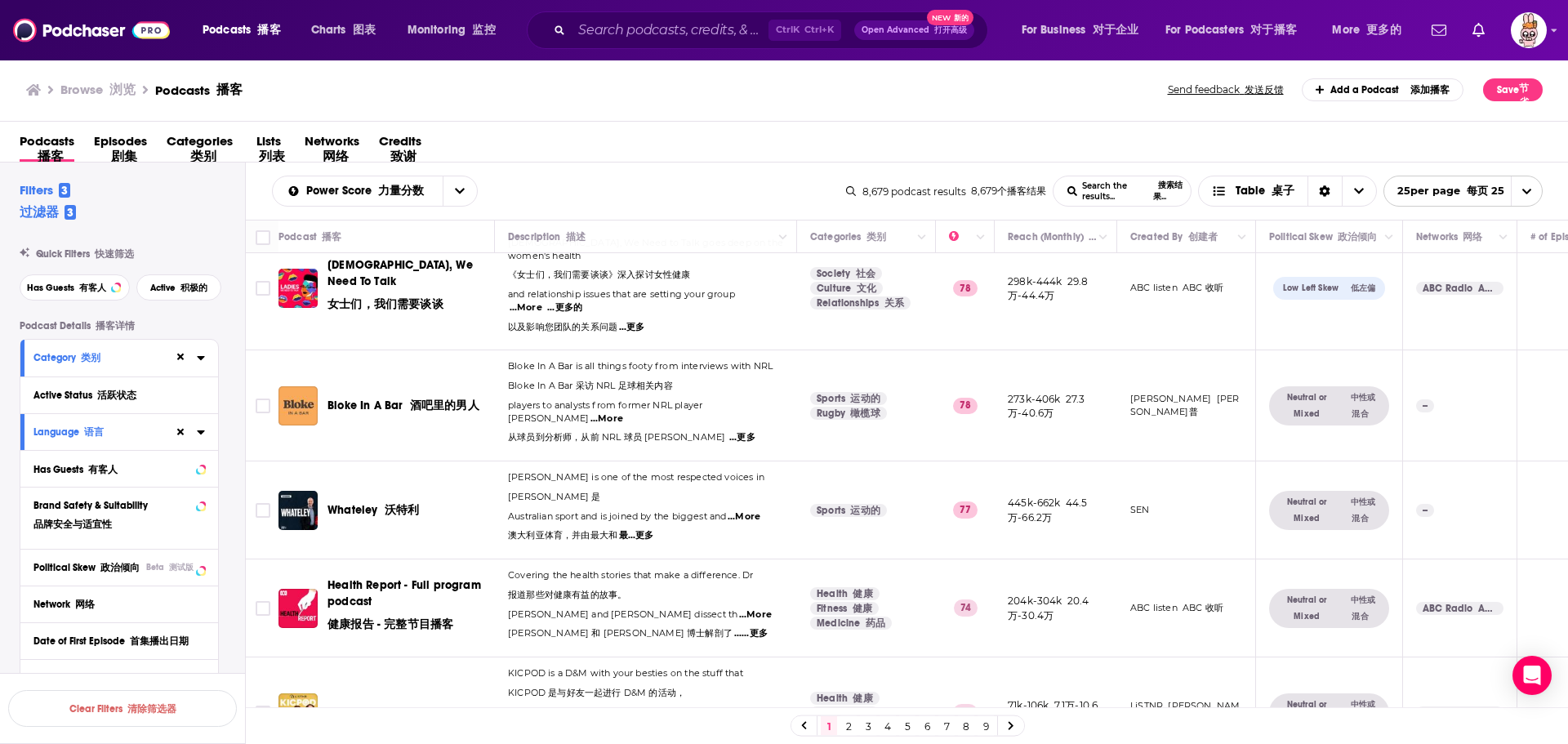
click at [752, 511] on span "...More" at bounding box center [744, 517] width 32 height 13
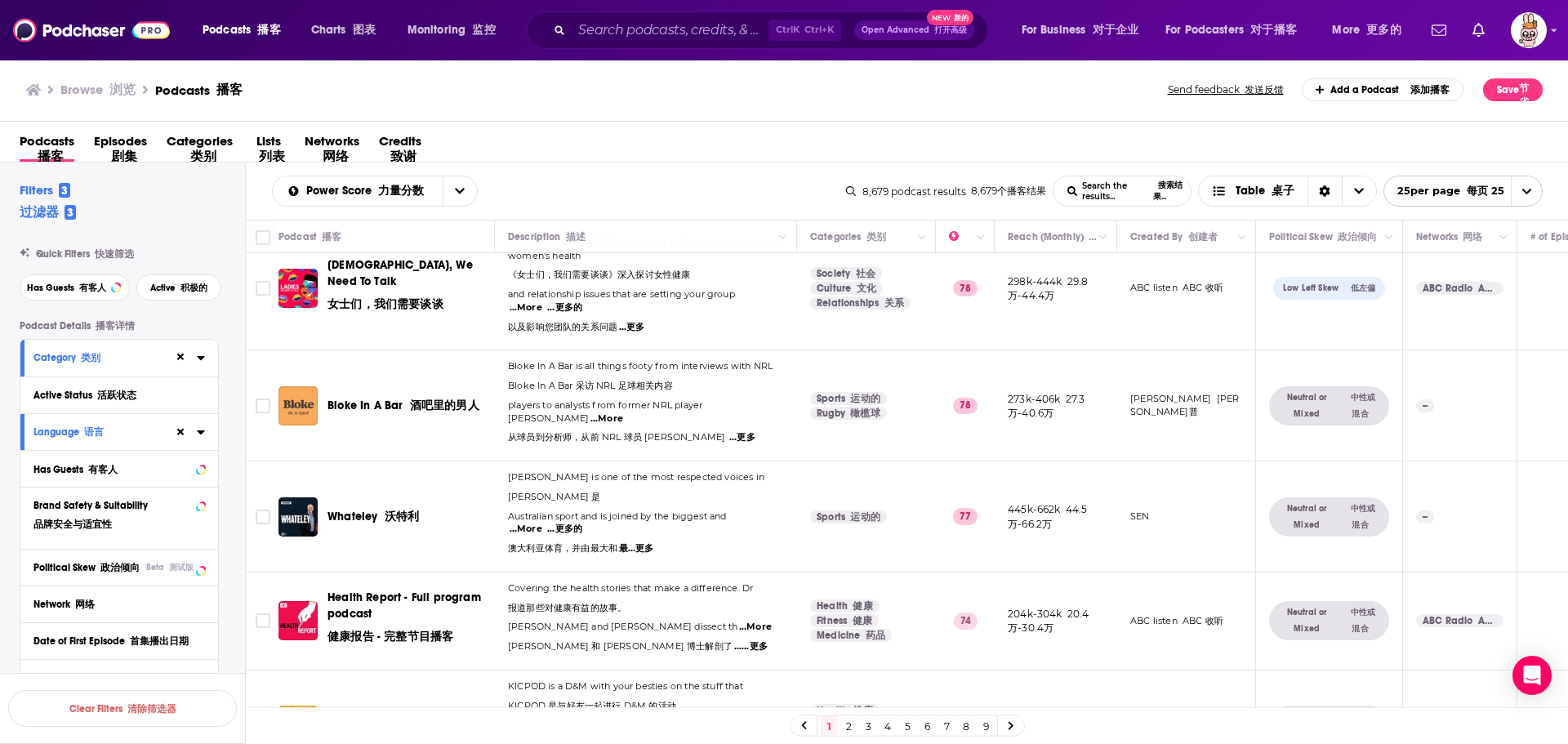
click at [1164, 476] on td "SEN" at bounding box center [1187, 517] width 139 height 111
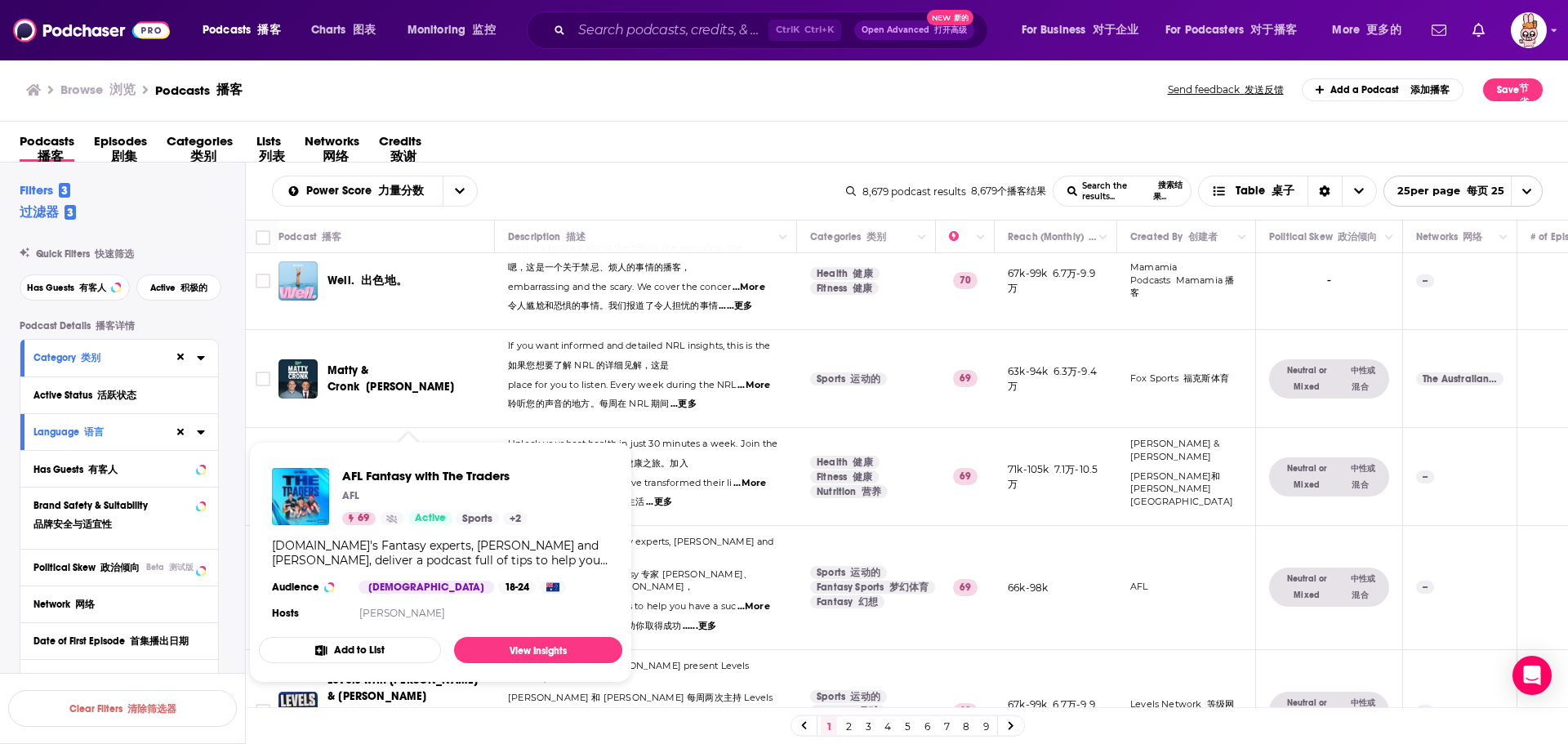
scroll to position [0, 0]
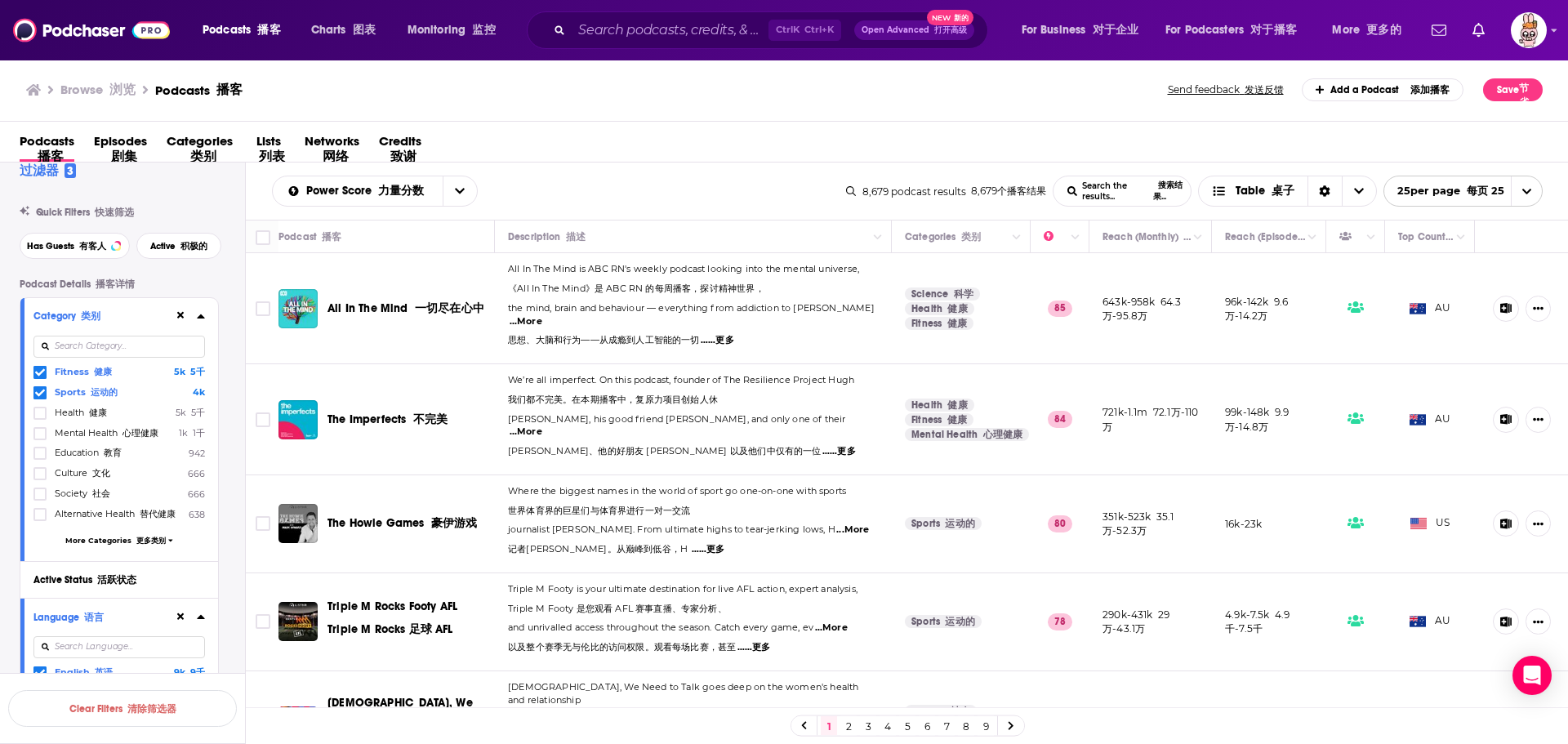
scroll to position [82, 0]
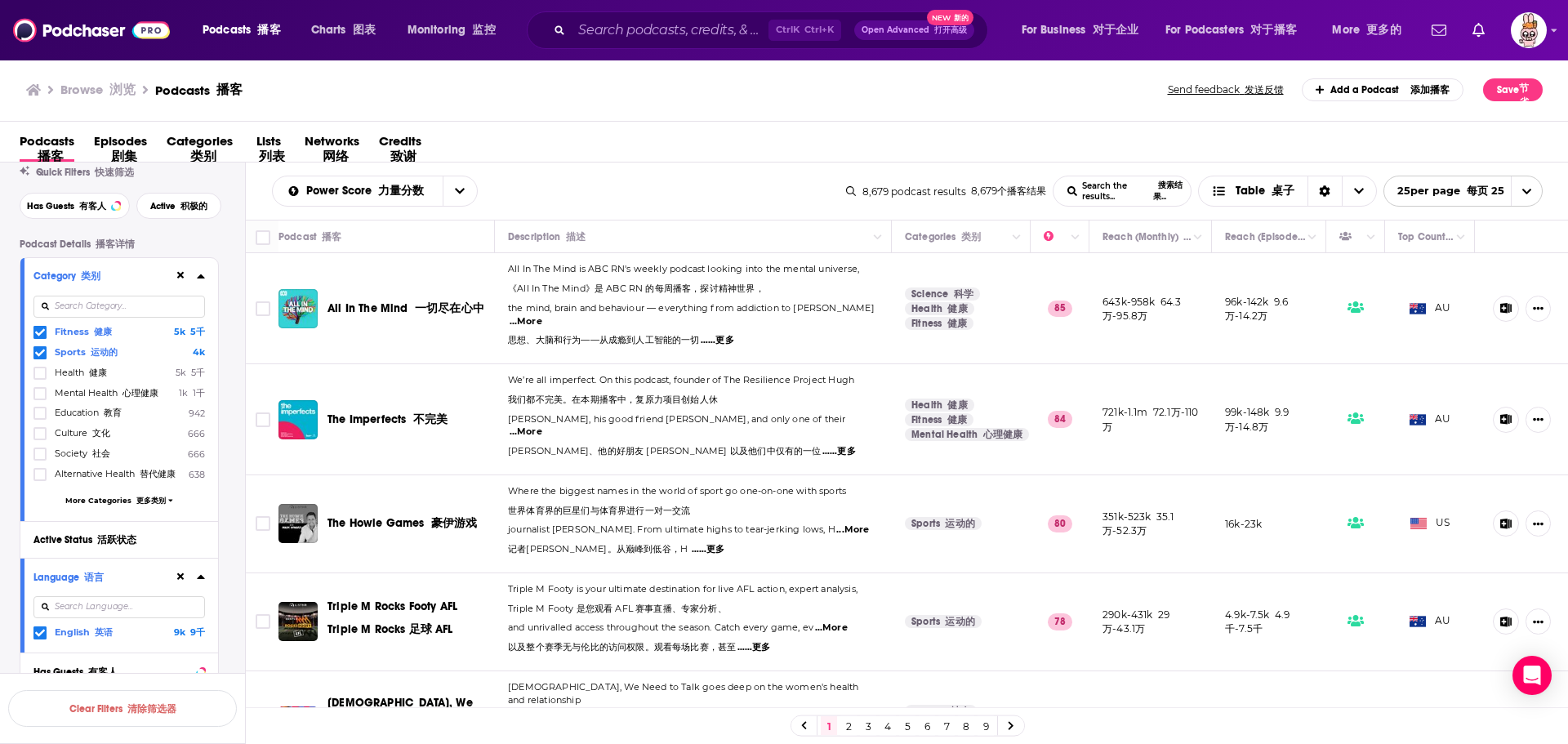
click at [104, 307] on input at bounding box center [118, 307] width 171 height 22
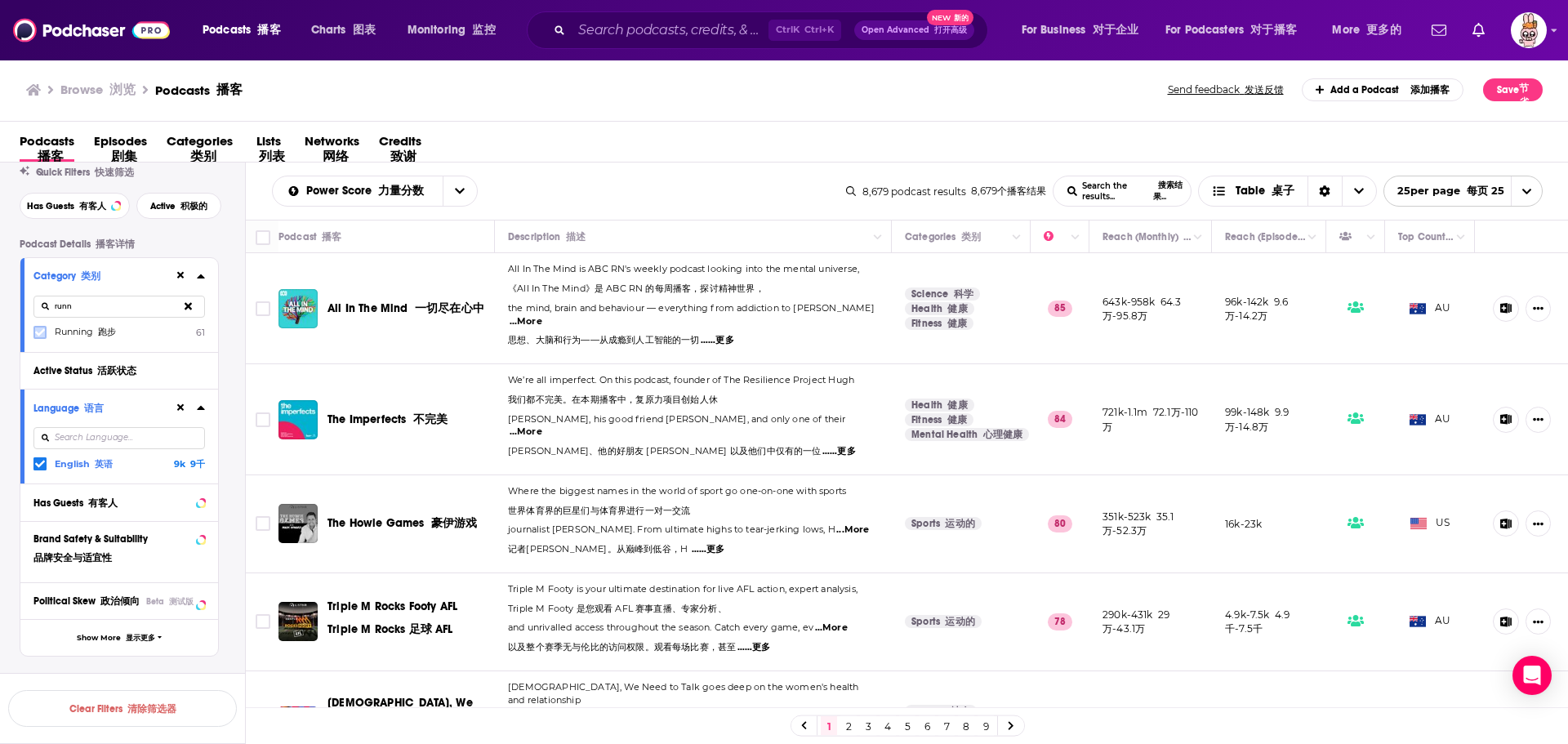
type input "runn"
click at [41, 333] on icon at bounding box center [39, 333] width 10 height 7
click at [185, 307] on icon at bounding box center [188, 306] width 7 height 11
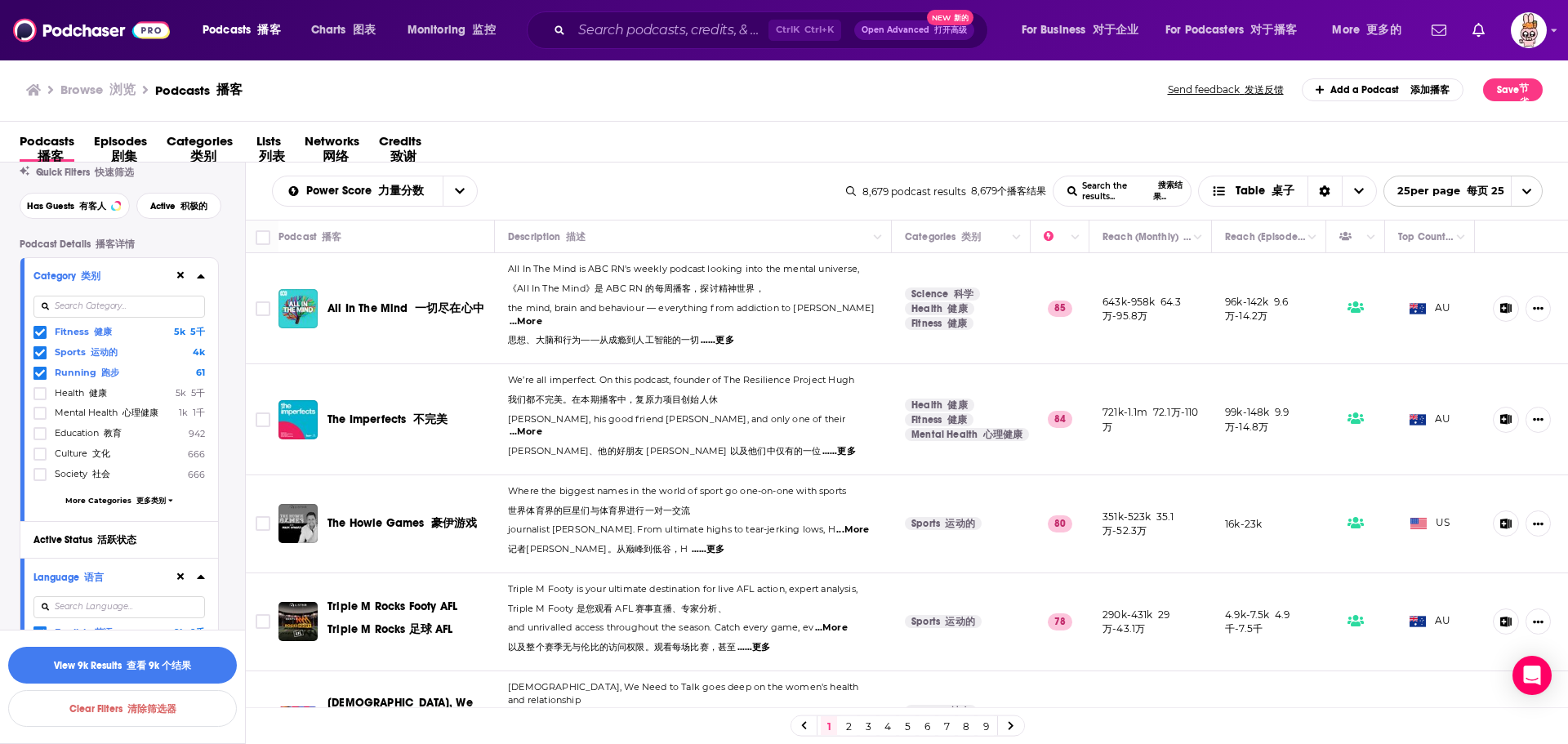
click at [39, 333] on icon at bounding box center [39, 332] width 10 height 10
click at [41, 337] on icon at bounding box center [39, 332] width 10 height 10
click at [154, 670] on font "查看 61 个结果" at bounding box center [159, 666] width 65 height 12
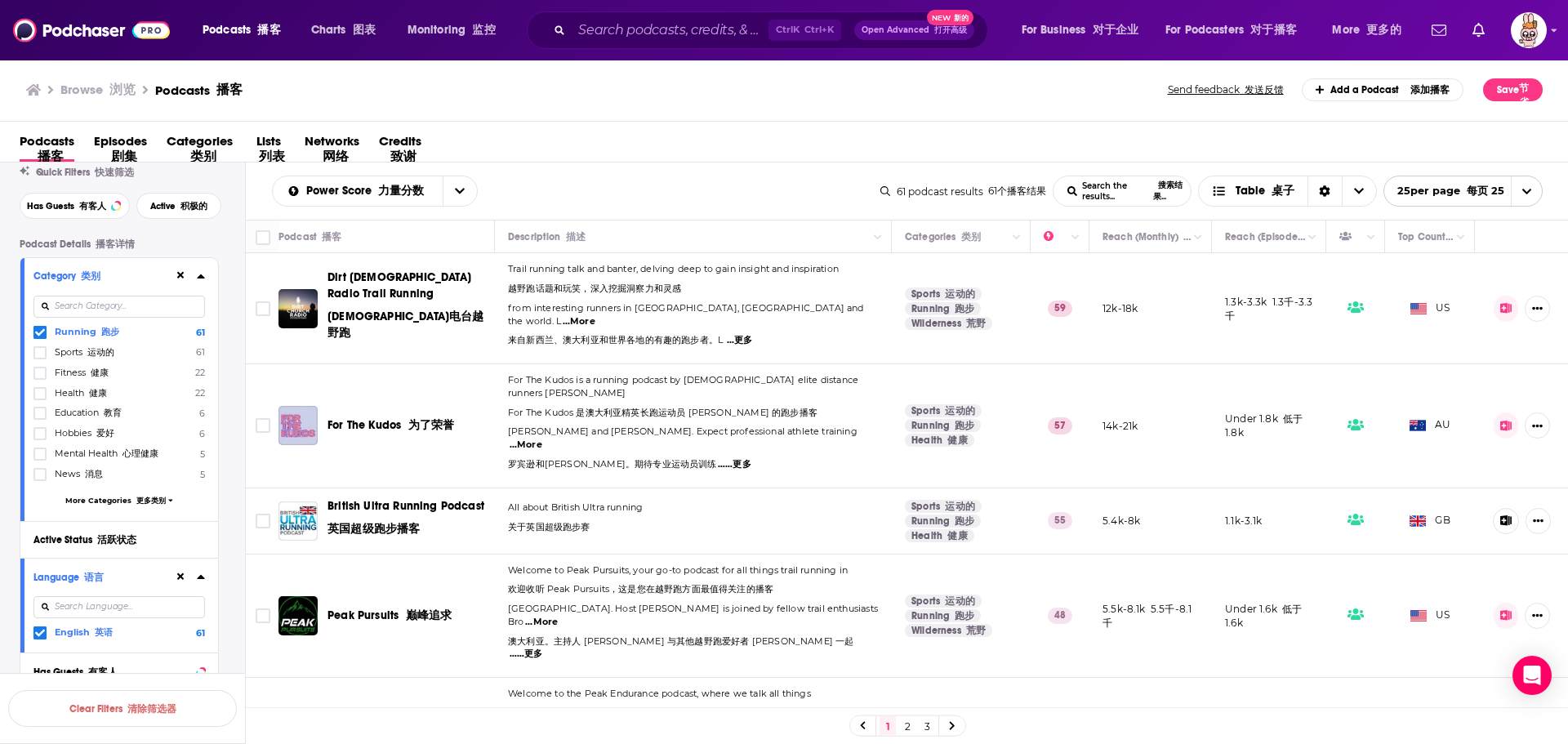
click at [745, 334] on span "...更多" at bounding box center [739, 340] width 26 height 13
click at [596, 315] on span "...More" at bounding box center [579, 321] width 32 height 13
click at [607, 178] on div "Power Score 力量分数 List Search Input Search the results... Table" at bounding box center [576, 191] width 608 height 31
click at [40, 352] on icon at bounding box center [39, 353] width 10 height 10
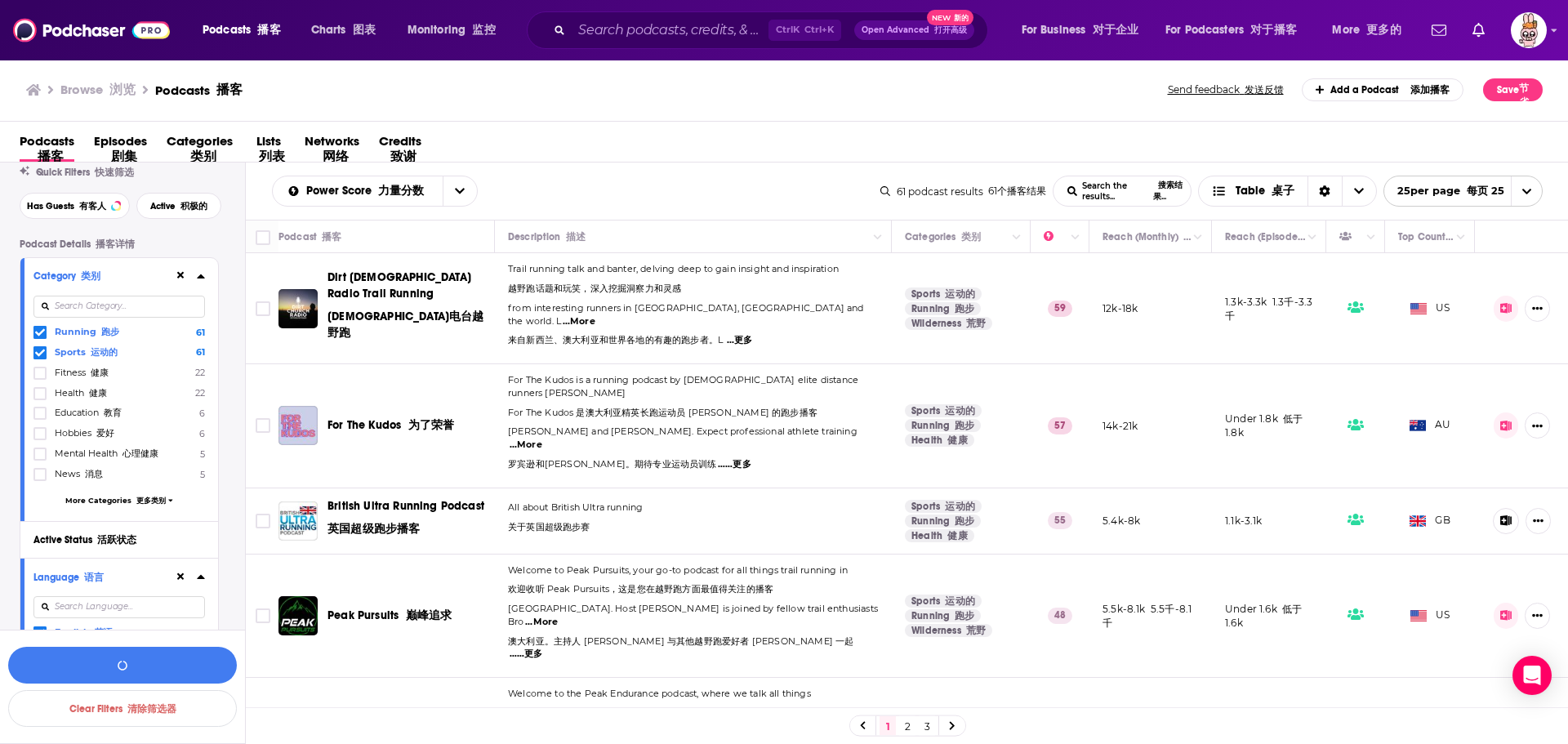
drag, startPoint x: 41, startPoint y: 334, endPoint x: 114, endPoint y: 474, distance: 157.9
click at [41, 335] on icon at bounding box center [39, 333] width 10 height 7
click at [180, 670] on button "button" at bounding box center [122, 665] width 229 height 37
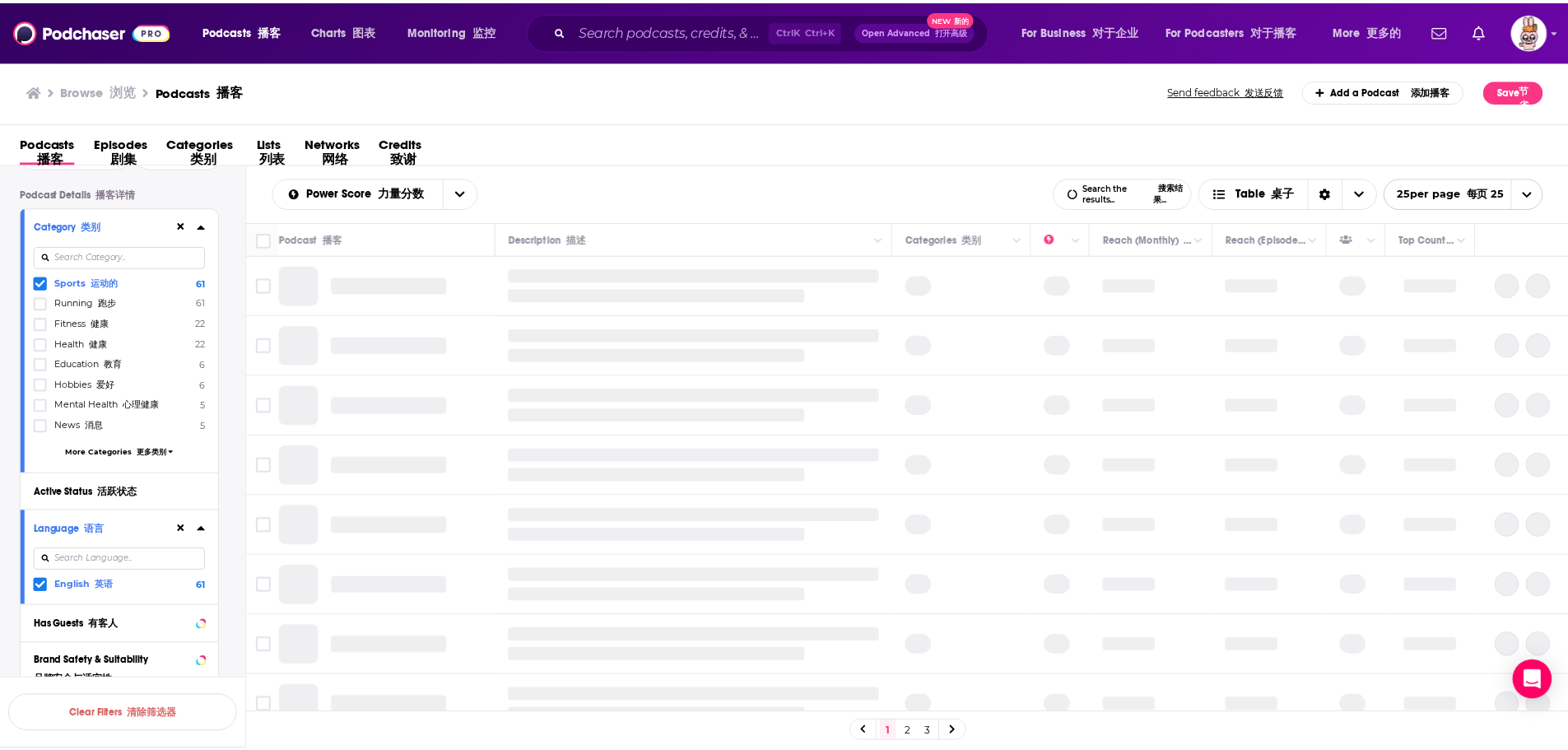
scroll to position [165, 0]
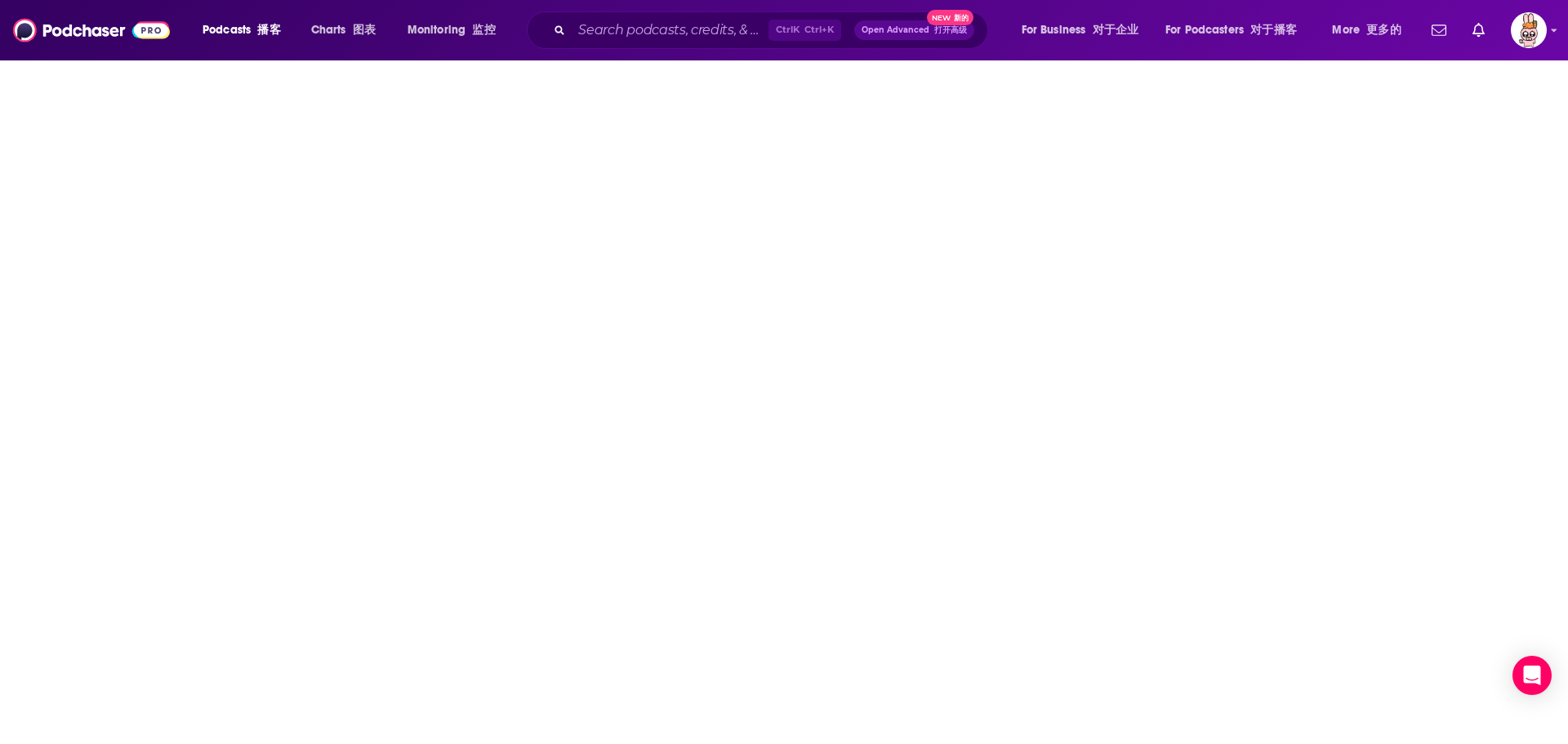
click at [46, 294] on body "Podcasts 播客 Charts 图表 Monitoring 监控 Ctrl K Ctrl+K Open Advanced 打开高级 New 新的 For…" at bounding box center [784, 372] width 1568 height 744
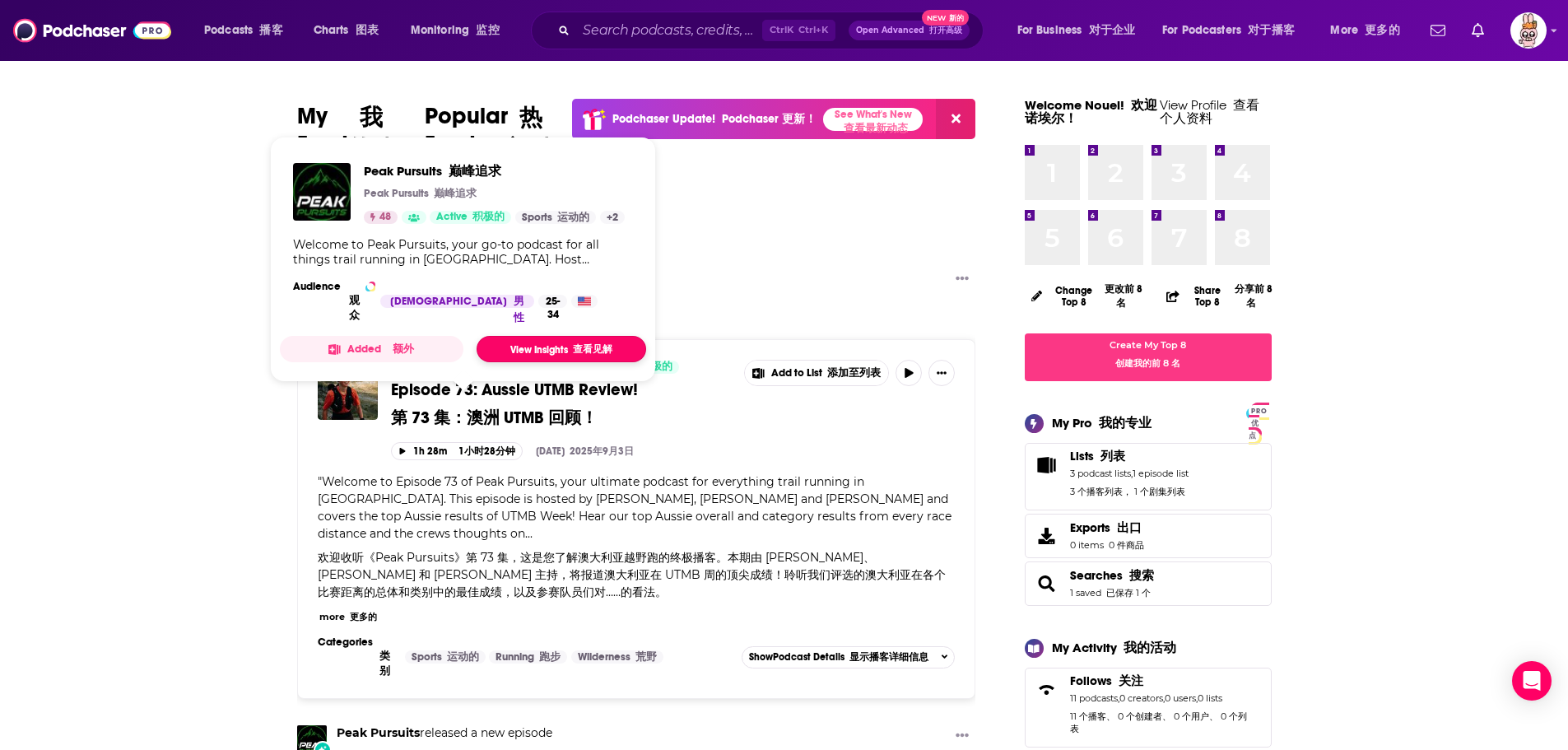
click at [530, 354] on link "View Insights 查看见解" at bounding box center [562, 348] width 170 height 26
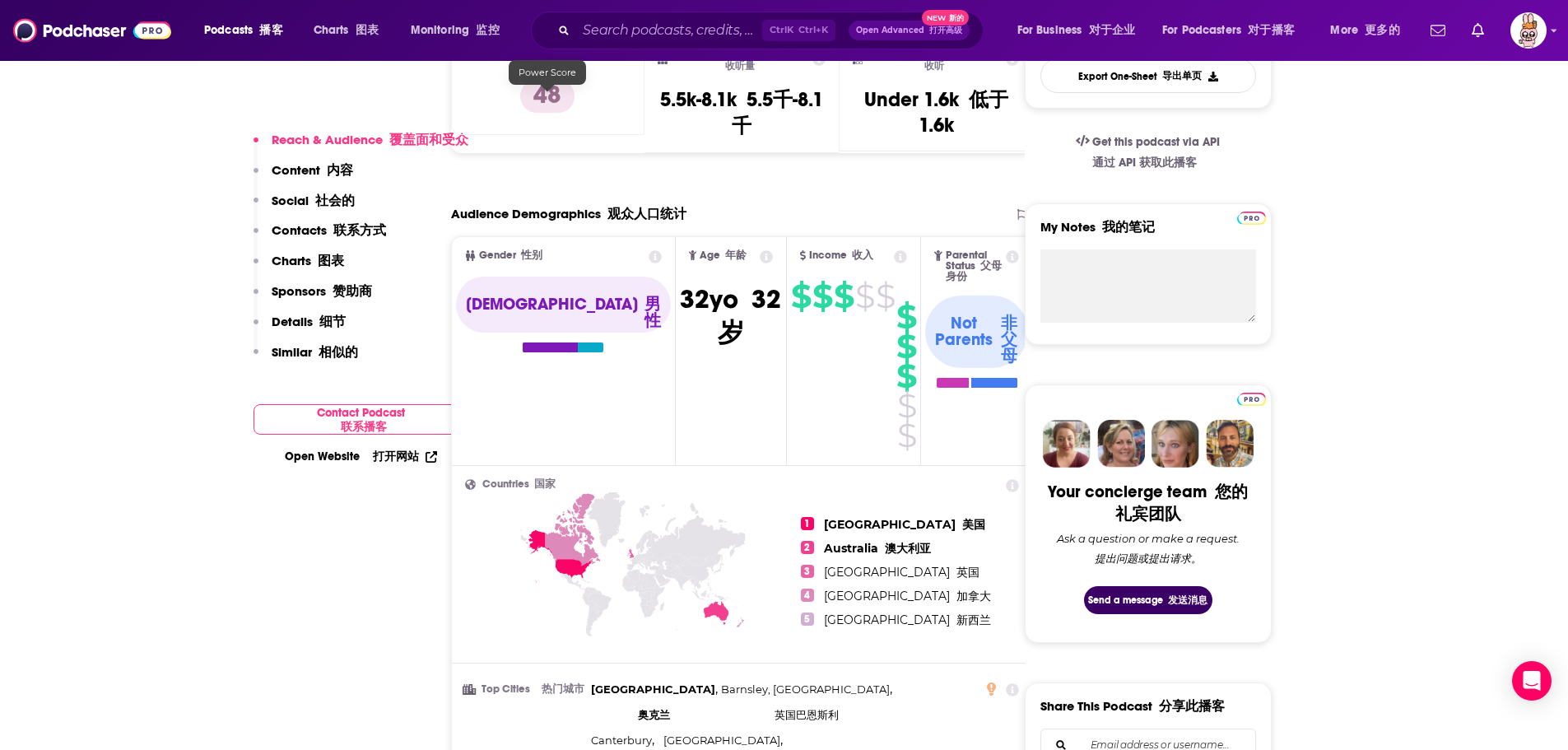
scroll to position [576, 0]
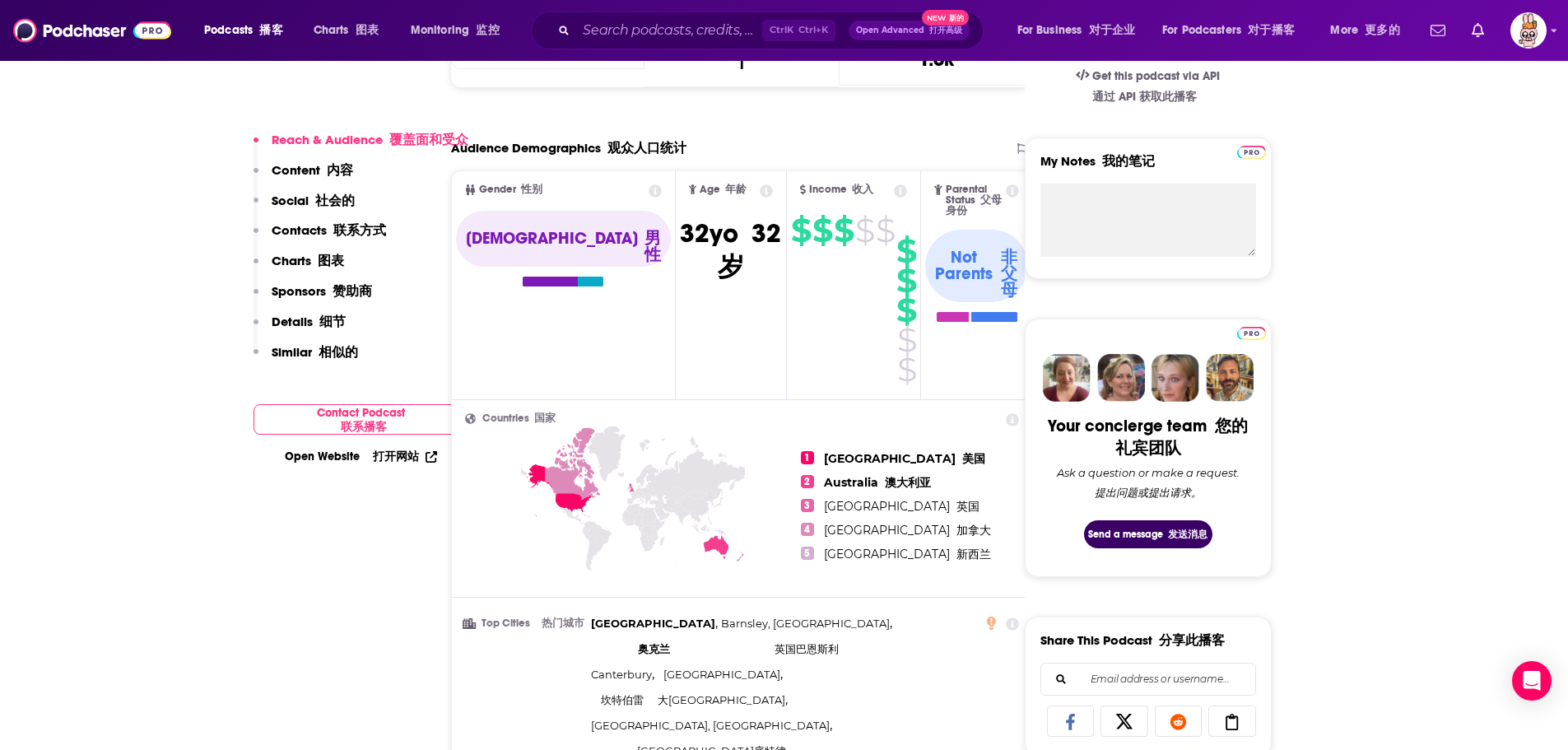
click at [809, 478] on span "2" at bounding box center [808, 481] width 14 height 14
click at [730, 542] on icon at bounding box center [632, 529] width 335 height 204
click at [722, 542] on icon at bounding box center [715, 547] width 24 height 24
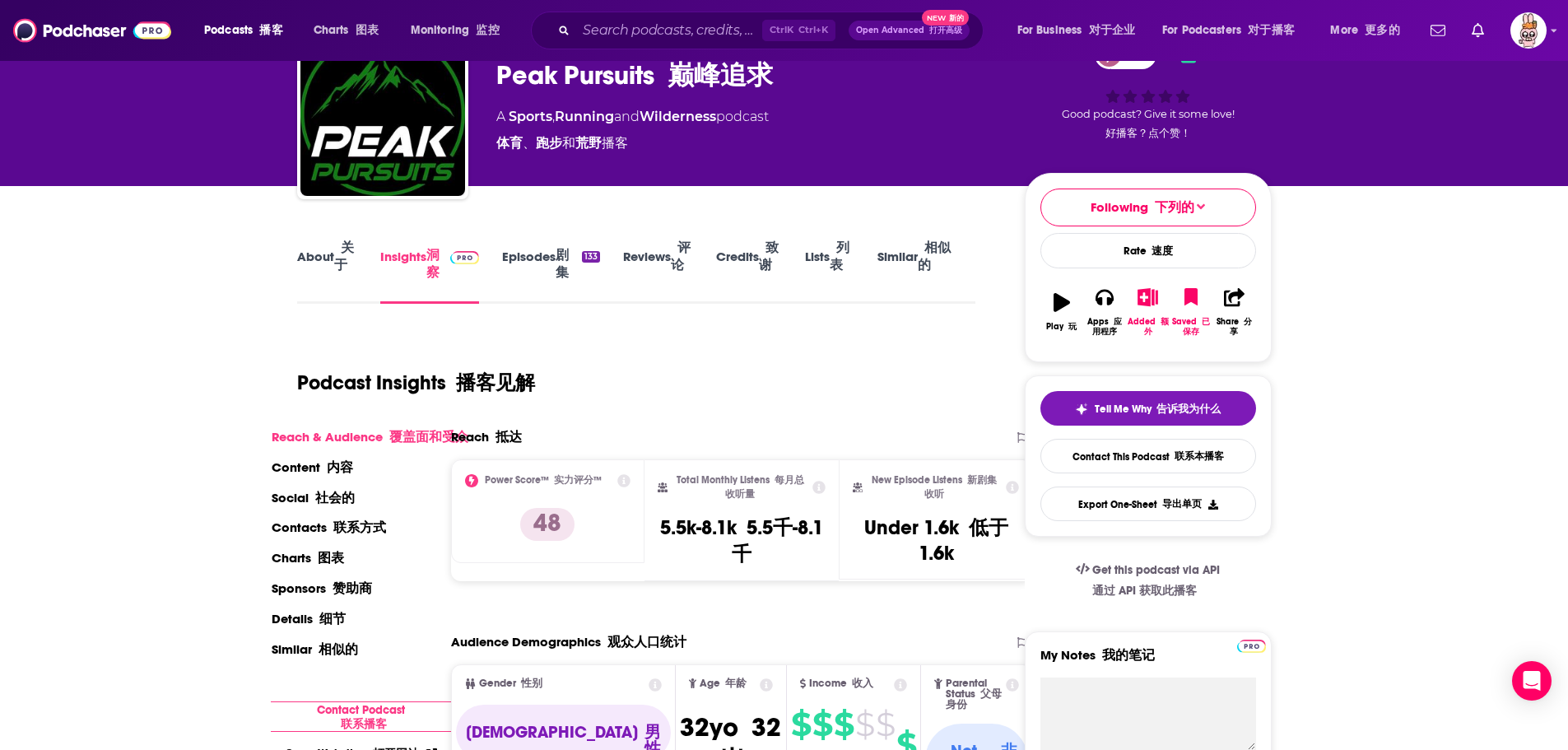
scroll to position [0, 0]
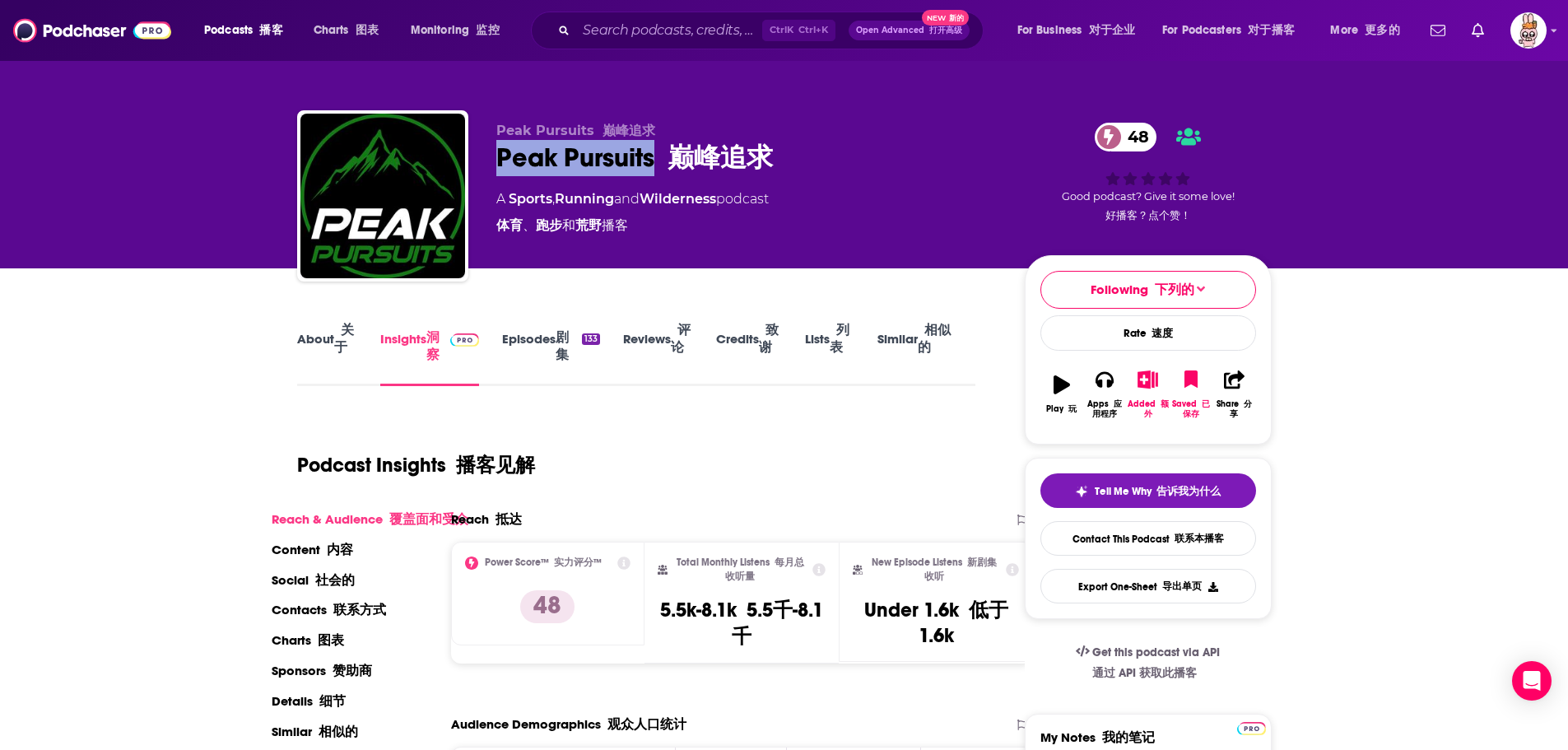
drag, startPoint x: 498, startPoint y: 165, endPoint x: 654, endPoint y: 167, distance: 156.0
click at [654, 167] on div "Peak Pursuits 巅峰追求 48" at bounding box center [747, 158] width 502 height 36
copy h2 "Peak Pursuits"
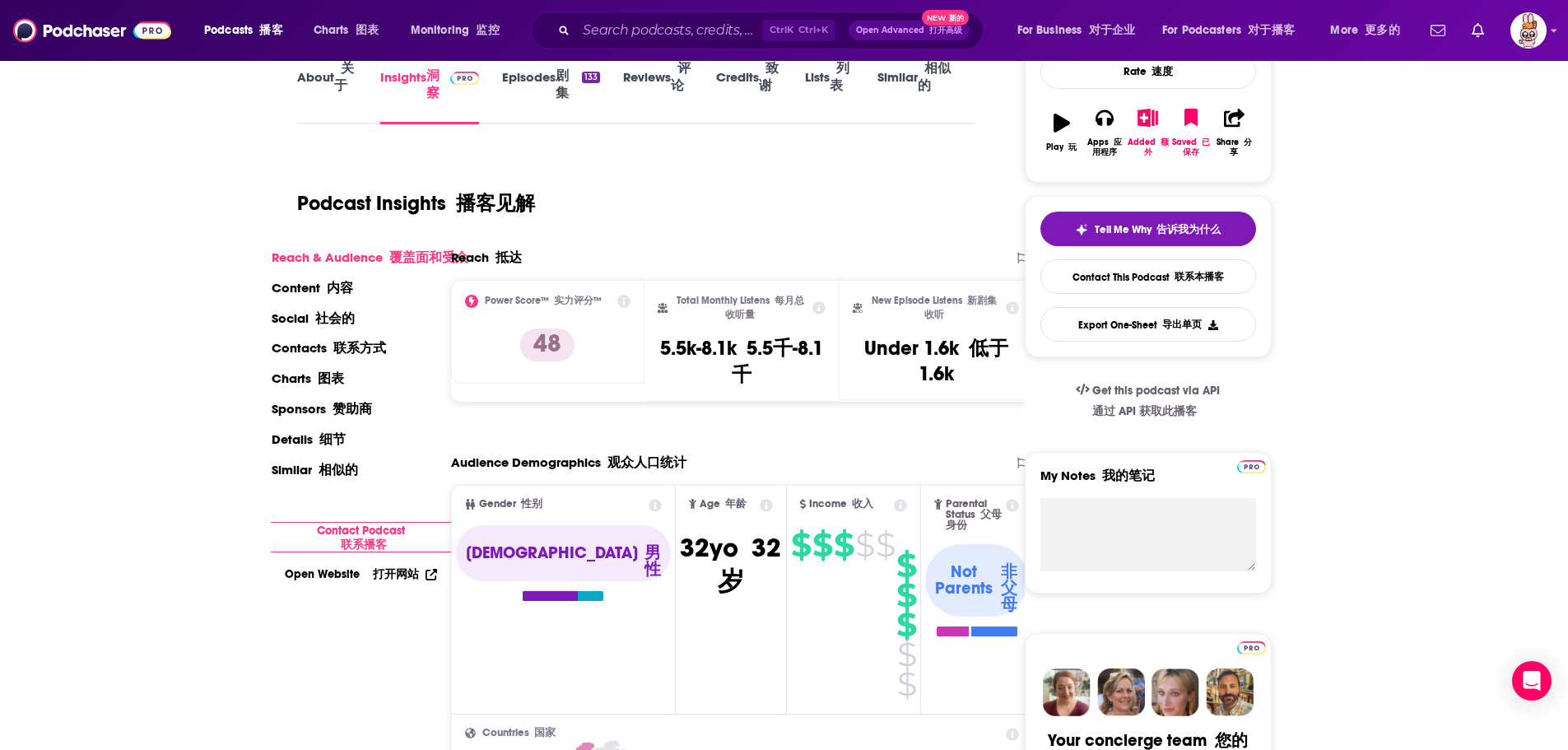
scroll to position [329, 0]
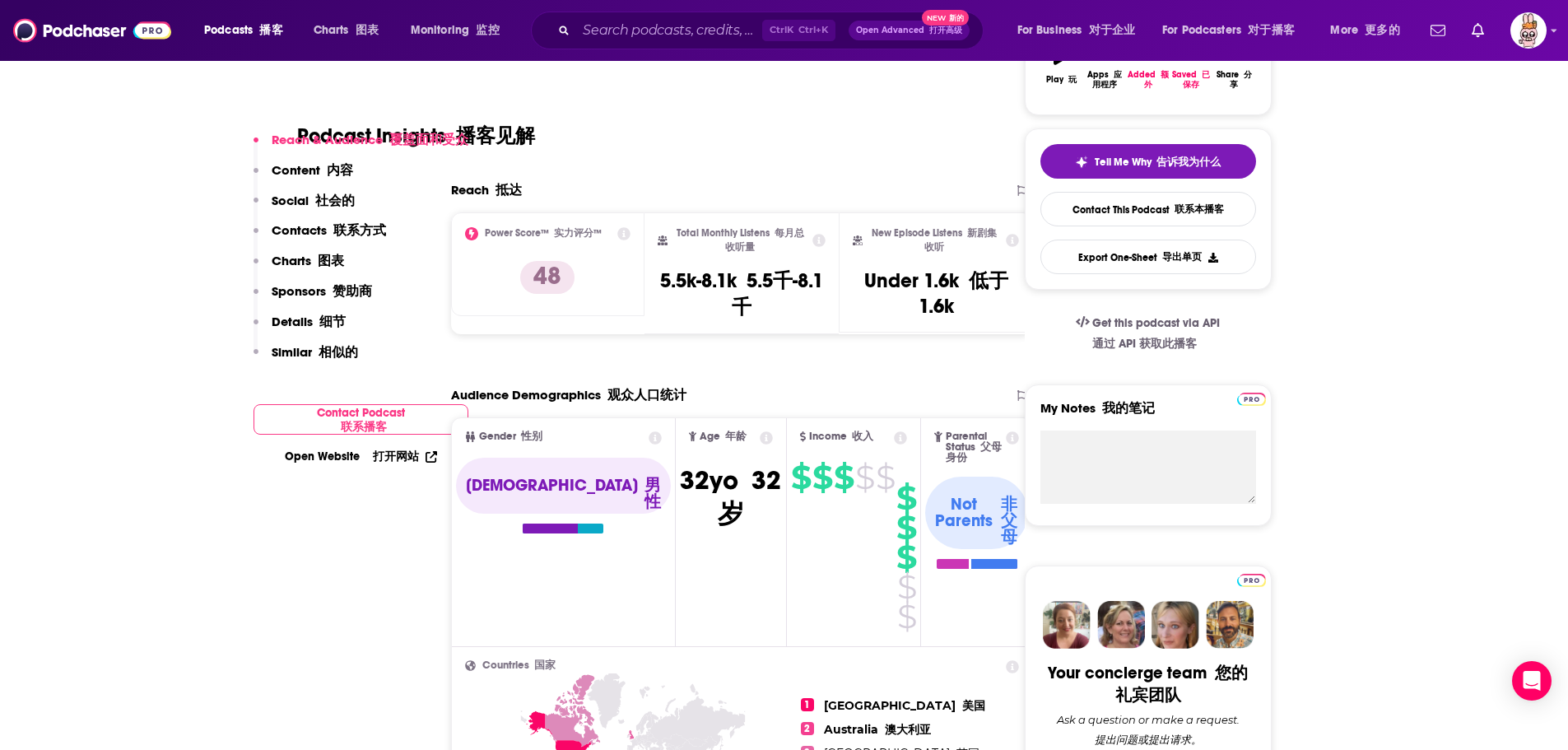
click at [750, 176] on div "Podcast Insights 播客见解" at bounding box center [637, 132] width 679 height 99
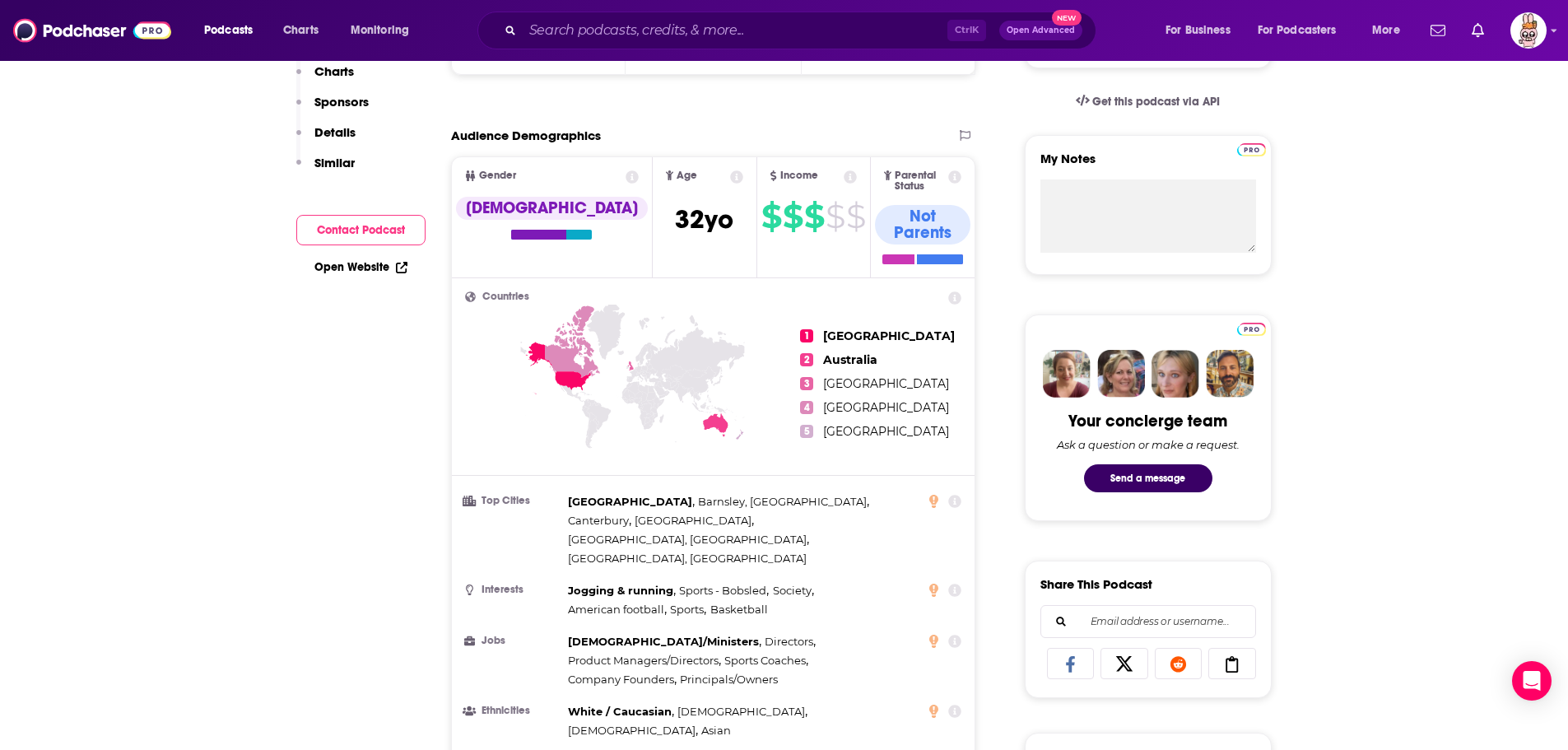
scroll to position [204, 0]
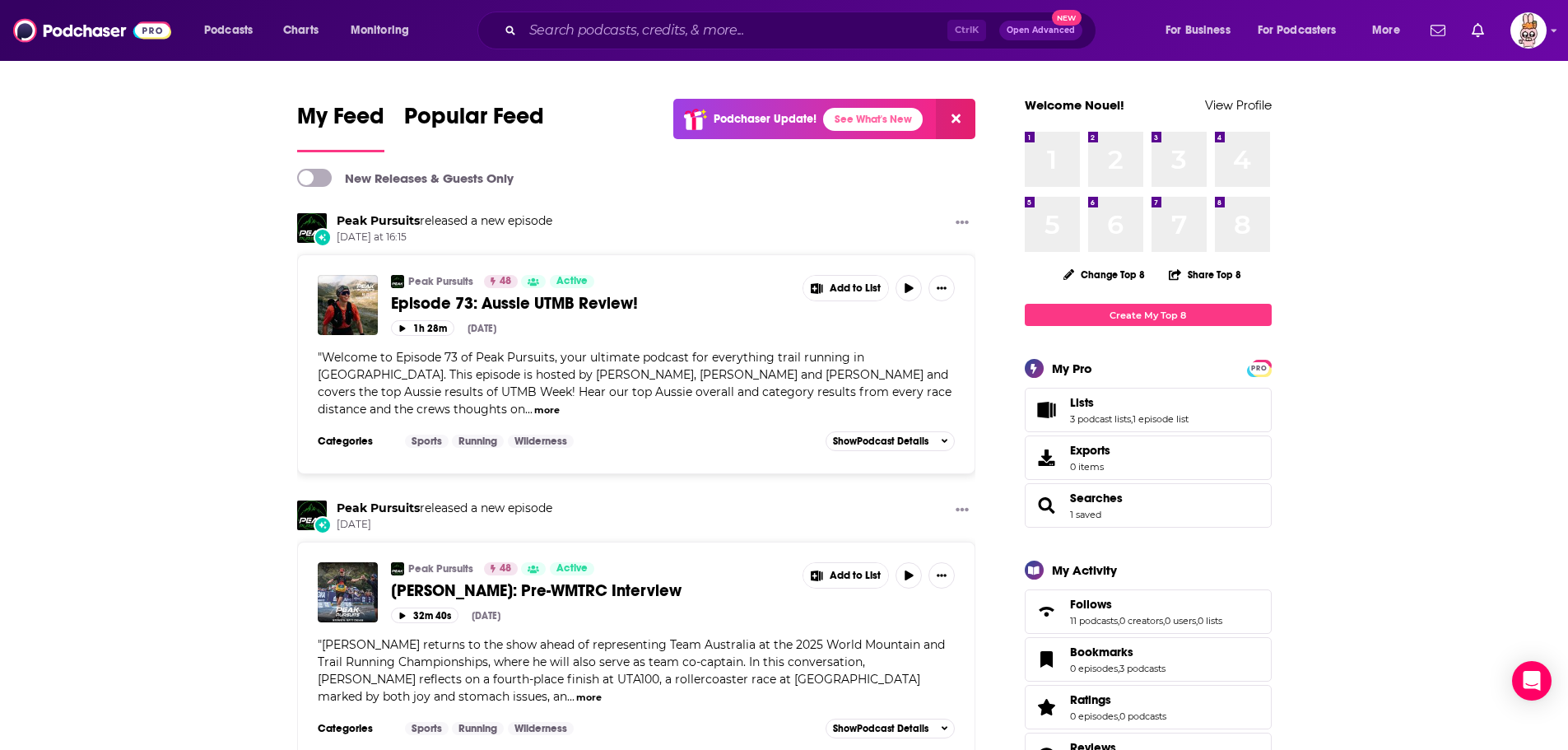
click at [452, 280] on link "Peak Pursuits" at bounding box center [441, 281] width 65 height 14
click at [222, 32] on span "Podcasts" at bounding box center [229, 30] width 49 height 23
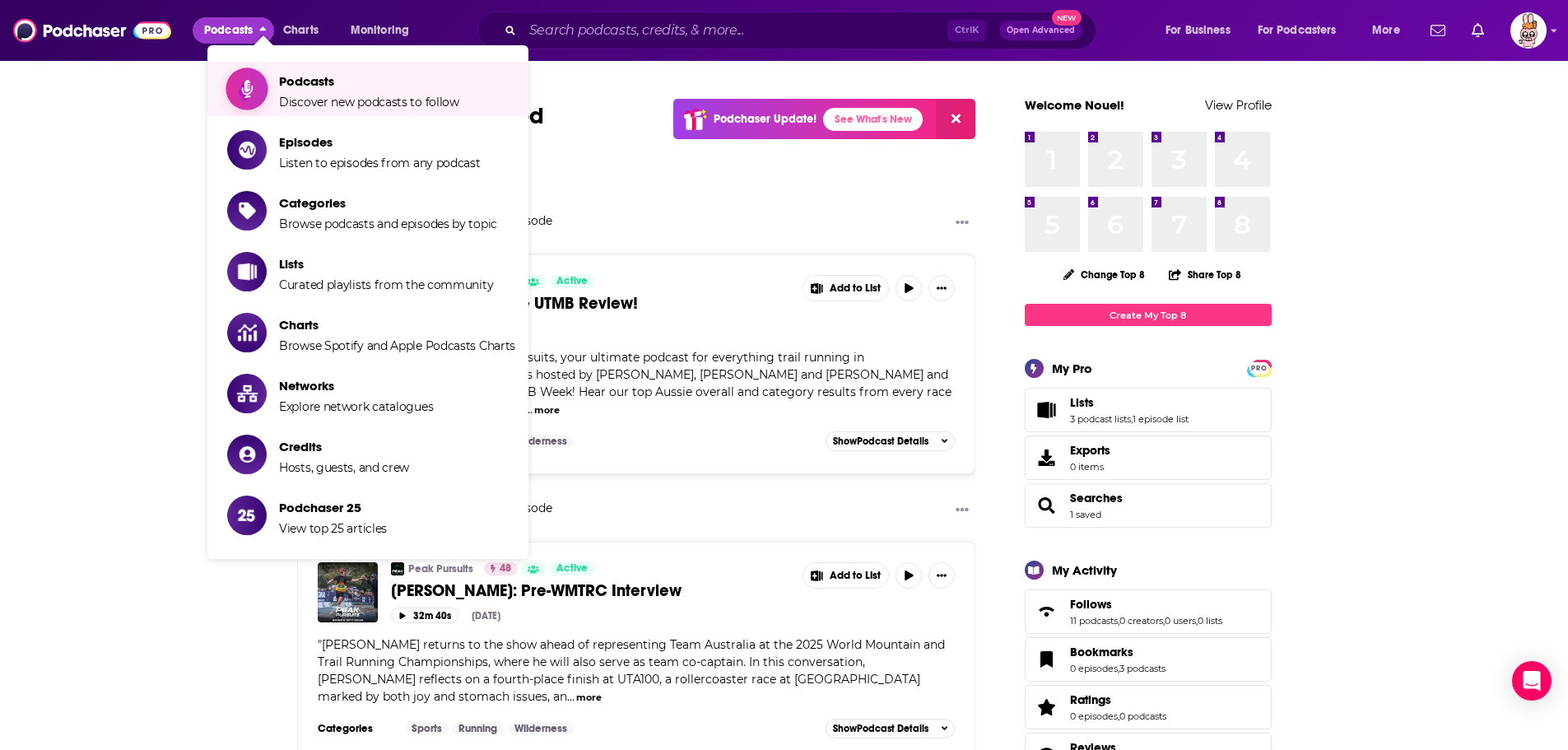
click at [393, 80] on span "Podcasts" at bounding box center [369, 81] width 180 height 15
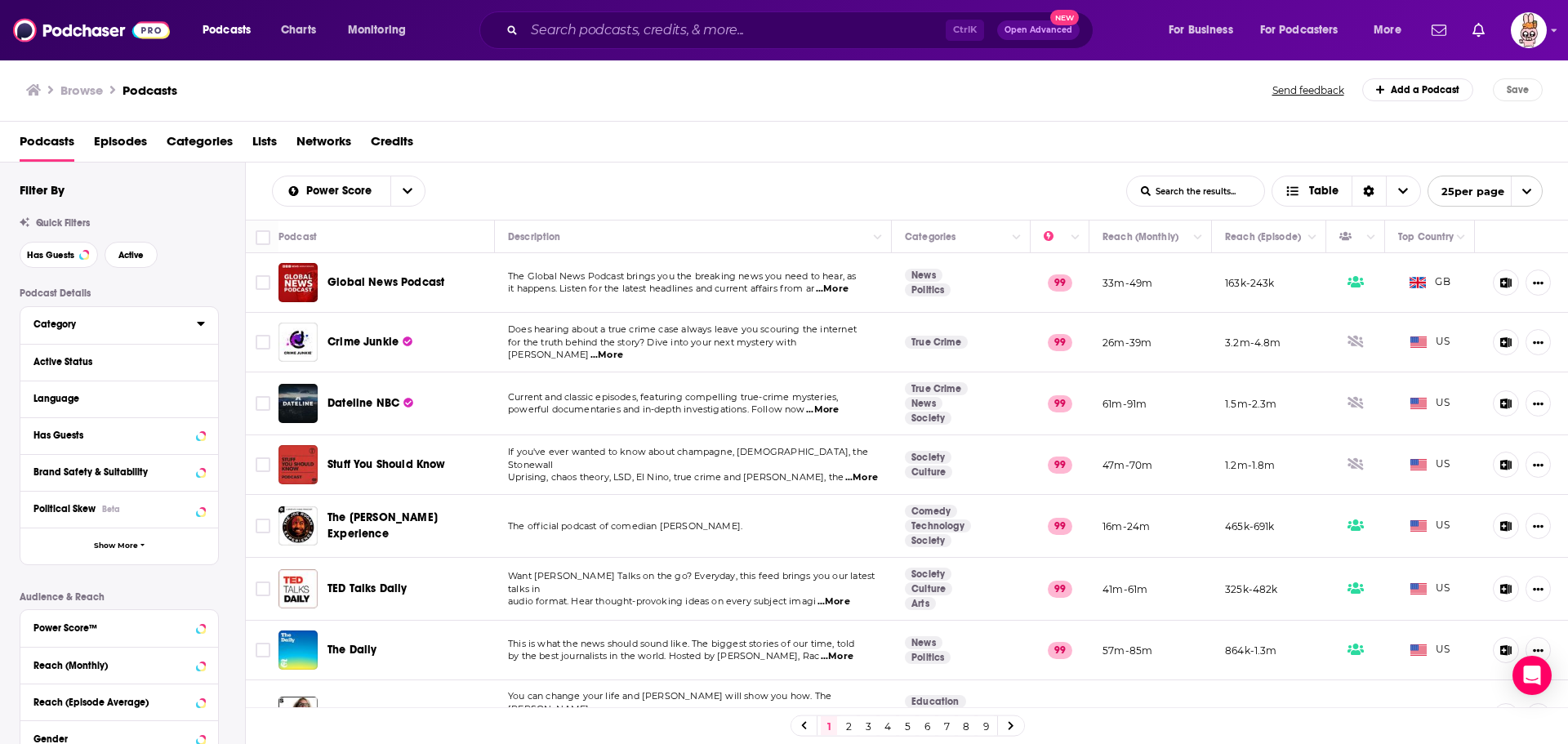
click at [197, 321] on icon at bounding box center [200, 323] width 8 height 13
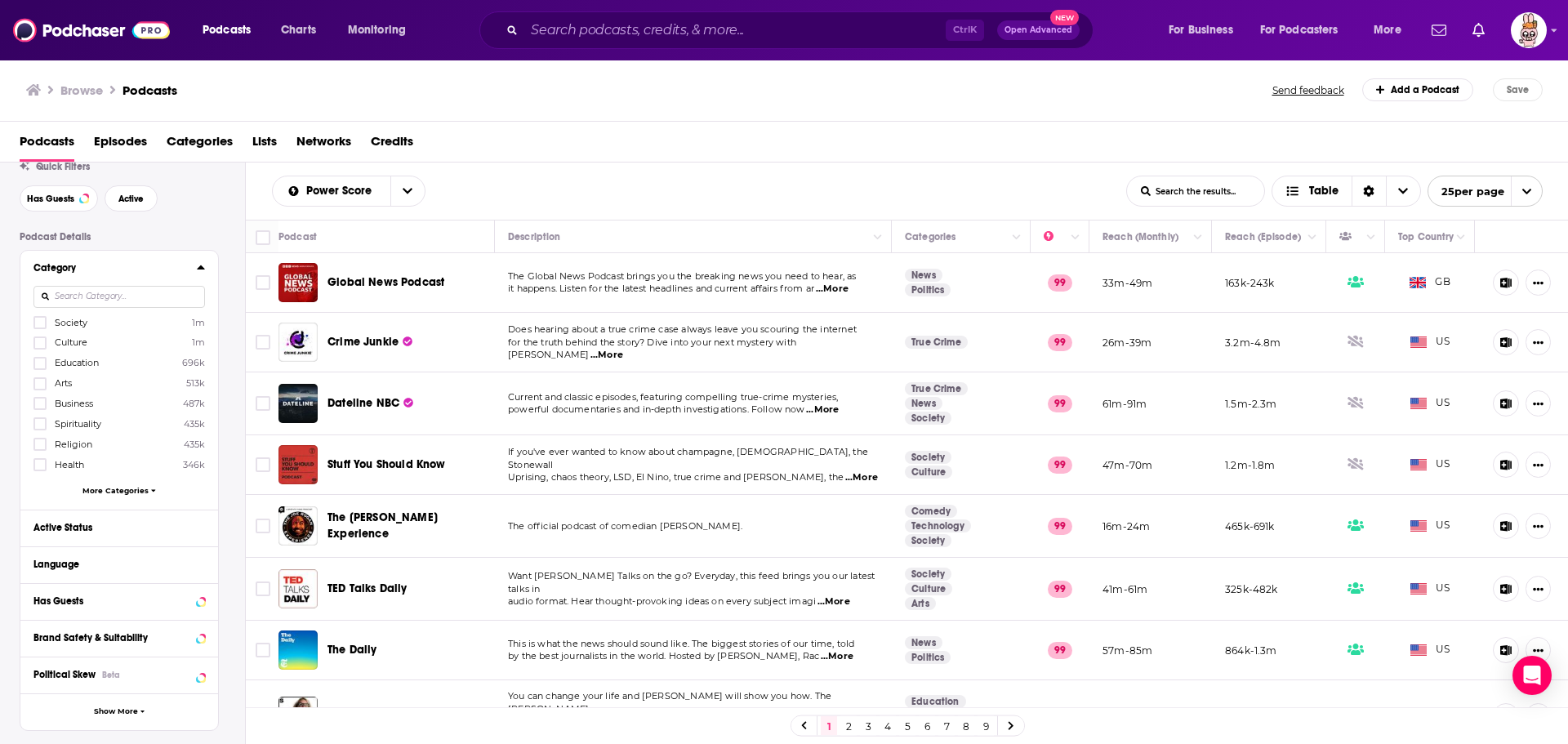
scroll to position [82, 0]
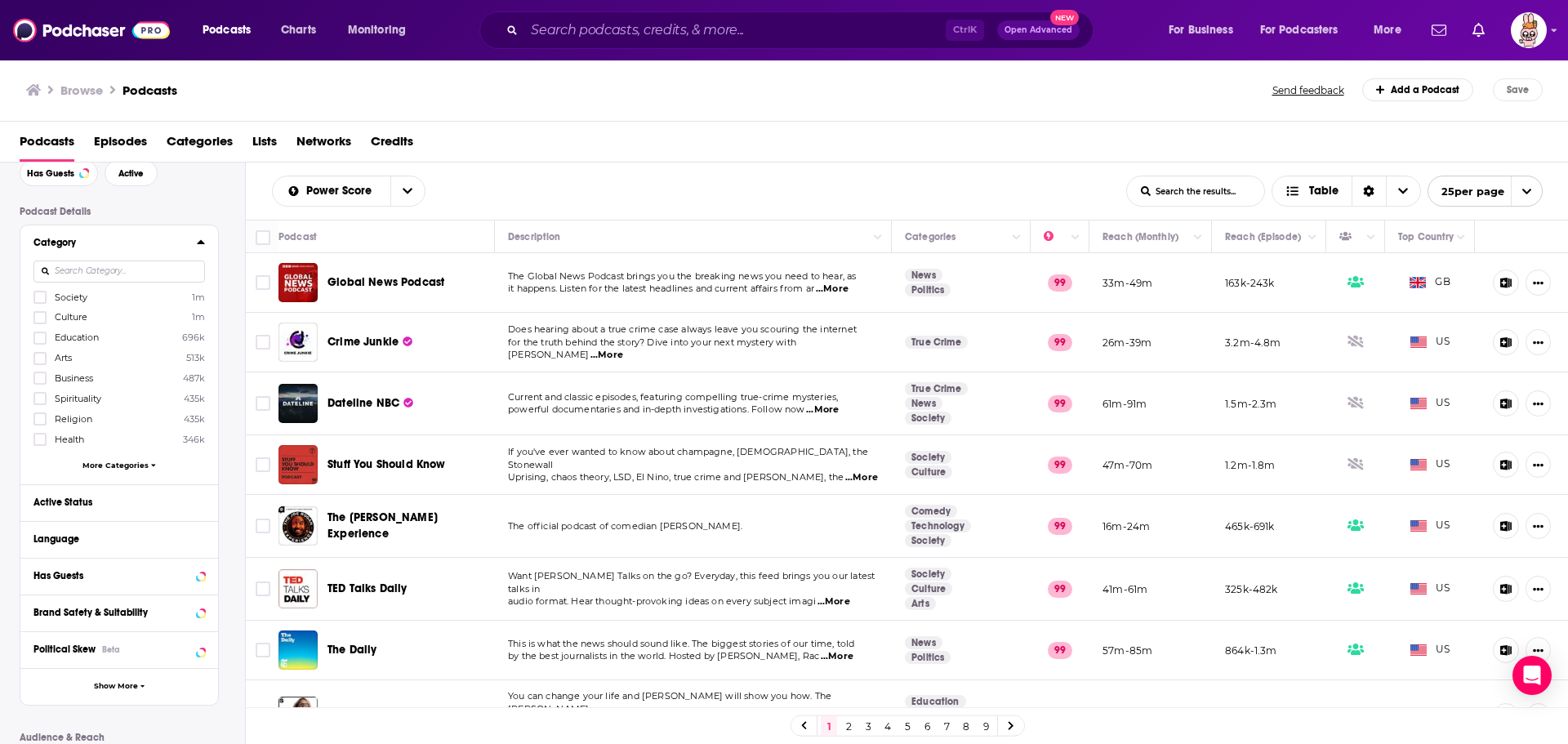
click at [76, 266] on input at bounding box center [118, 271] width 171 height 22
click at [44, 437] on icon at bounding box center [39, 439] width 10 height 7
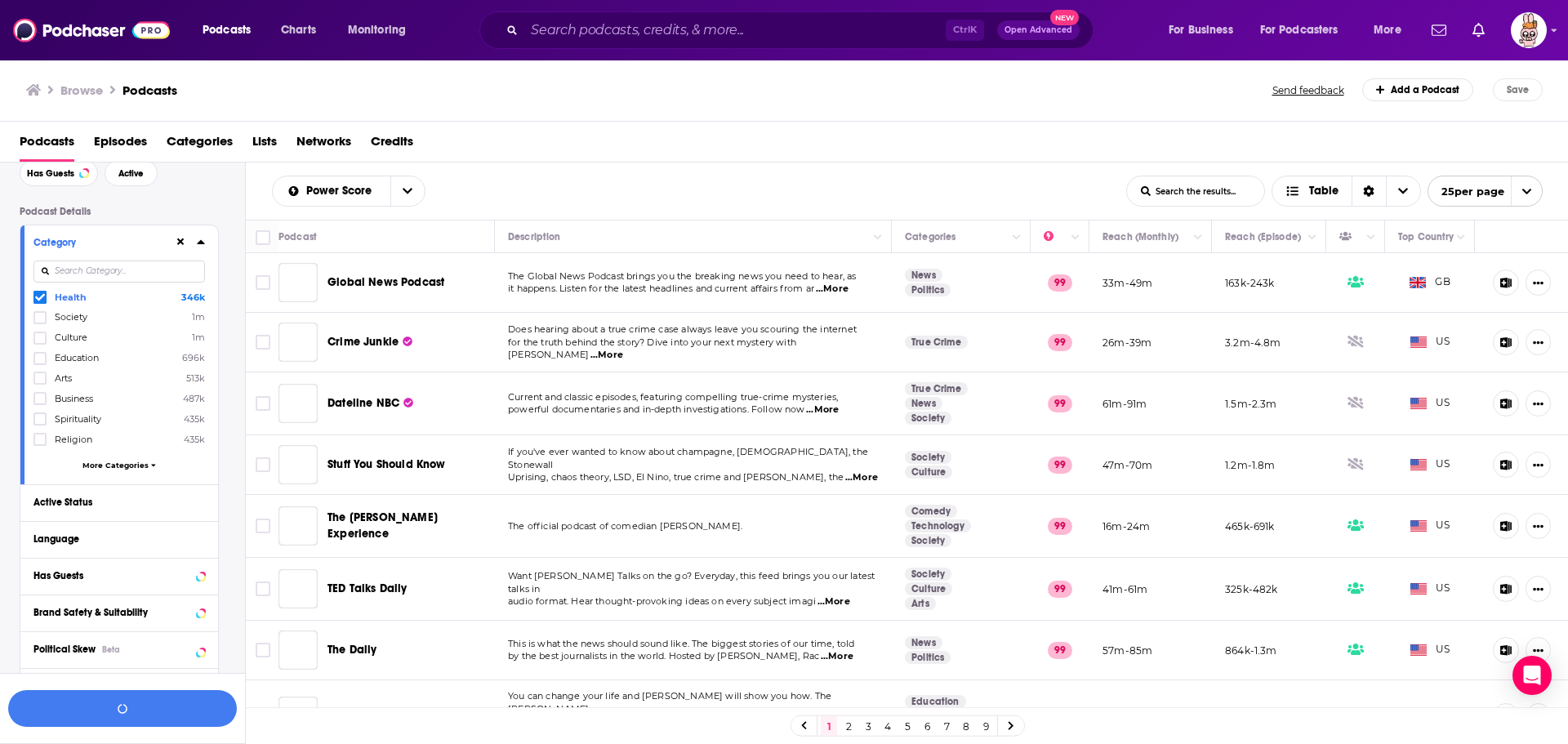
scroll to position [123, 0]
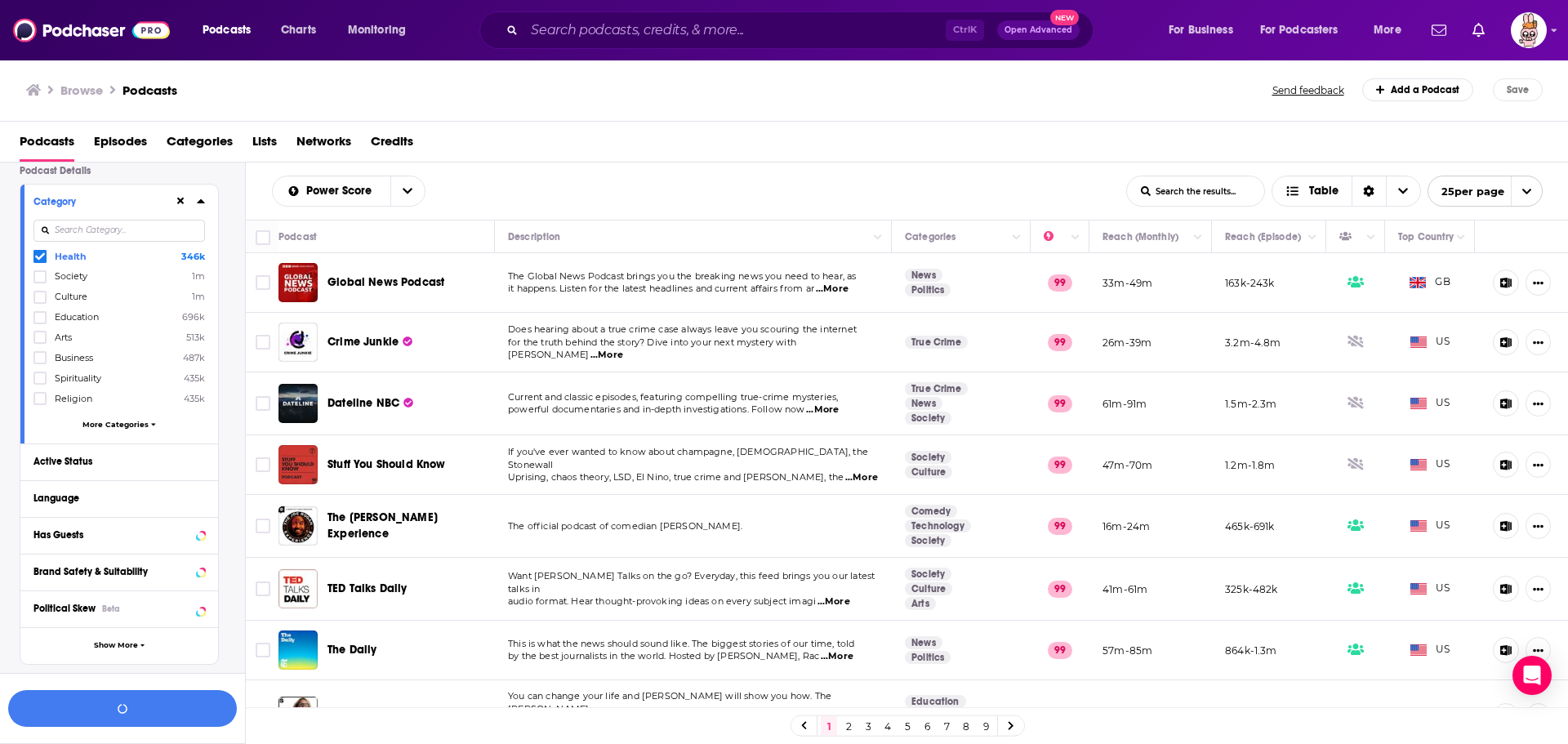
click at [90, 237] on input at bounding box center [118, 231] width 171 height 22
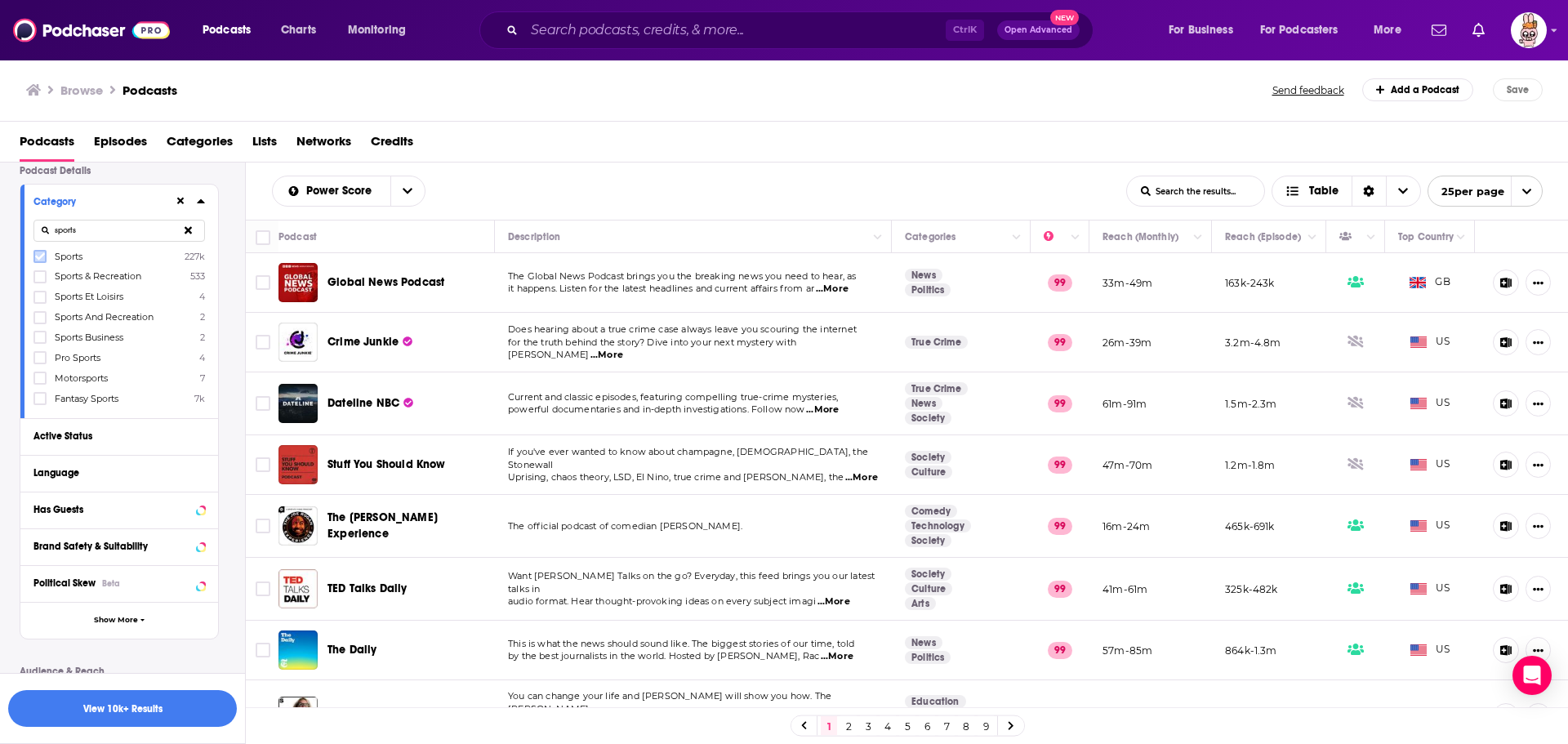
type input "sports"
drag, startPoint x: 37, startPoint y: 250, endPoint x: 52, endPoint y: 266, distance: 21.9
click at [44, 259] on icon at bounding box center [39, 256] width 10 height 10
click at [161, 172] on p "Podcast Details" at bounding box center [119, 171] width 199 height 12
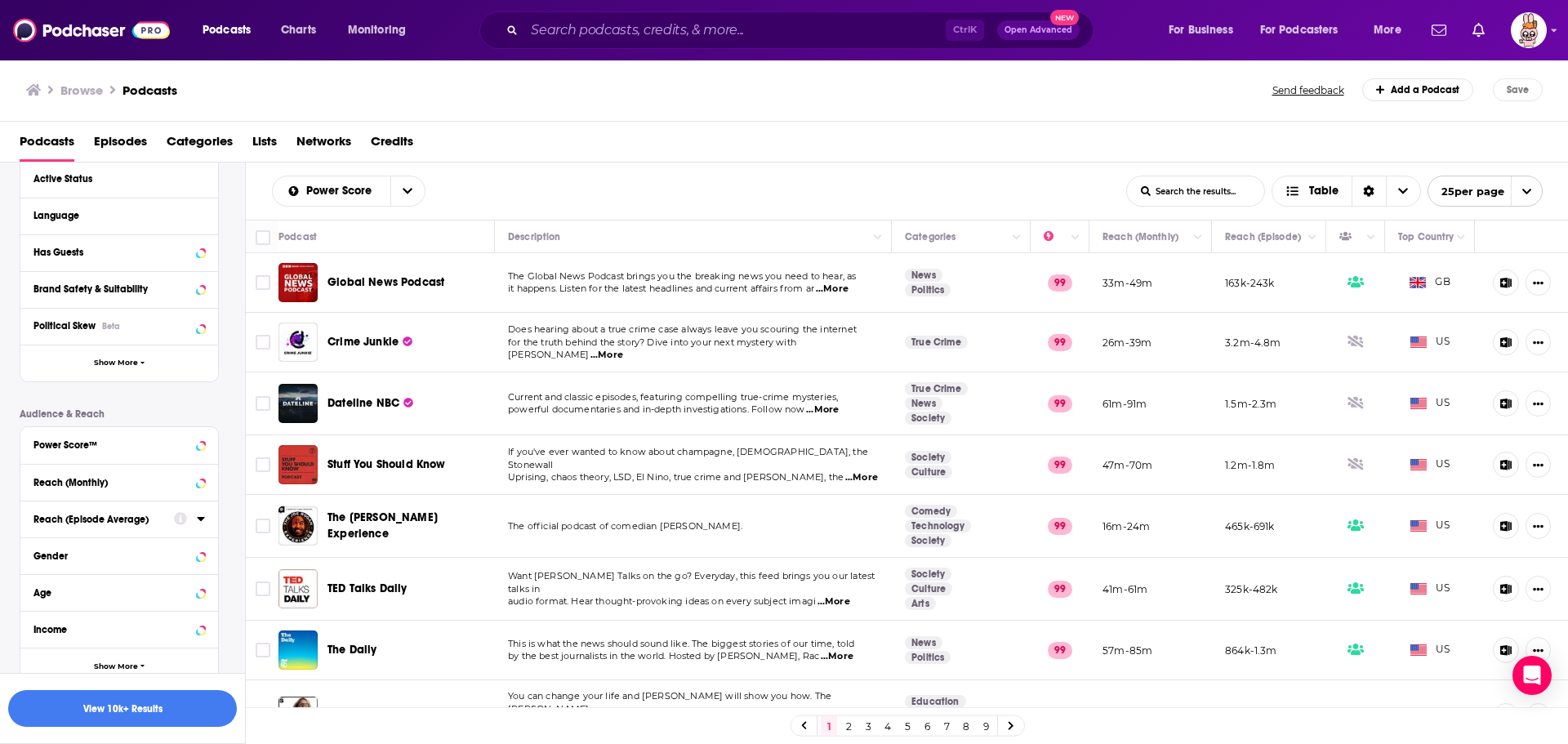
scroll to position [442, 0]
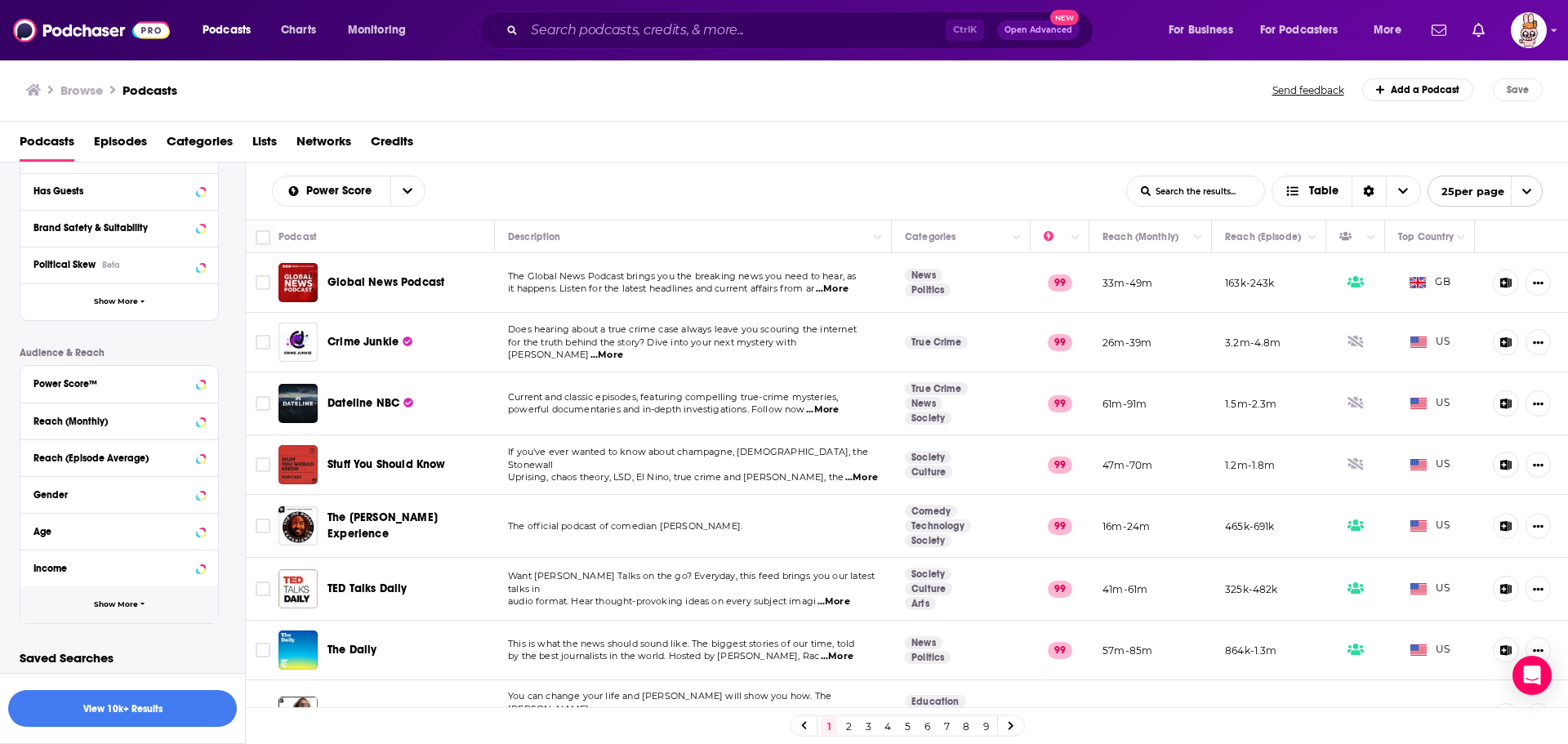
click at [132, 600] on span "Show More" at bounding box center [116, 605] width 44 height 9
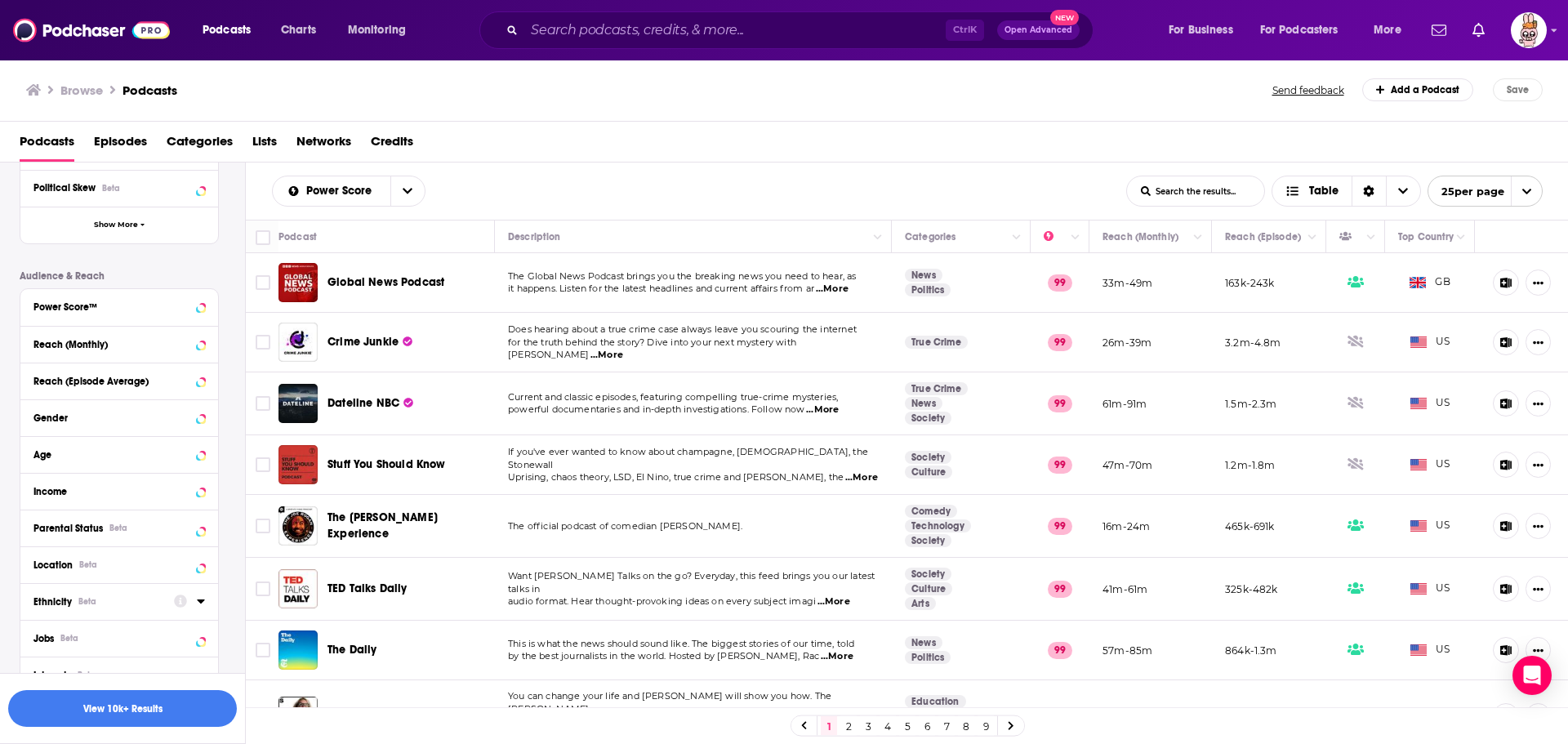
scroll to position [698, 0]
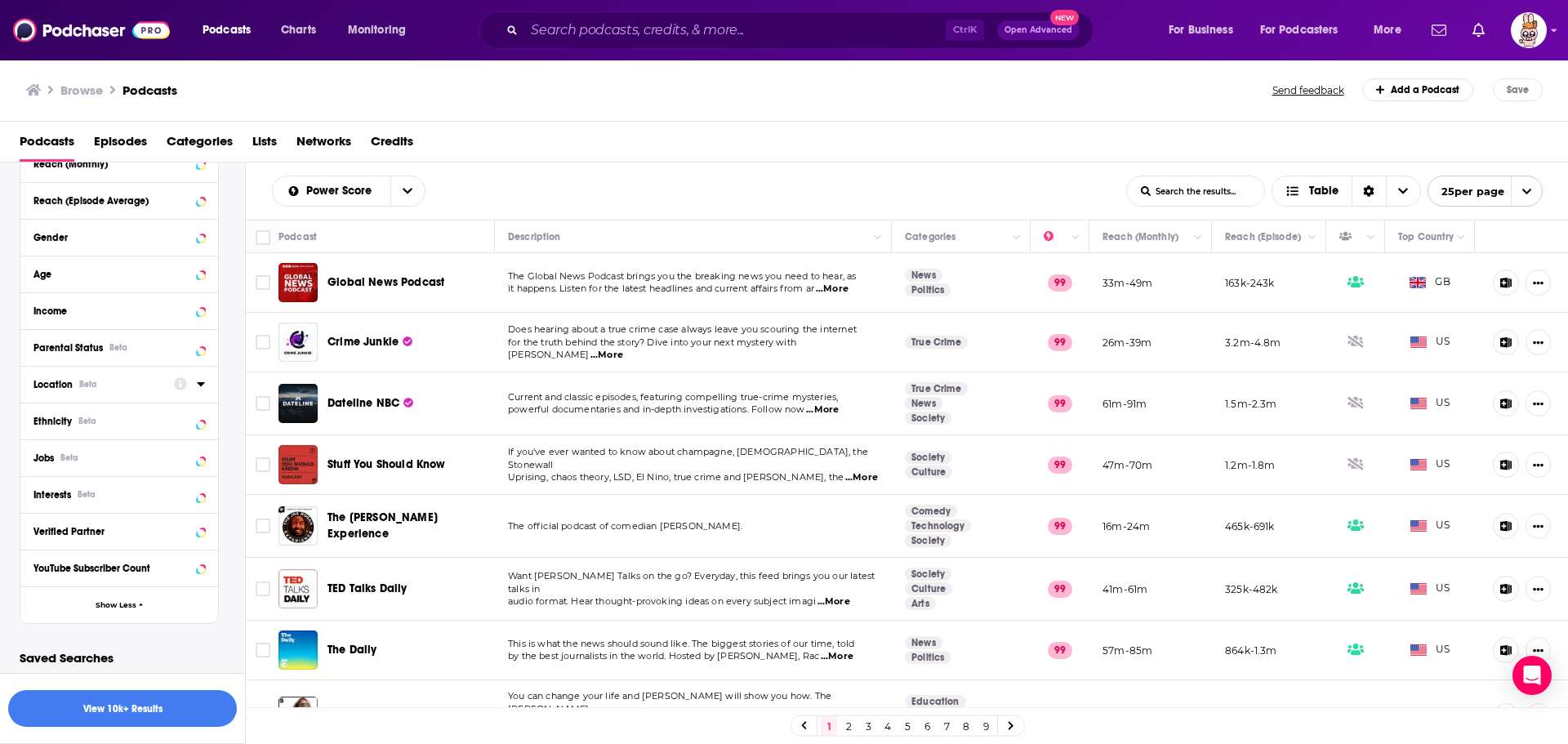
click at [115, 383] on div "Location Beta" at bounding box center [98, 384] width 130 height 12
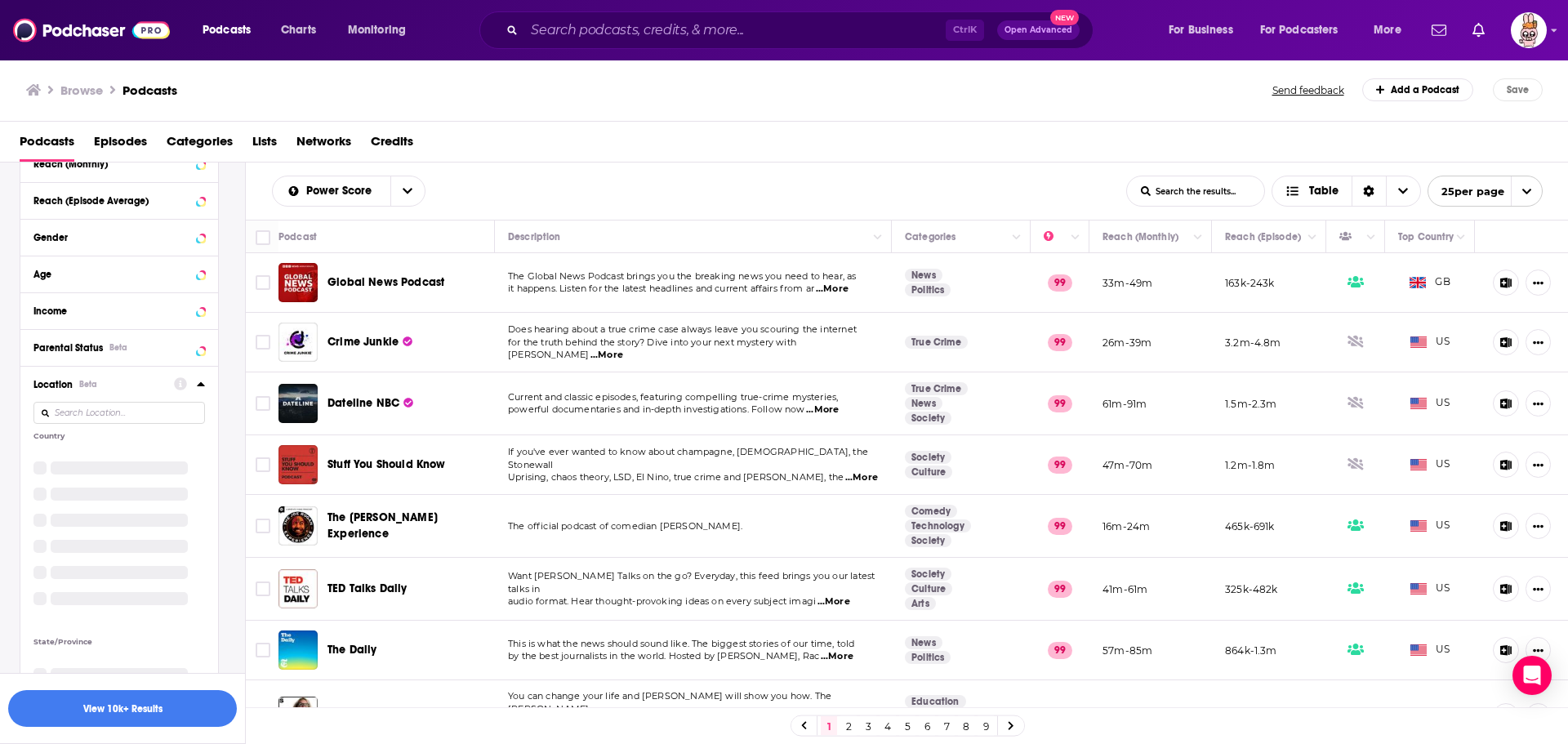
drag, startPoint x: 89, startPoint y: 408, endPoint x: 89, endPoint y: 429, distance: 21.0
click at [89, 408] on input at bounding box center [118, 413] width 171 height 22
type input "s"
type input "au"
drag, startPoint x: 45, startPoint y: 457, endPoint x: 63, endPoint y: 491, distance: 38.5
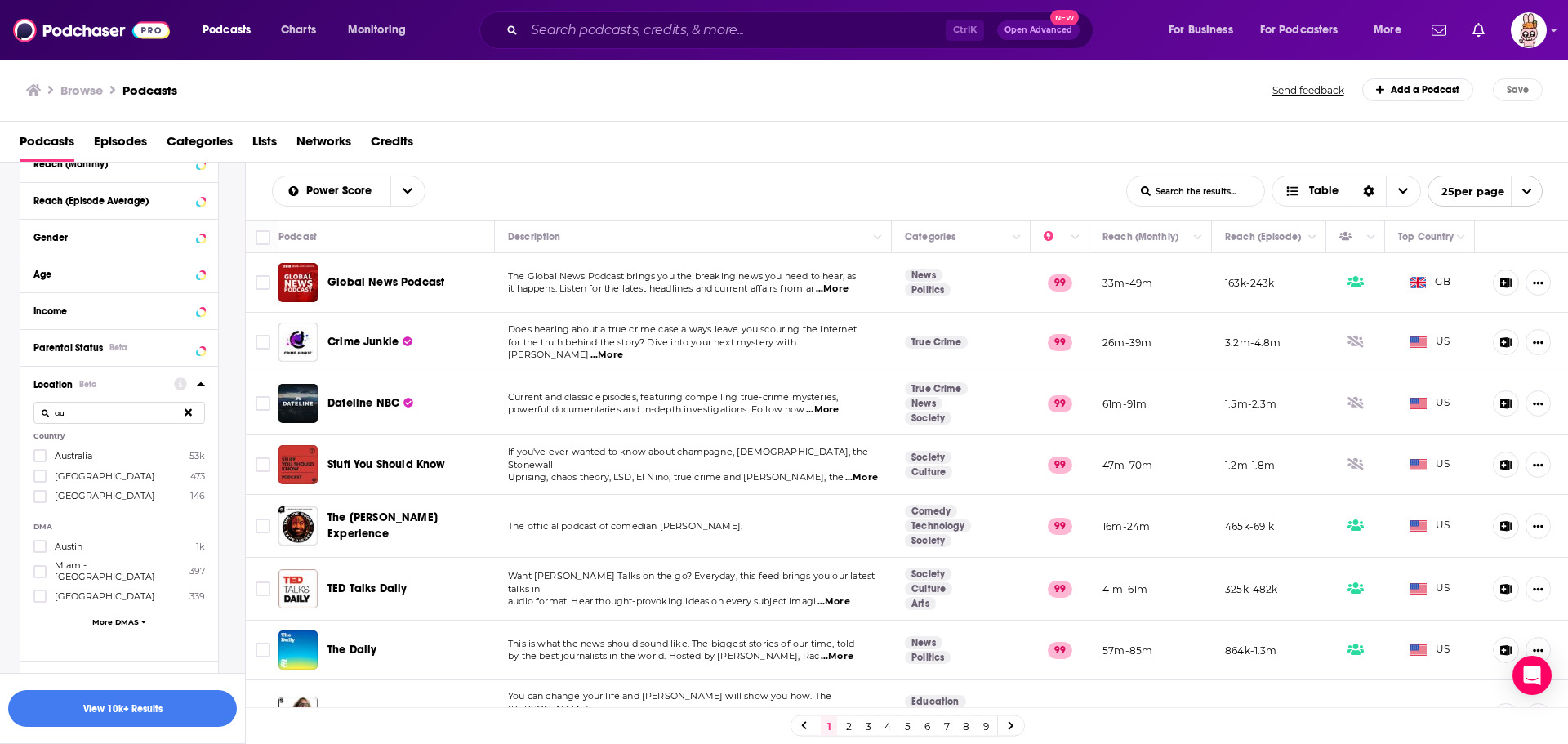
click at [41, 456] on icon at bounding box center [39, 456] width 10 height 7
click at [141, 710] on button "View 9k Results" at bounding box center [122, 708] width 229 height 37
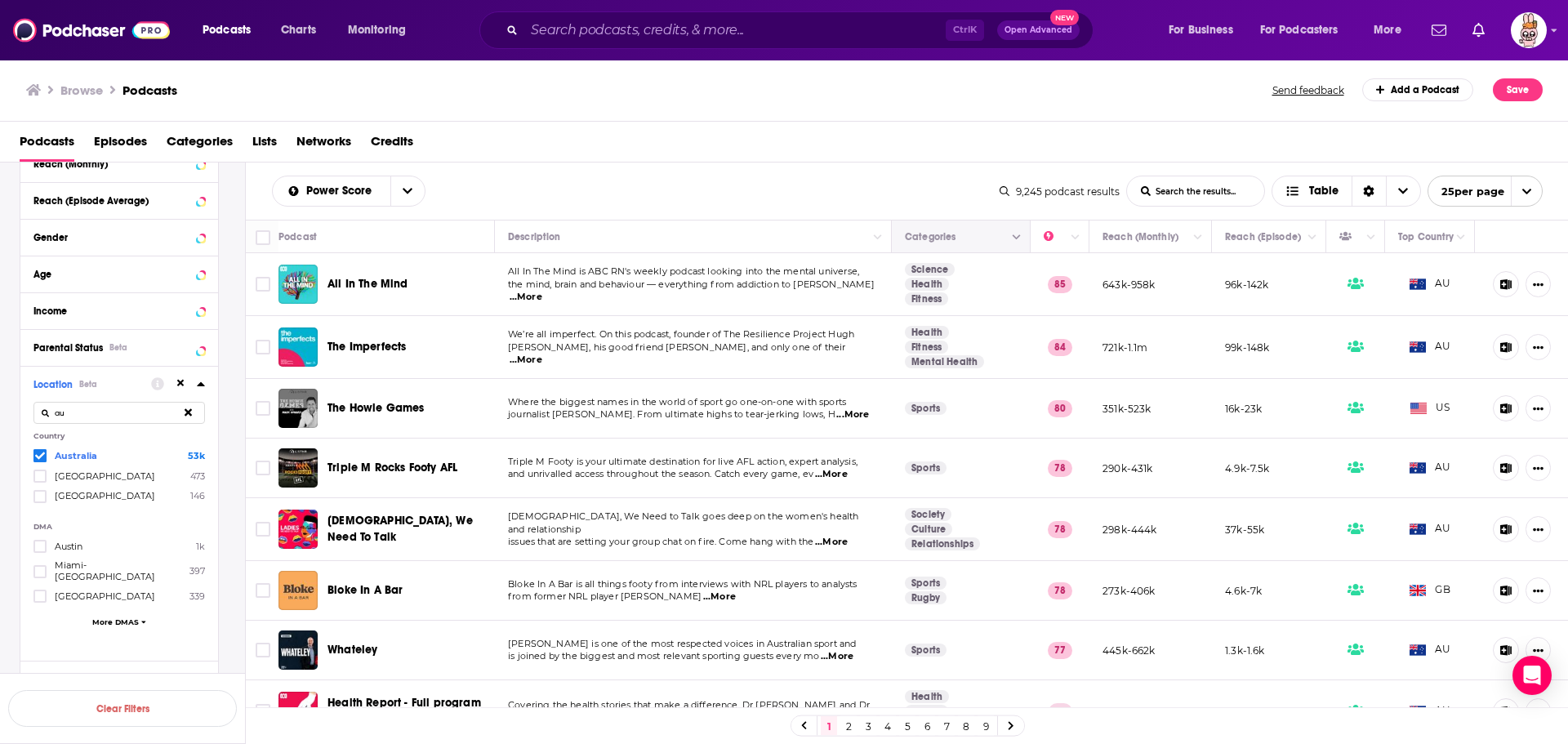
click at [1013, 237] on icon "Column Actions" at bounding box center [1016, 237] width 8 height 10
click at [1004, 237] on div at bounding box center [784, 372] width 1568 height 744
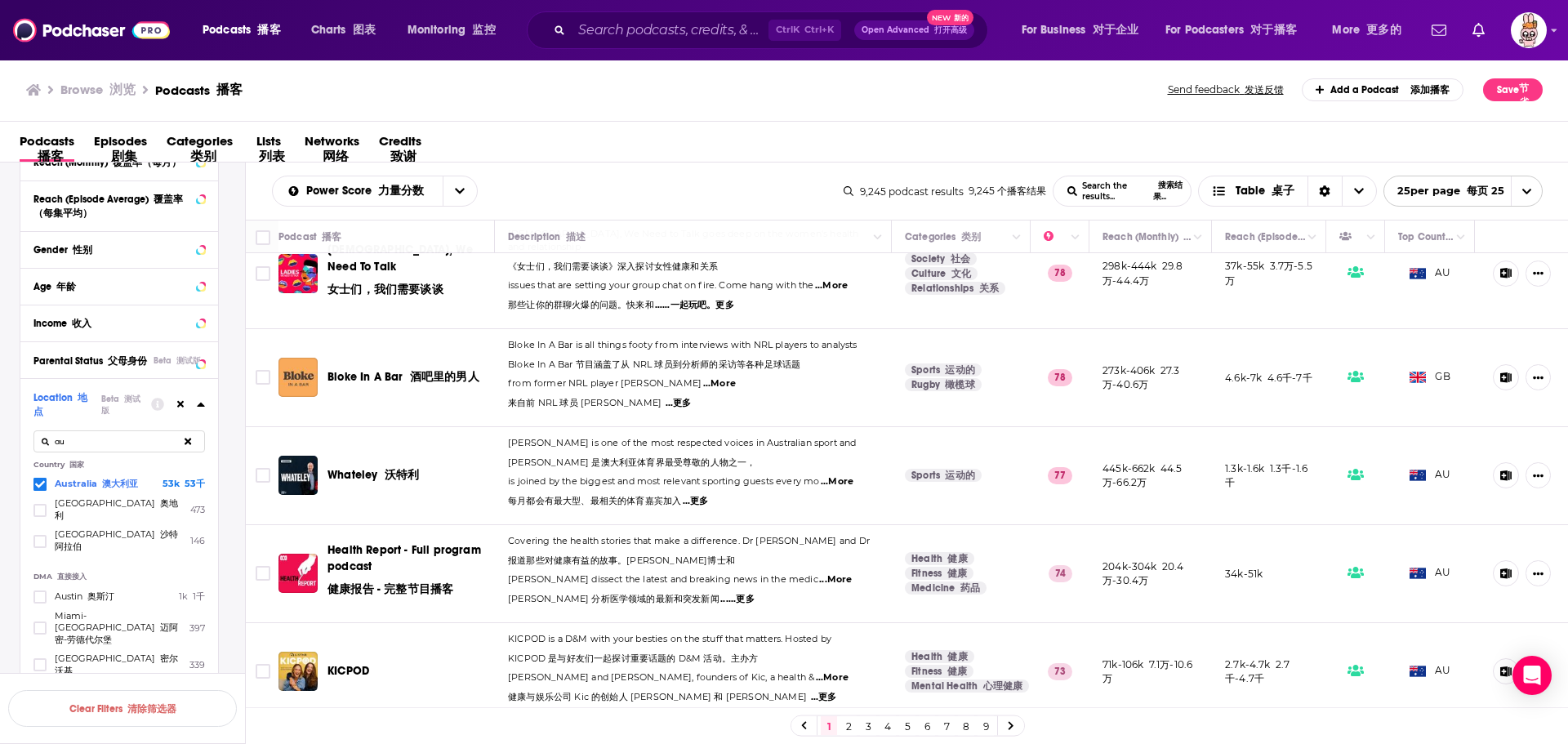
scroll to position [408, 0]
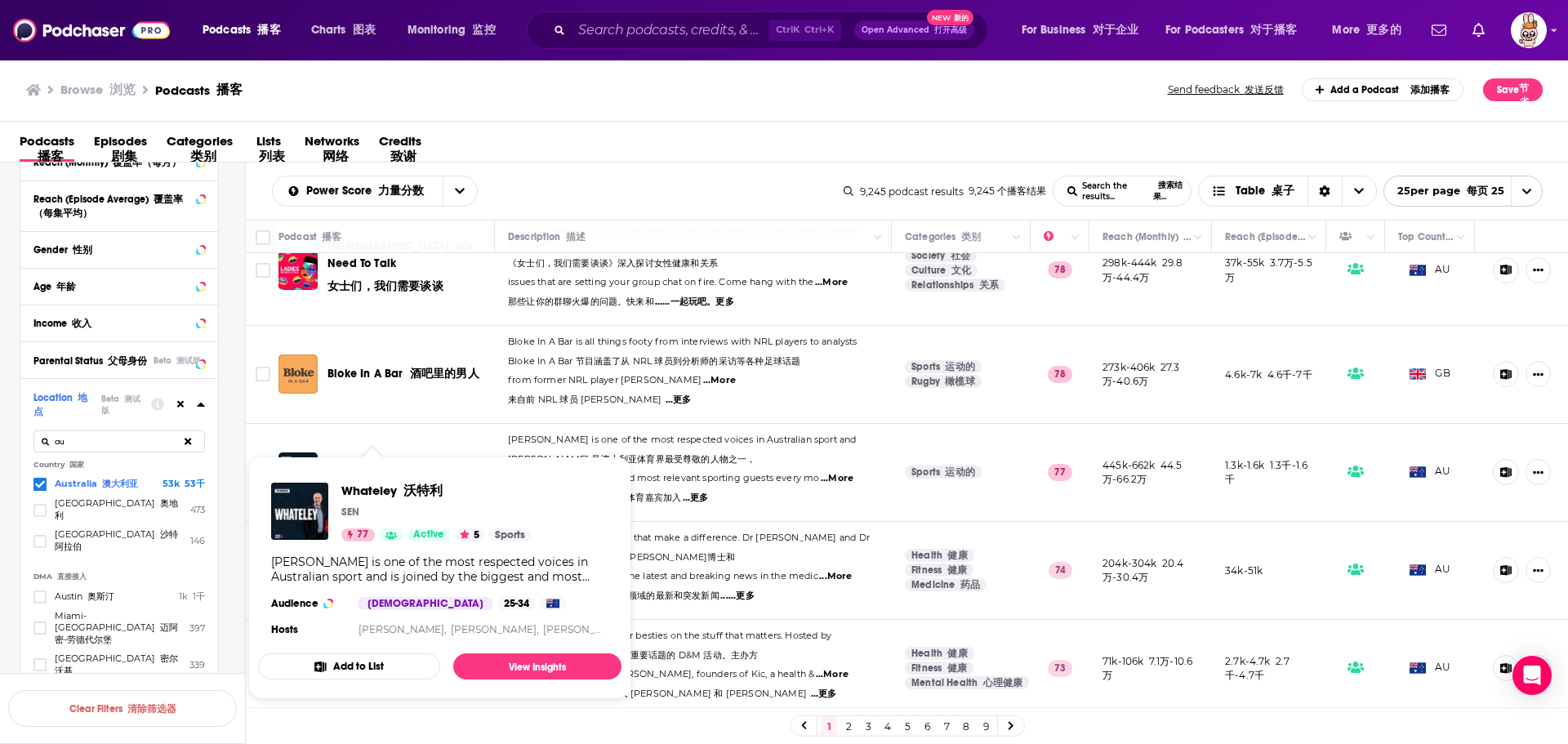
click at [390, 465] on font "沃特利" at bounding box center [402, 471] width 35 height 13
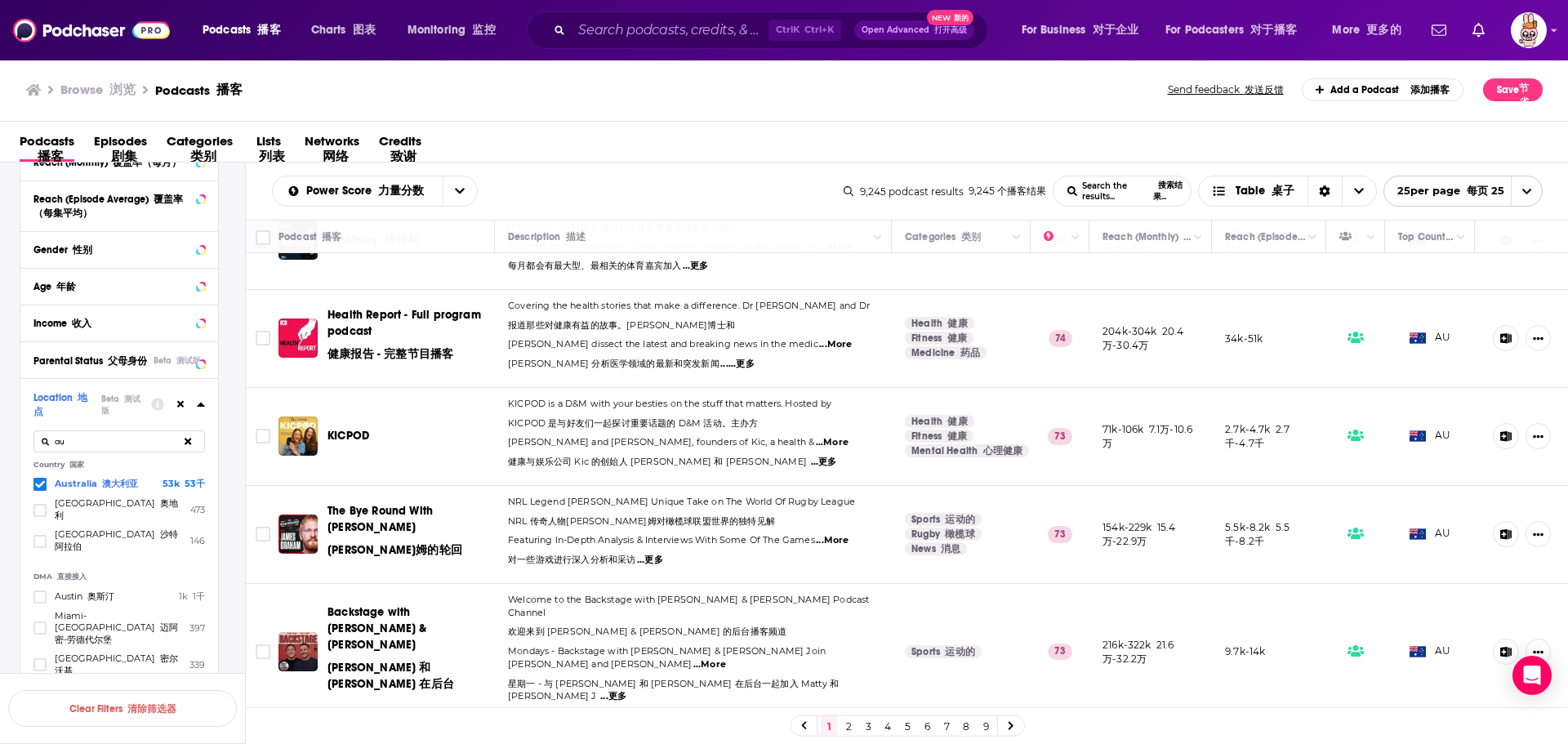
scroll to position [653, 0]
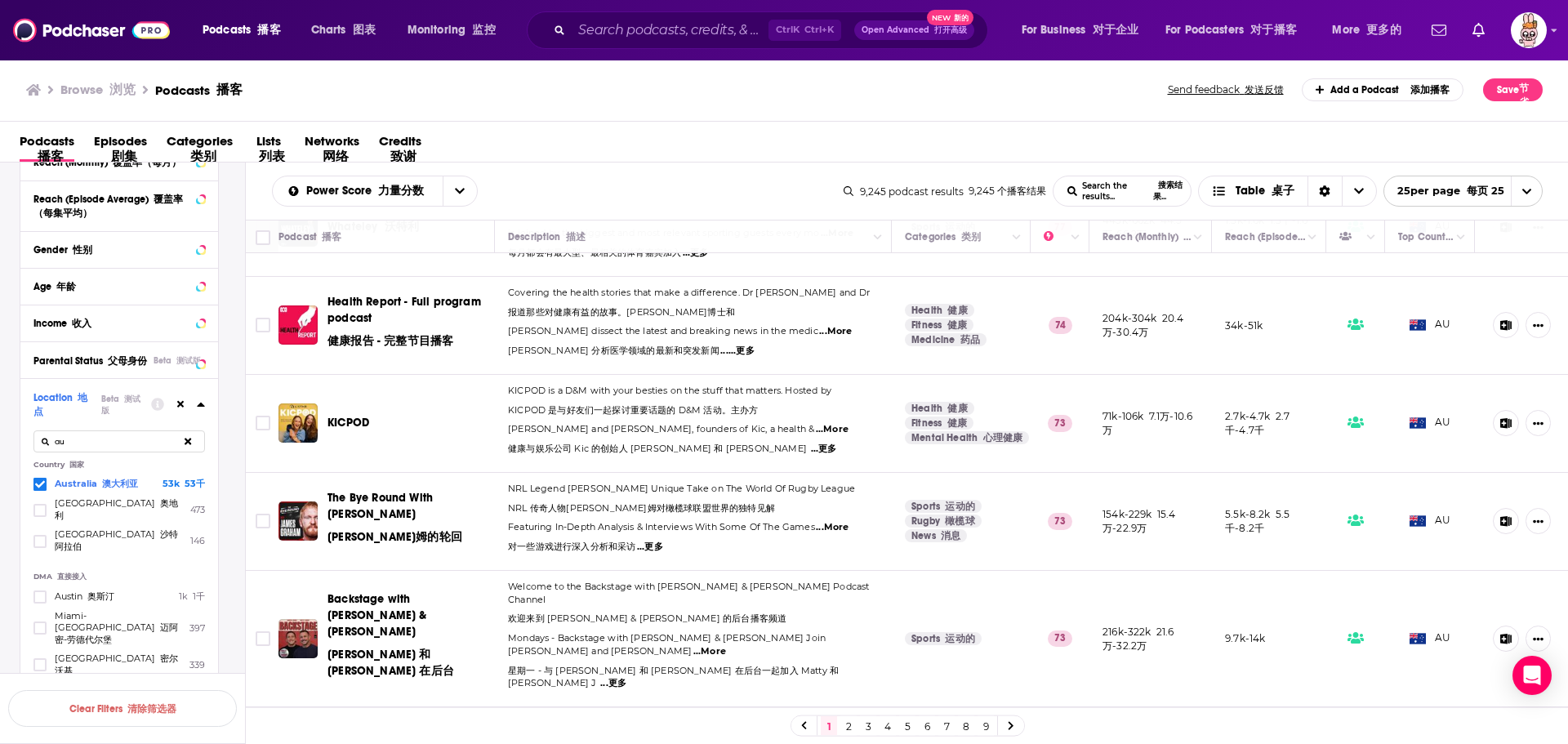
click at [841, 424] on span "...More" at bounding box center [832, 430] width 32 height 13
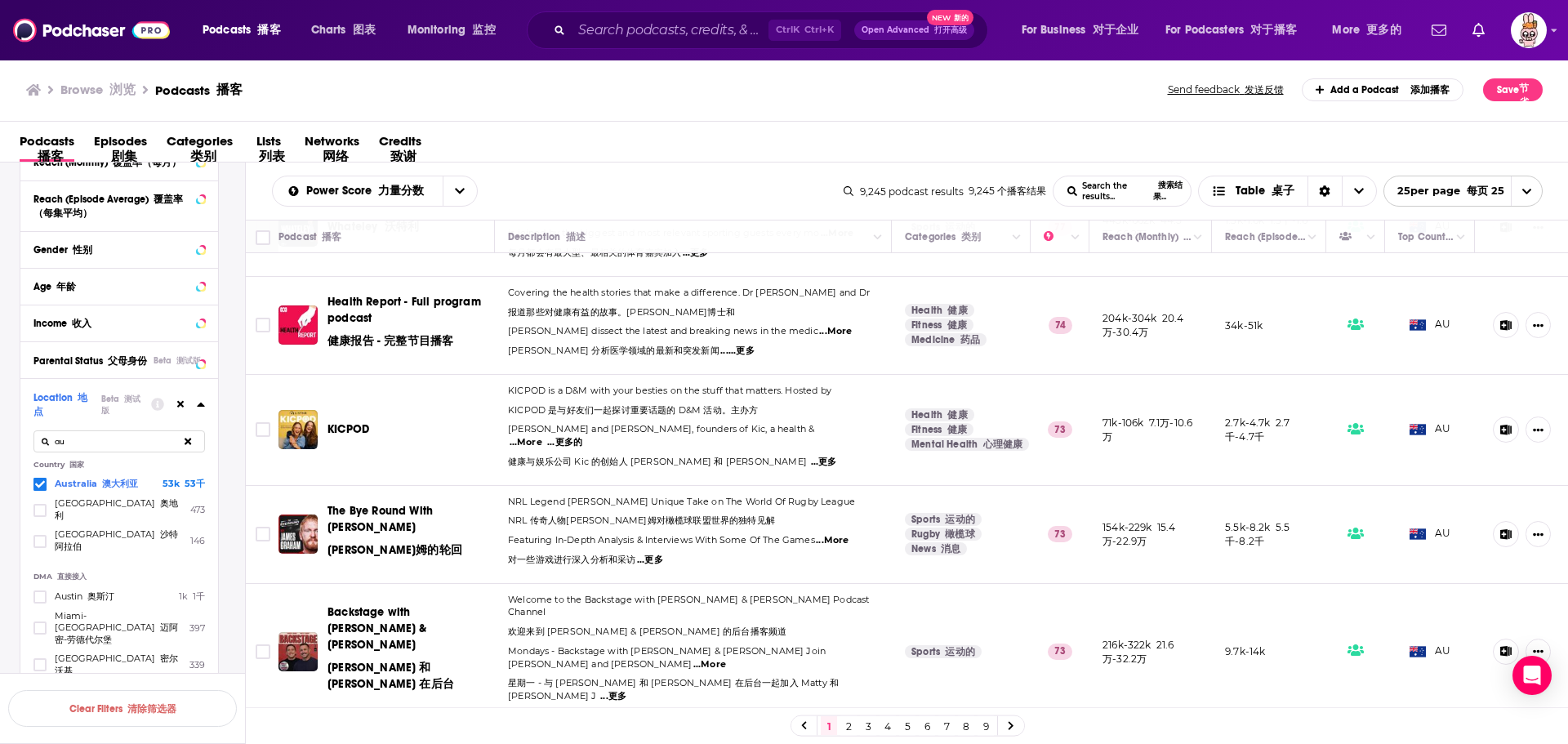
click at [788, 425] on p "Steph Claire Smith and Laura Henshaw, founders of Kic, a health & ...More ...更多…" at bounding box center [693, 449] width 370 height 51
click at [576, 436] on font "...更多的" at bounding box center [564, 442] width 35 height 12
click at [562, 456] on span "健康与娱乐公司 Kic 的创始人 Steph Claire Smith 和 Laura Henshaw" at bounding box center [657, 461] width 299 height 12
drag, startPoint x: 345, startPoint y: 407, endPoint x: 324, endPoint y: 408, distance: 21.0
click at [324, 410] on div "KICPOD" at bounding box center [388, 430] width 219 height 39
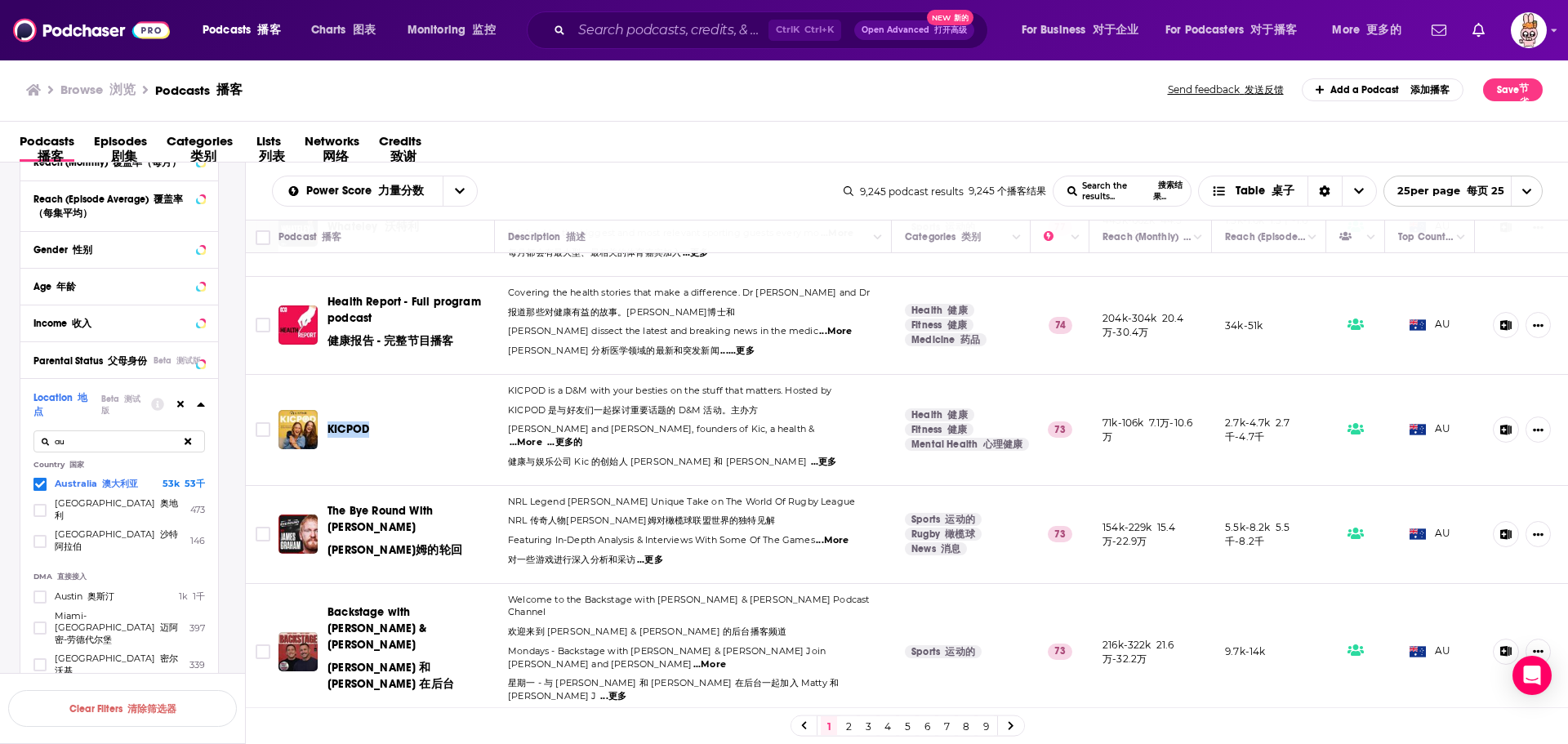
copy span "KICPOD"
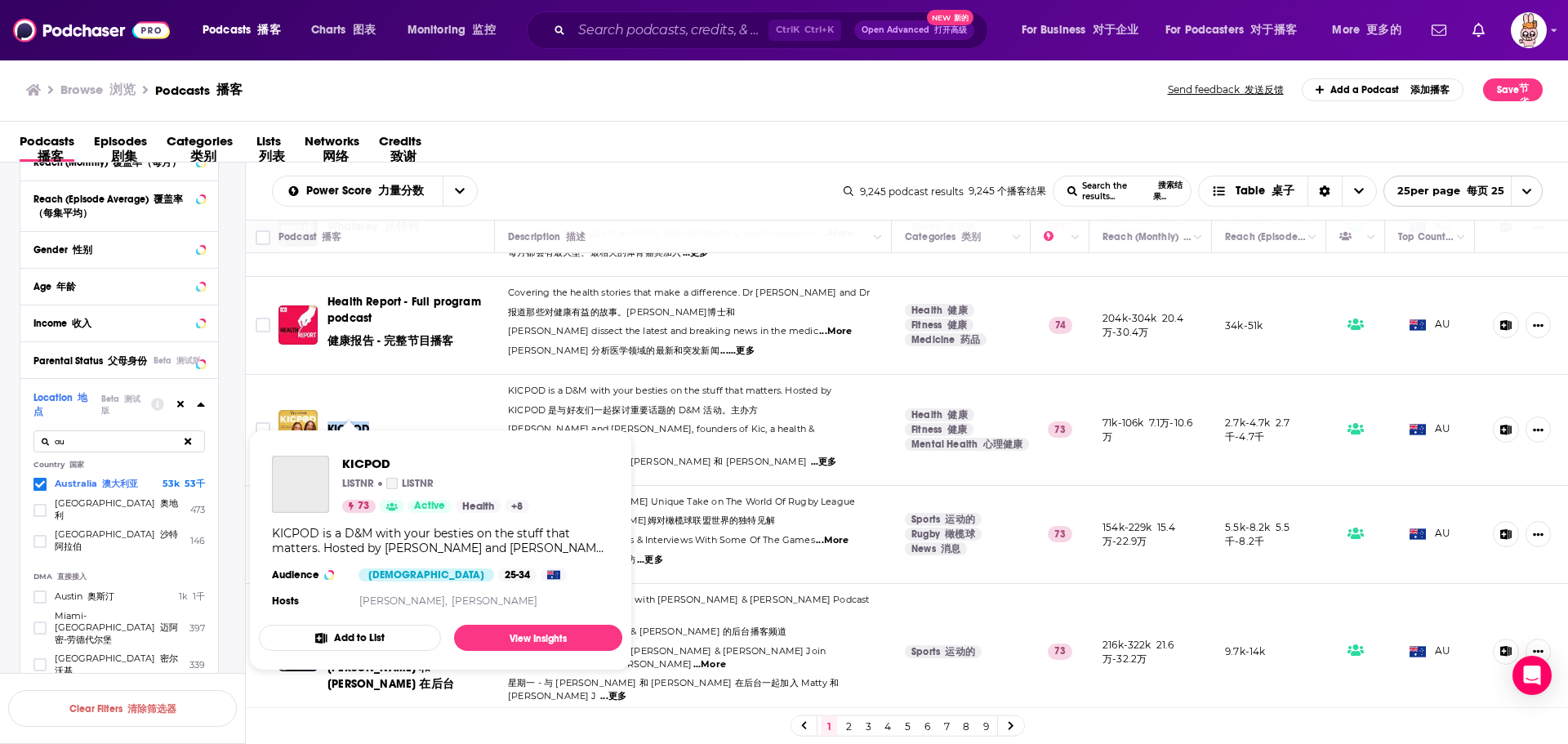
click at [361, 423] on span "KICPOD" at bounding box center [348, 429] width 41 height 13
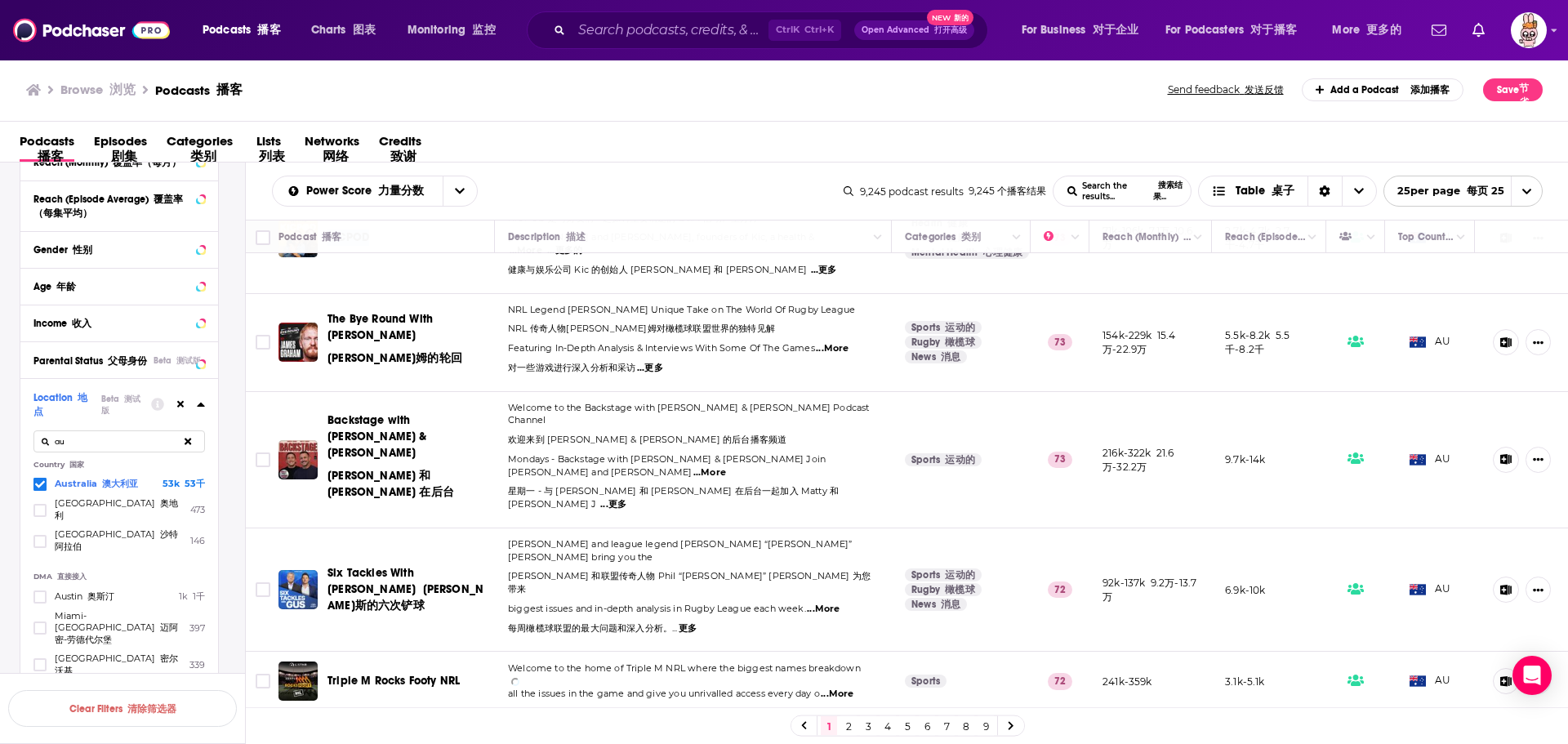
scroll to position [899, 0]
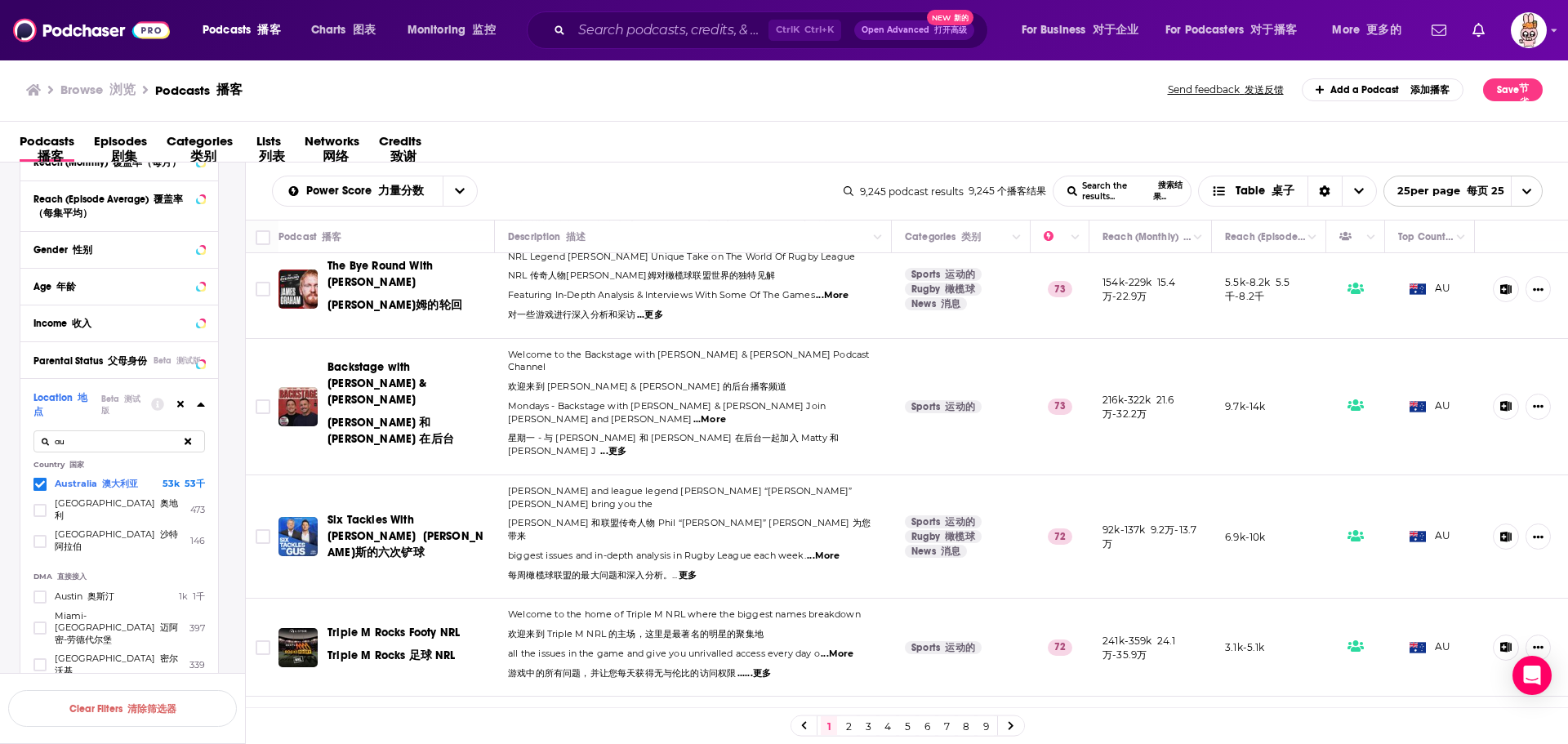
click at [726, 414] on span "...More" at bounding box center [710, 420] width 32 height 13
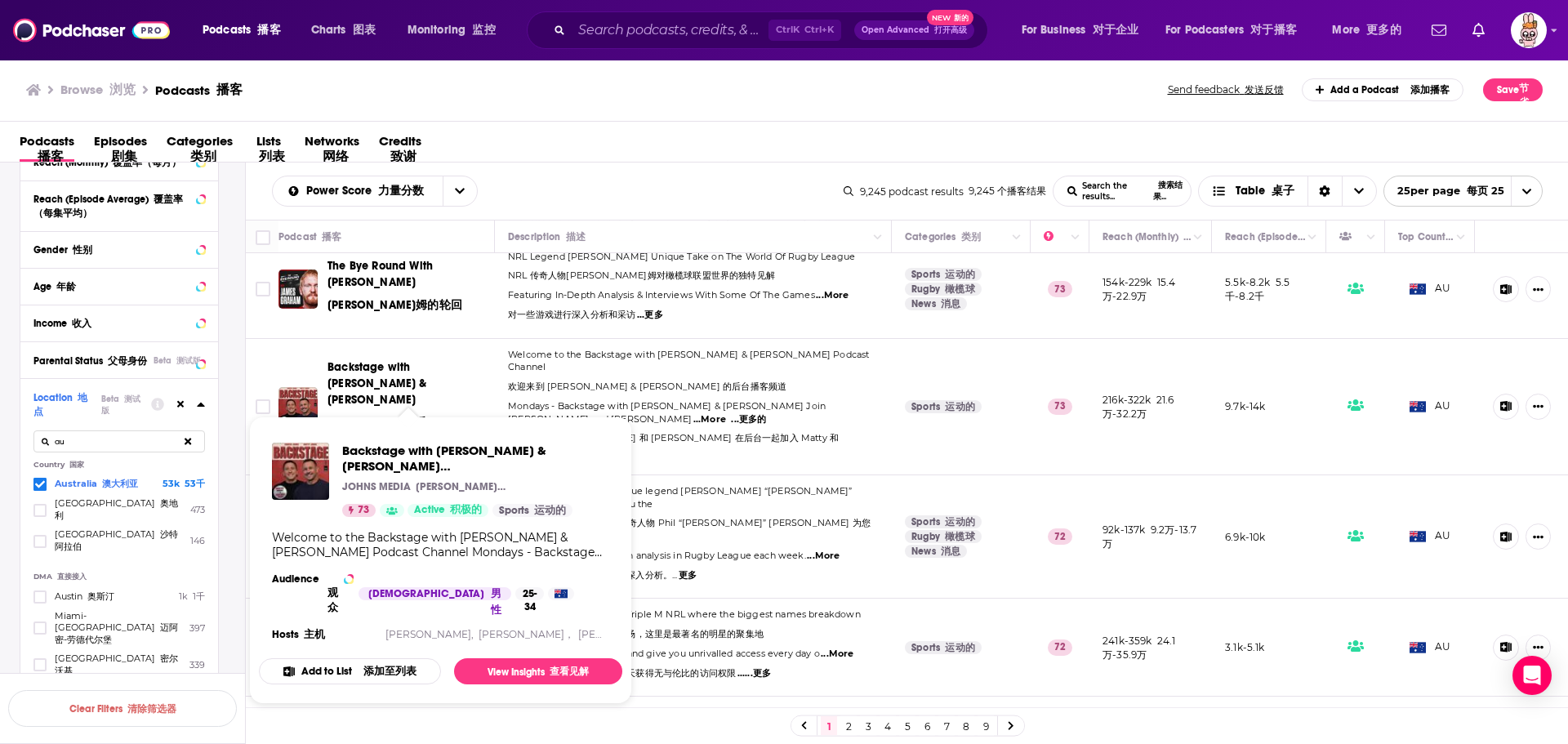
click at [361, 361] on span "Backstage with Cooper & Matty Johns Cooper 和 Matty Johns 在后台" at bounding box center [408, 404] width 161 height 86
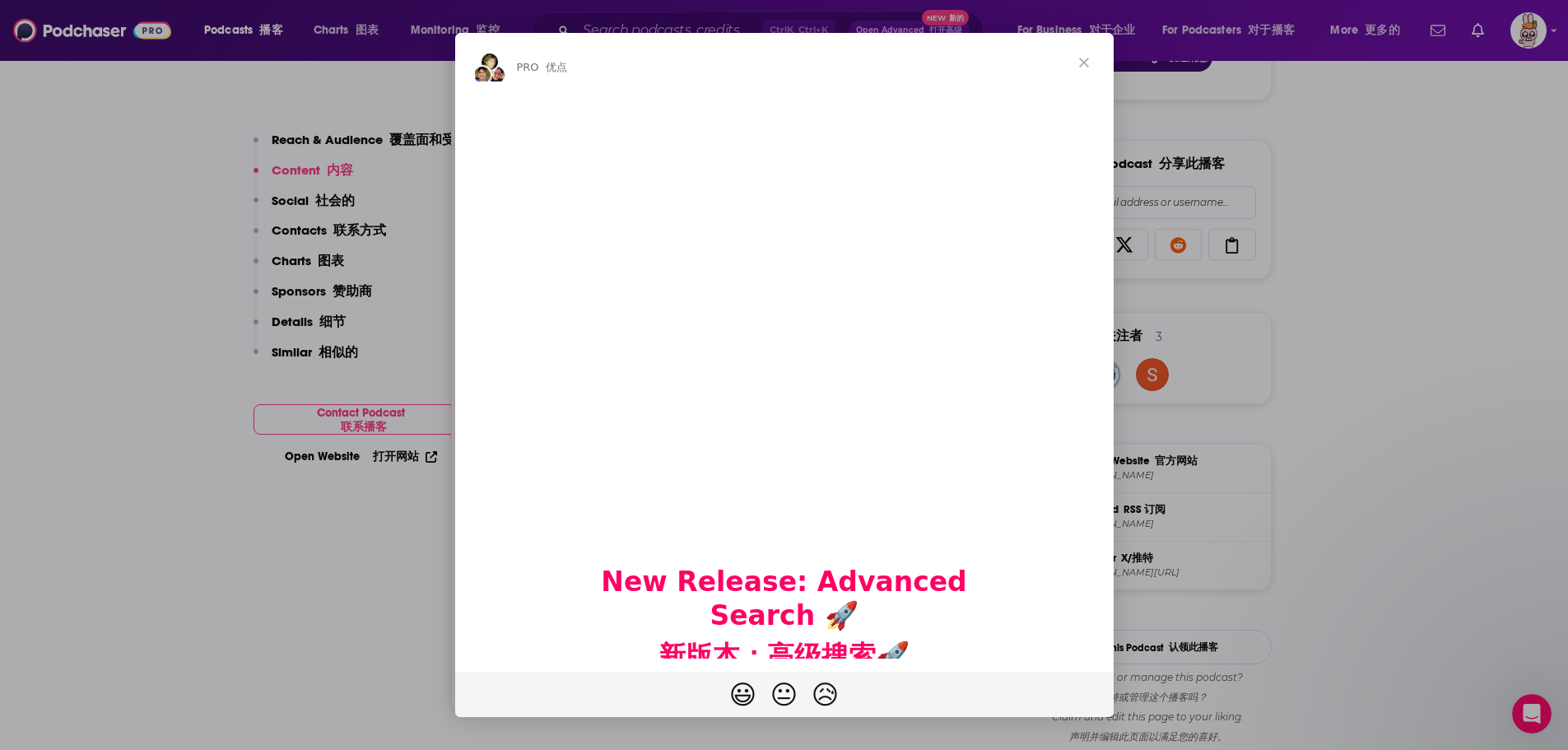
click at [1087, 58] on span "Close" at bounding box center [1084, 62] width 60 height 60
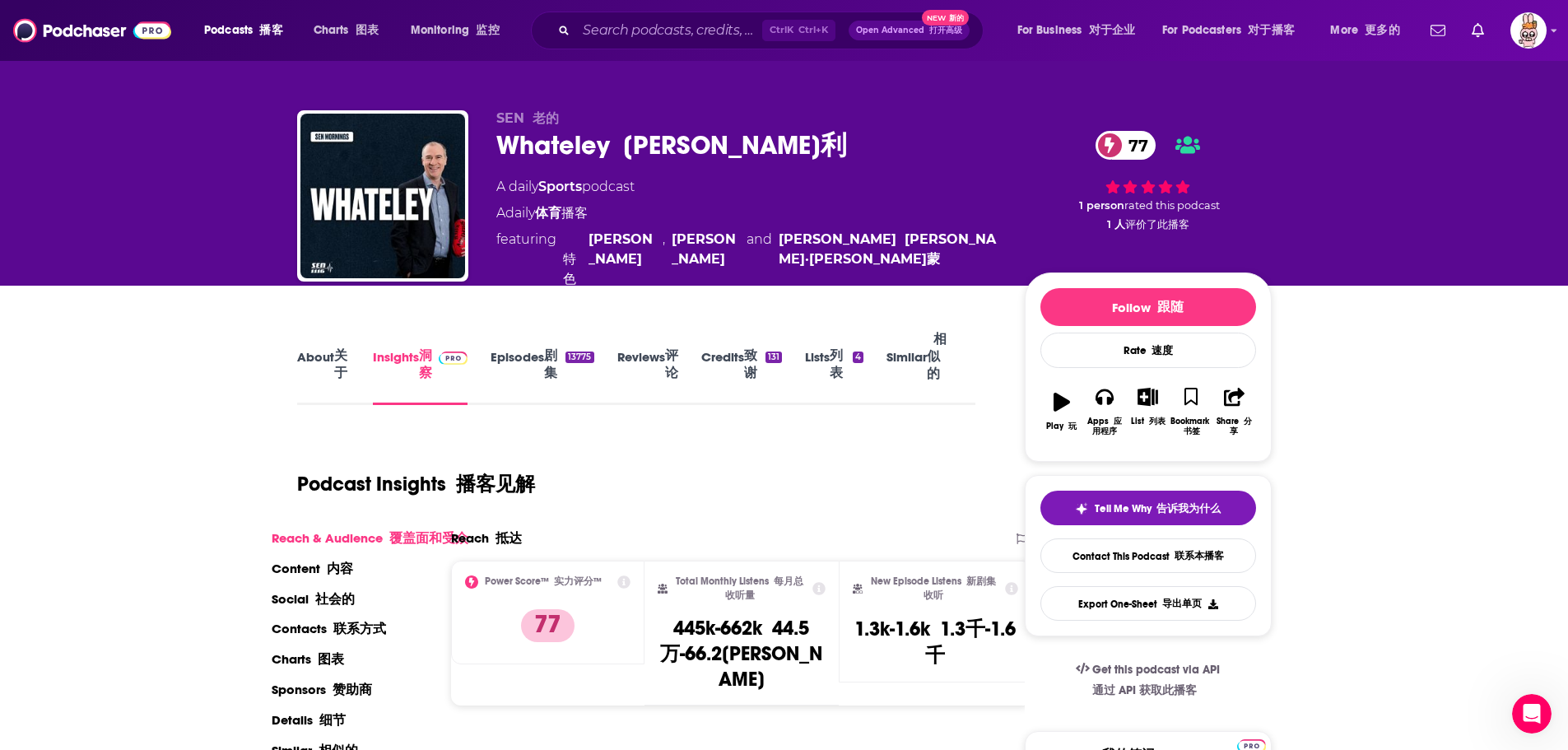
click at [536, 352] on link "Episodes 剧集 13775" at bounding box center [543, 368] width 103 height 74
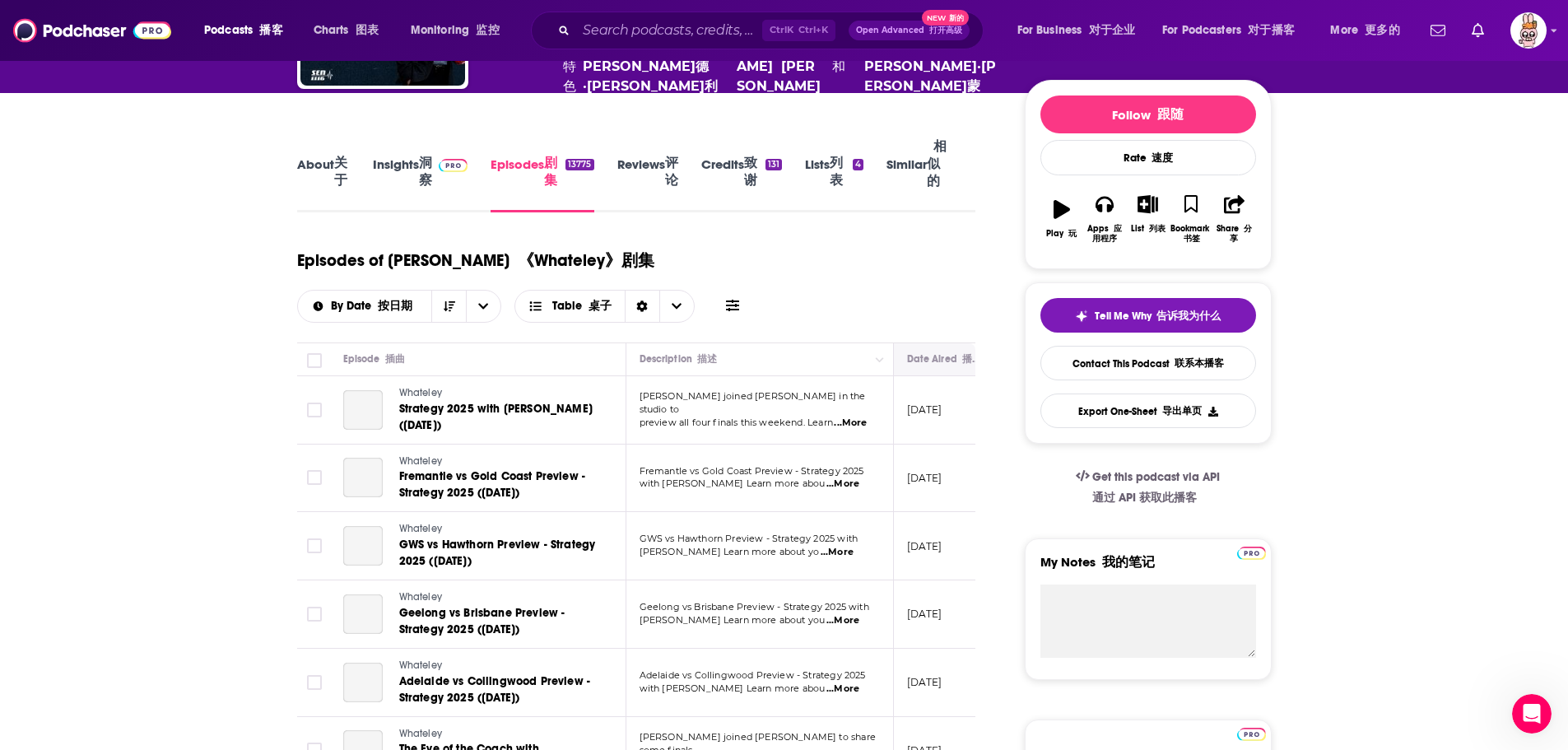
scroll to position [247, 0]
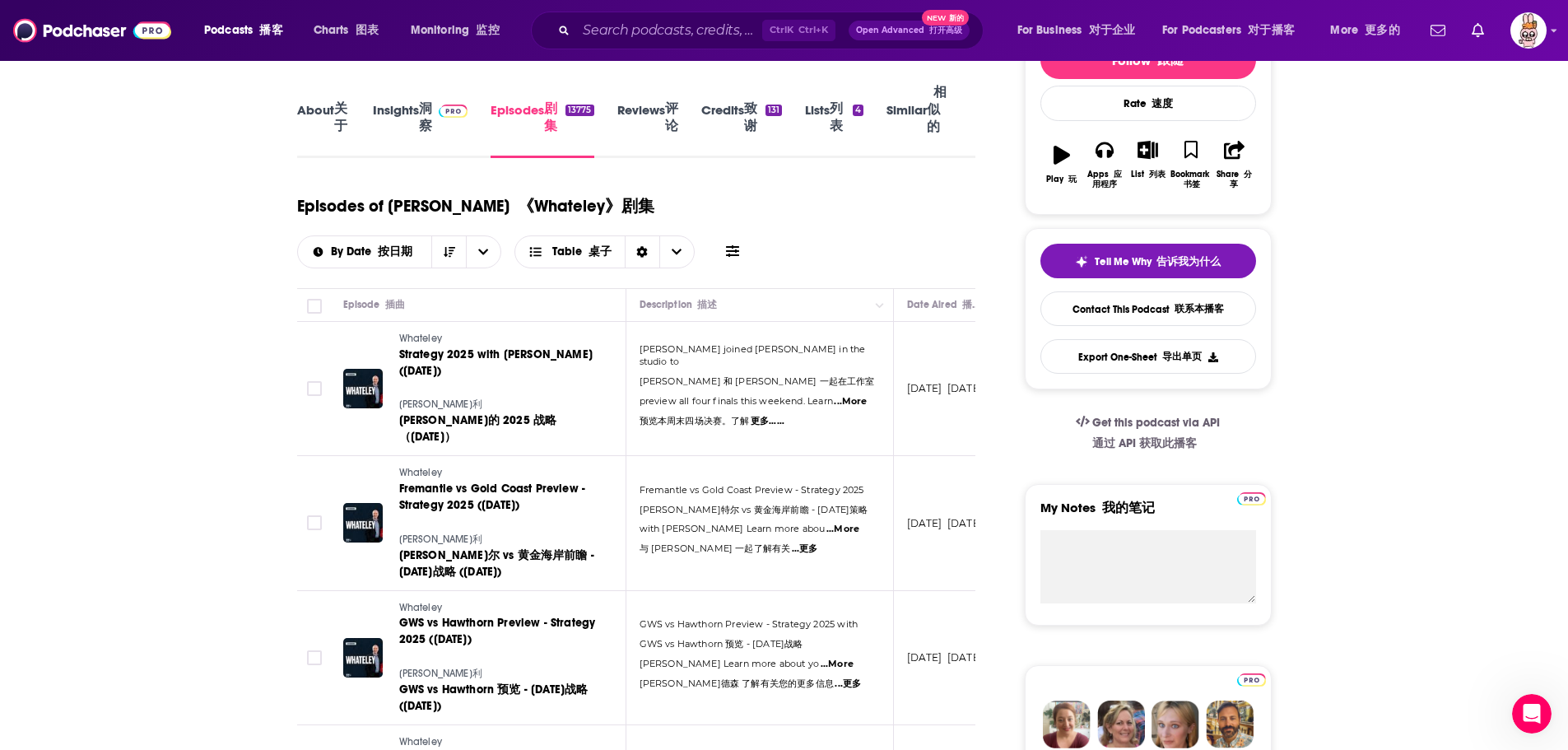
click at [852, 409] on span "...More" at bounding box center [850, 402] width 33 height 14
click at [825, 269] on div "Episodes of Whateley 《Whateley》剧集 By Date 按日期 Table 桌子" at bounding box center [637, 226] width 679 height 84
click at [857, 536] on span "...More" at bounding box center [843, 529] width 33 height 14
click at [831, 502] on span "Fremantle vs Gold Coast Preview - Strategy 2025 弗里曼特尔 vs 黄金海岸前瞻 - 2025 年策略" at bounding box center [753, 493] width 229 height 32
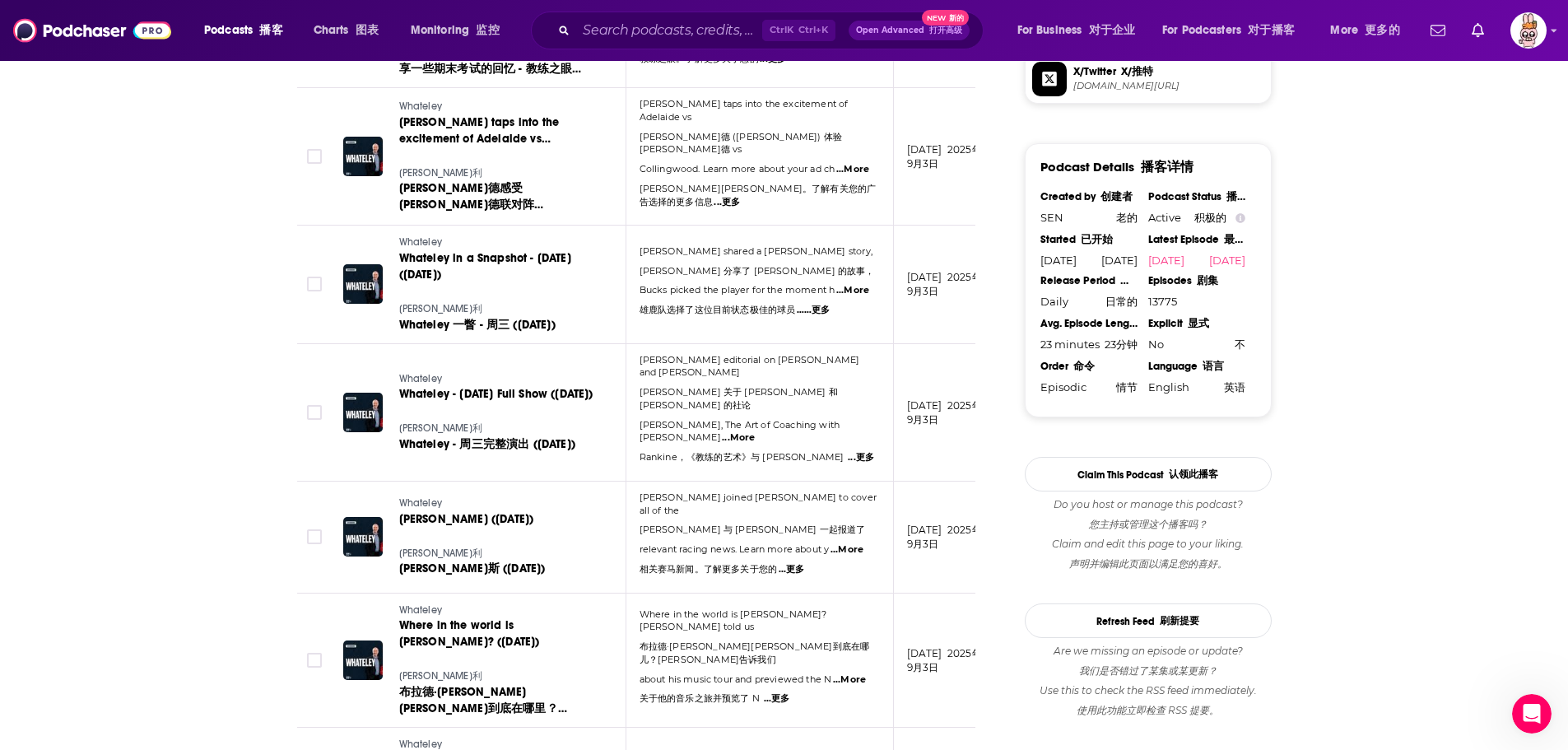
scroll to position [1647, 0]
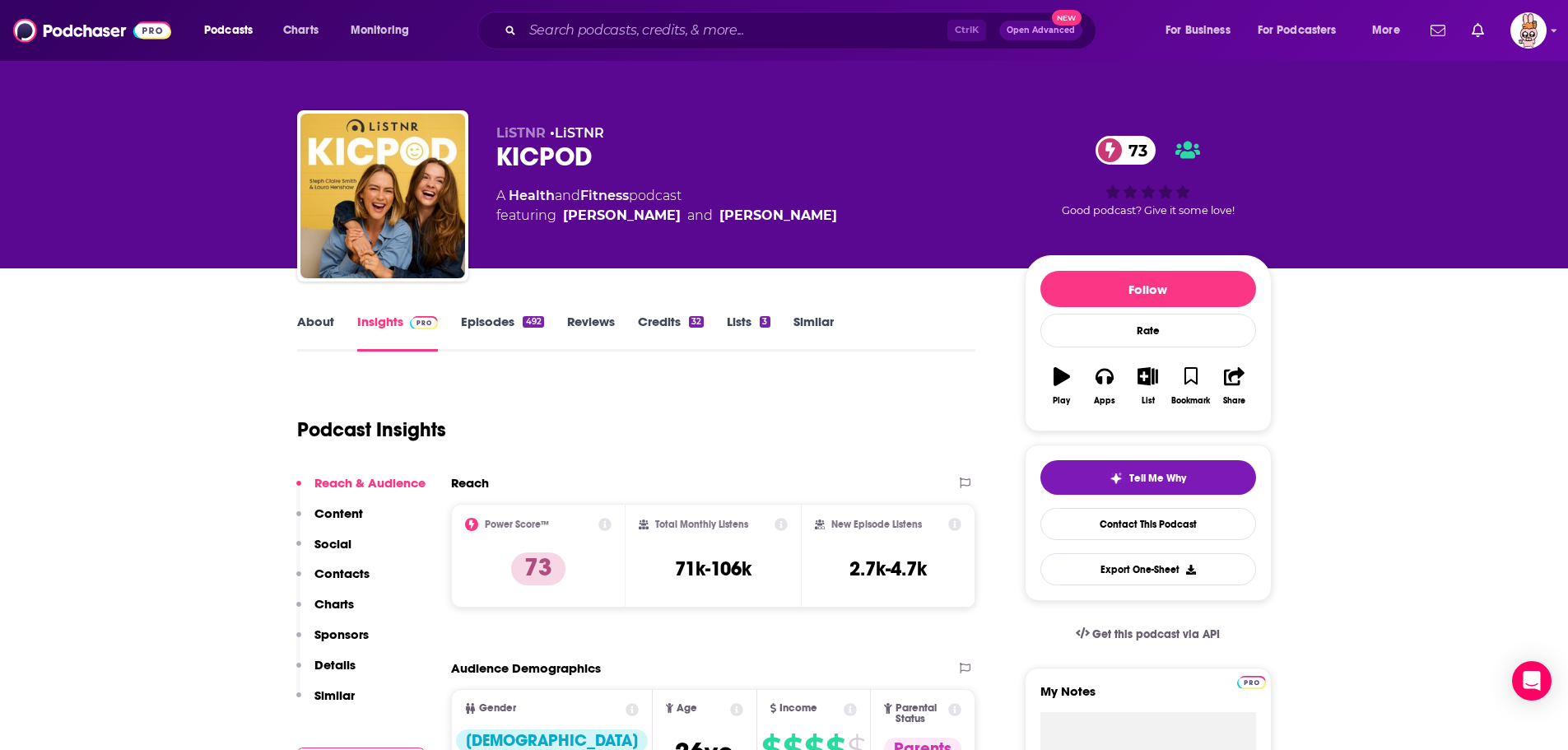
click at [745, 392] on div "Podcast Insights" at bounding box center [630, 420] width 666 height 84
click at [354, 518] on p "Content" at bounding box center [339, 513] width 49 height 15
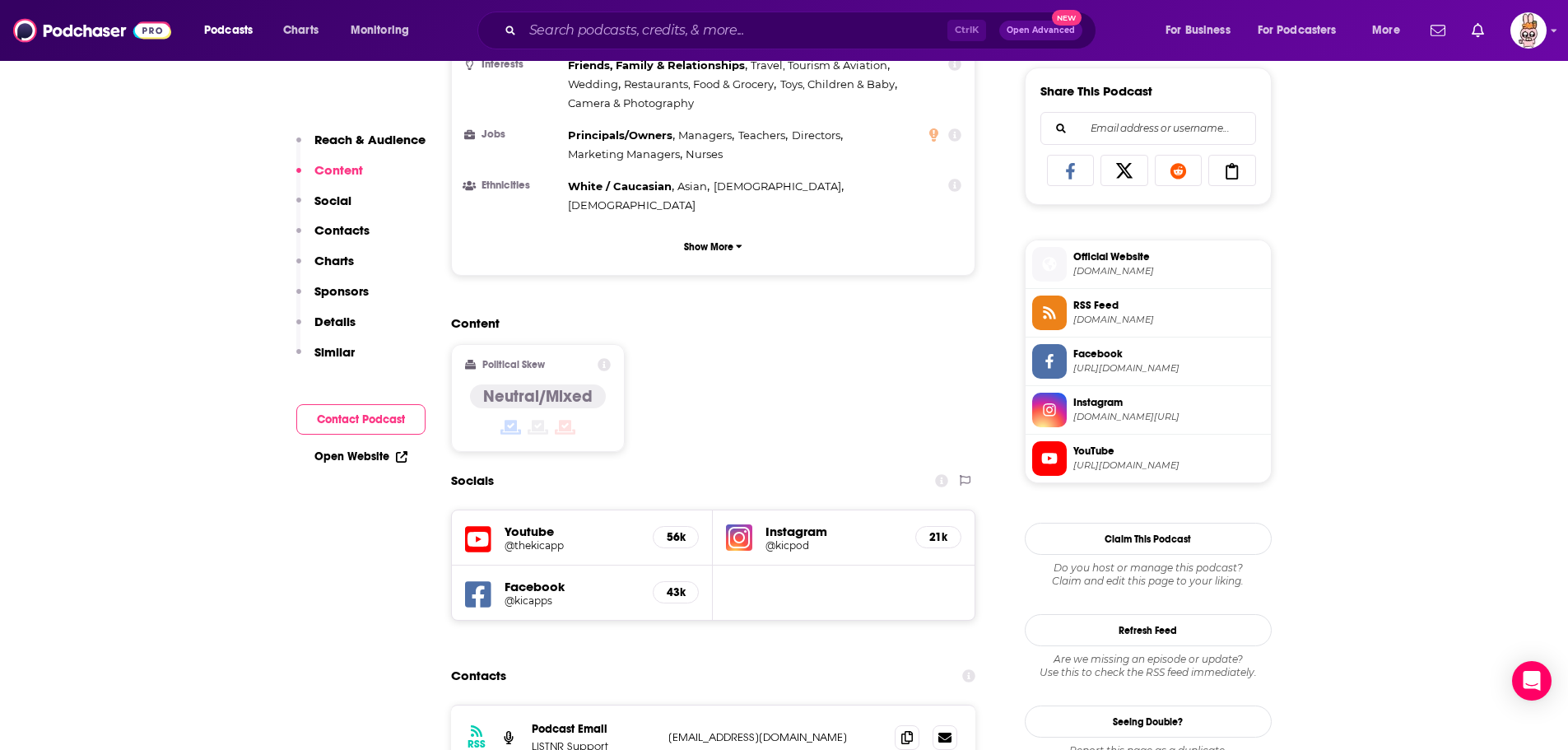
scroll to position [1048, 0]
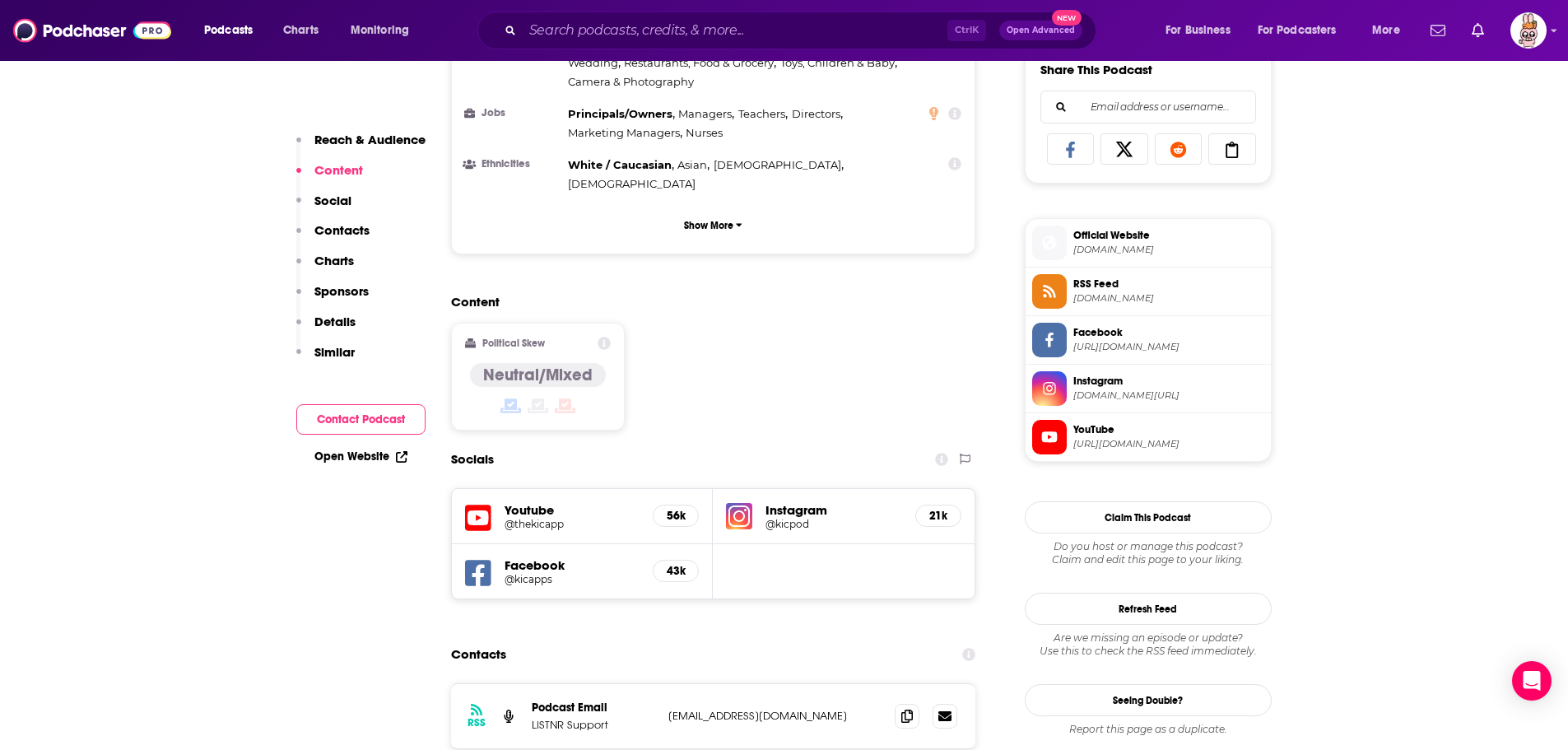
click at [810, 301] on div "Content Political Skew Neutral/Mixed" at bounding box center [713, 369] width 525 height 150
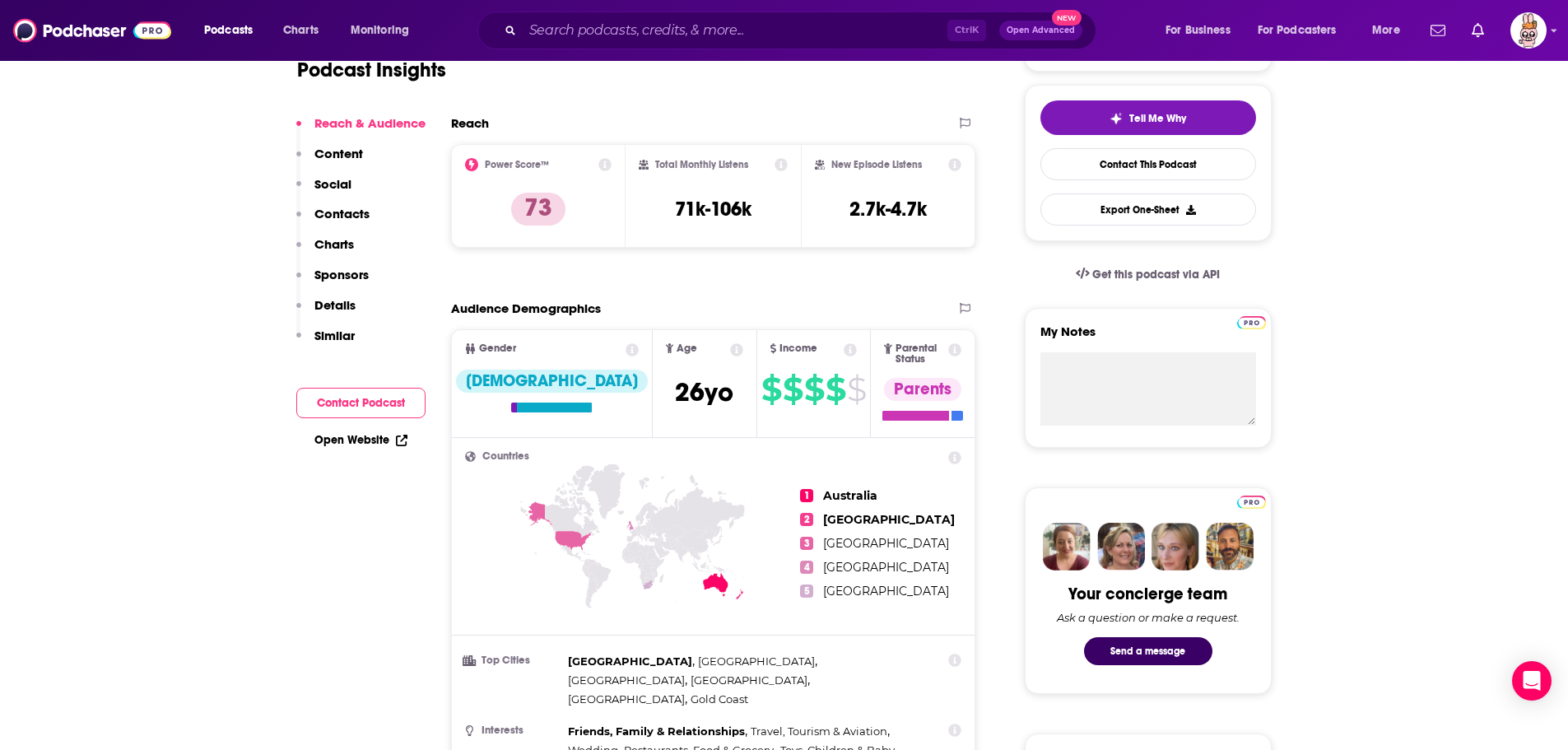
scroll to position [224, 0]
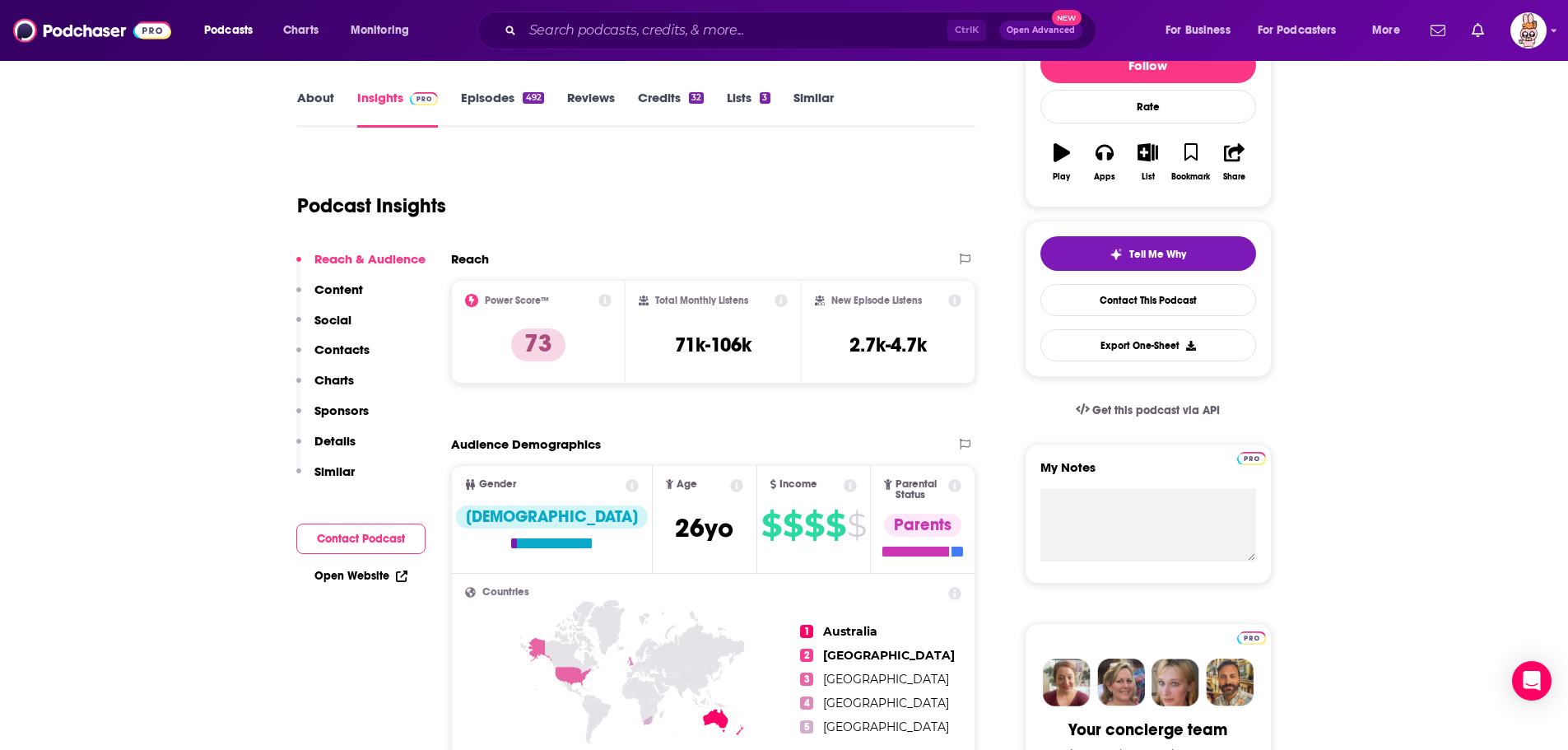
click at [500, 105] on link "Episodes 492" at bounding box center [502, 109] width 82 height 38
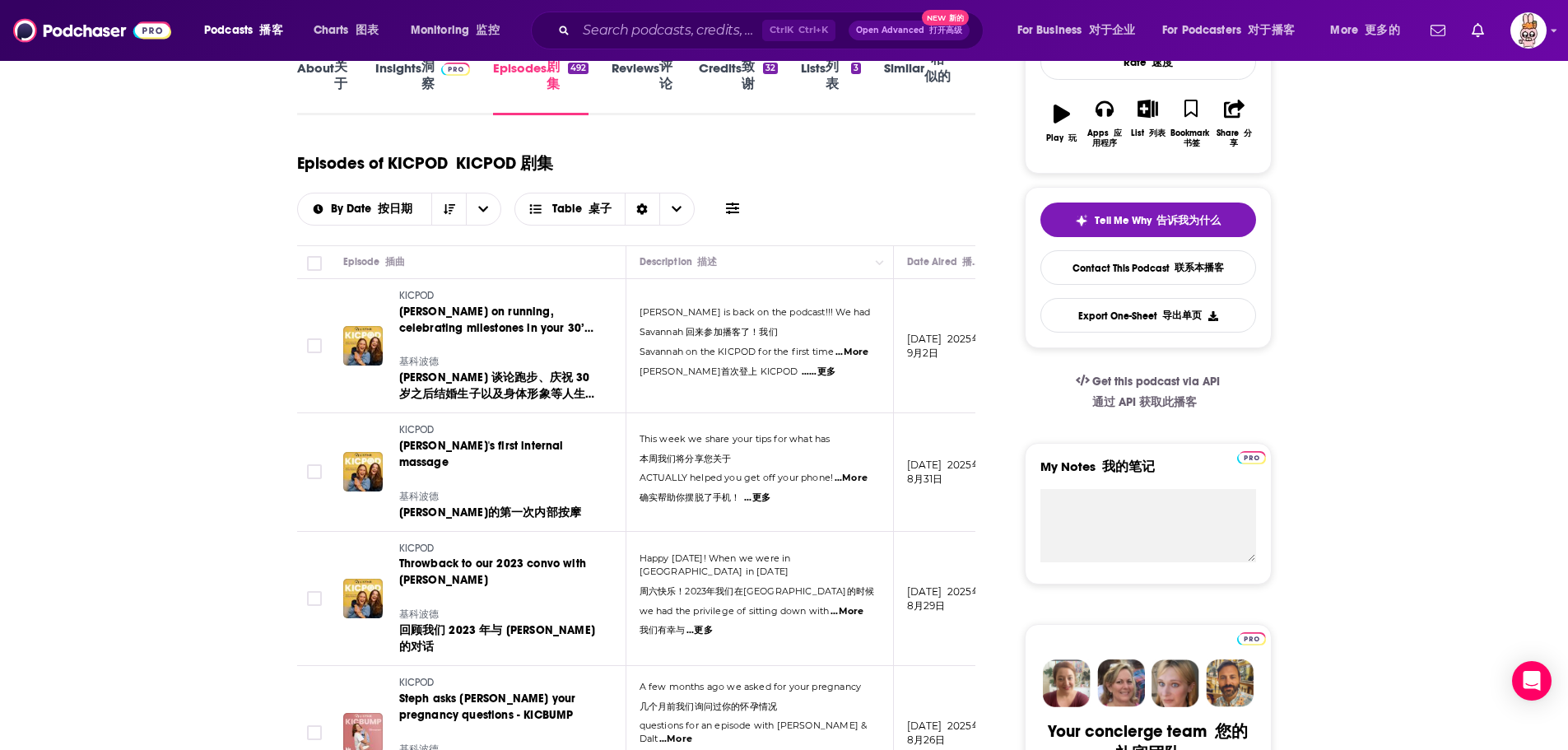
scroll to position [237, 0]
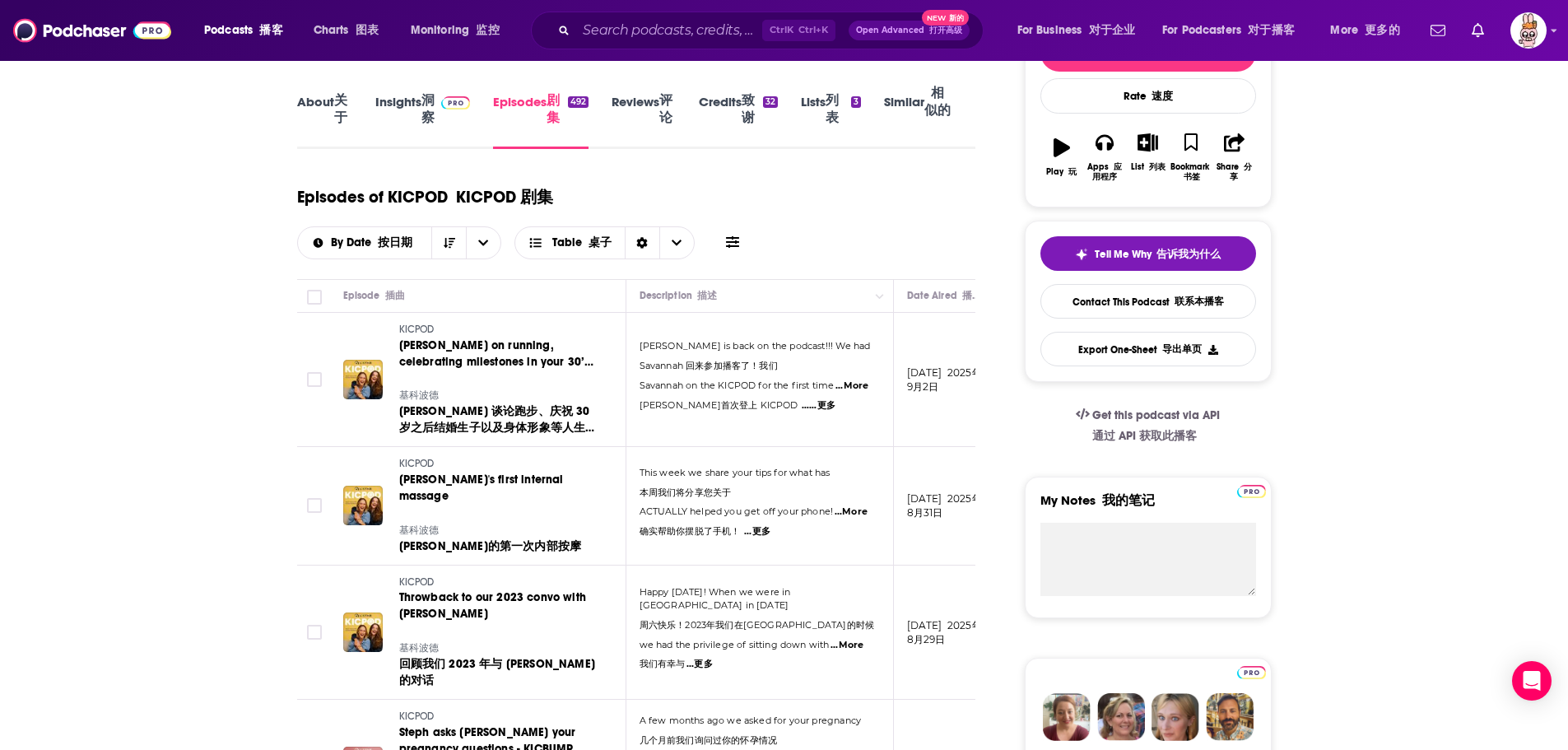
click at [406, 120] on link "Insights 洞察" at bounding box center [422, 113] width 95 height 72
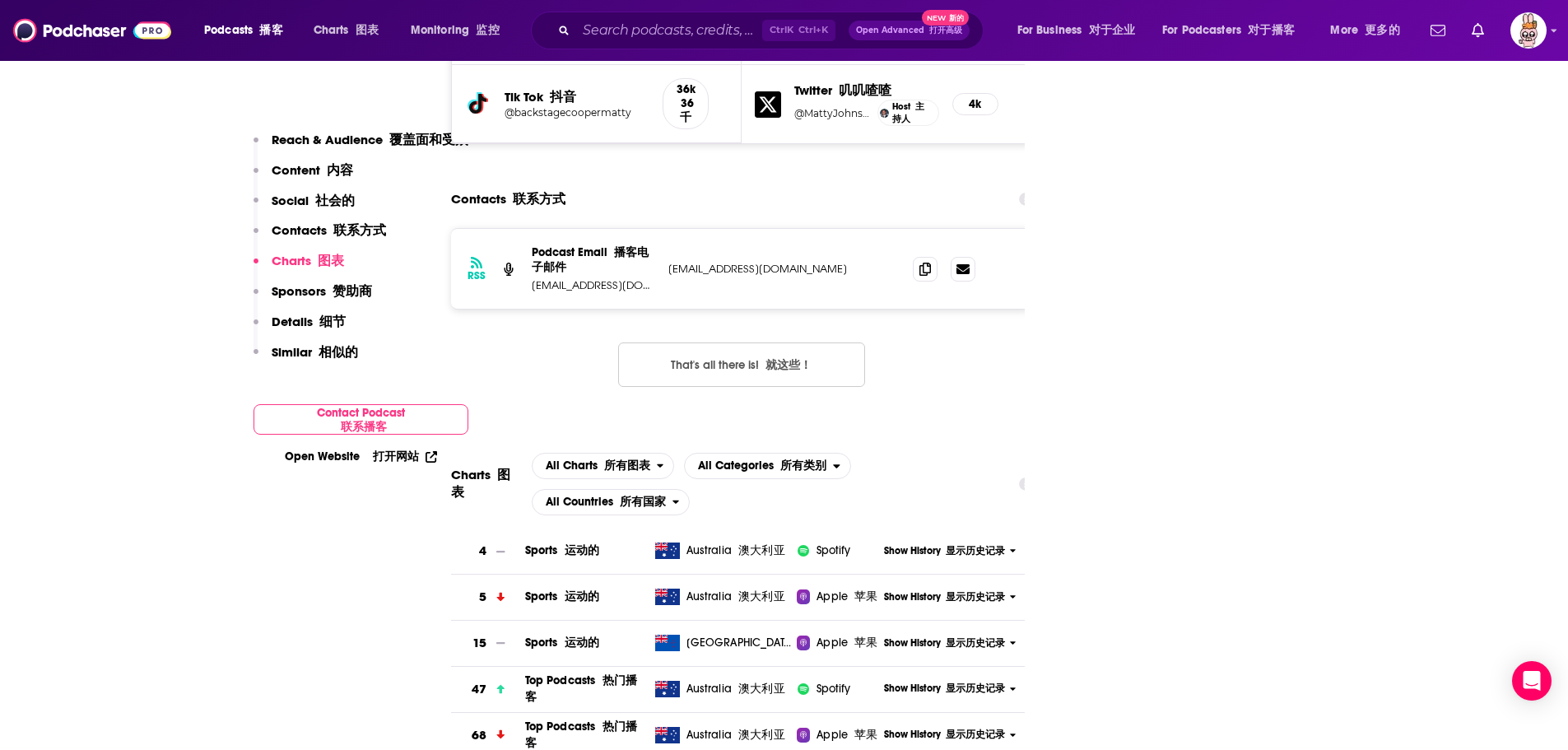
scroll to position [2554, 0]
